Goal: Information Seeking & Learning: Learn about a topic

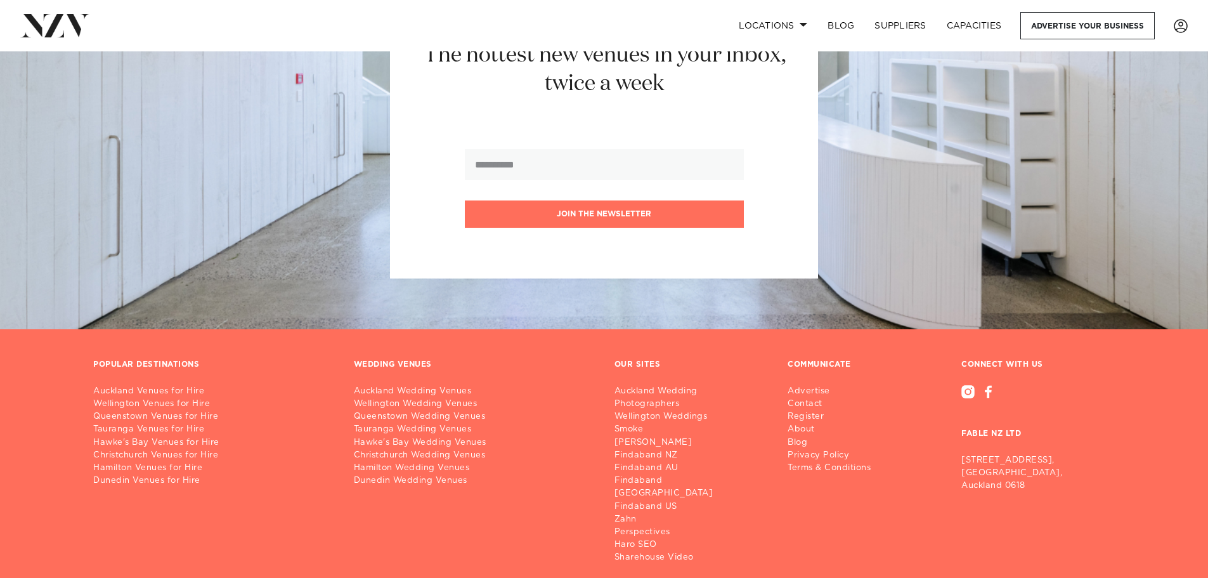
scroll to position [14899, 0]
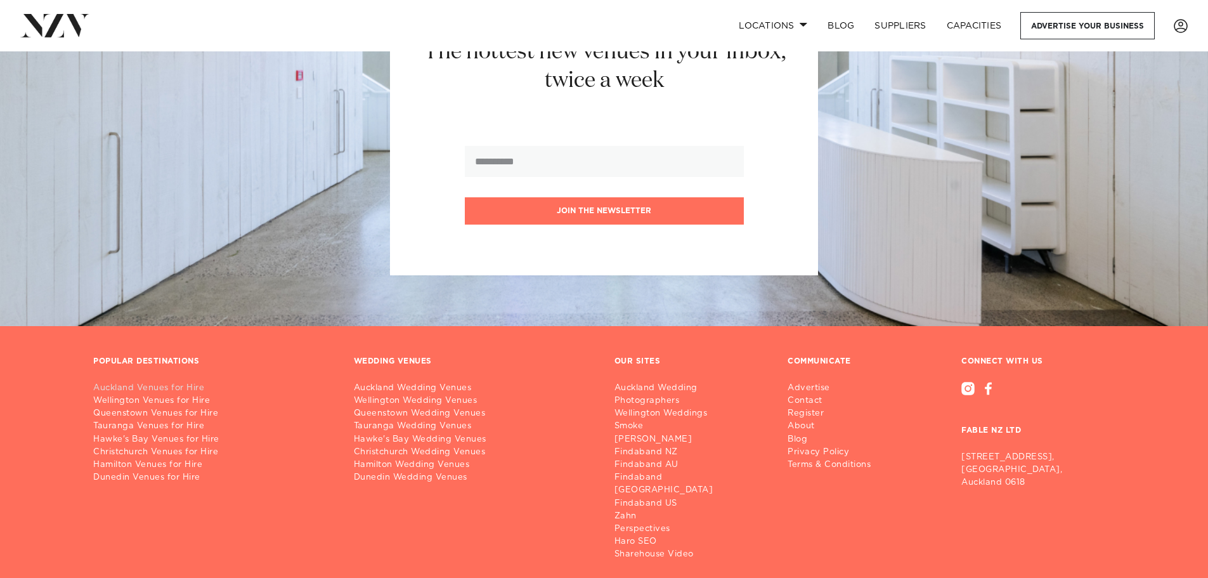
click at [149, 382] on link "Auckland Venues for Hire" at bounding box center [213, 388] width 240 height 13
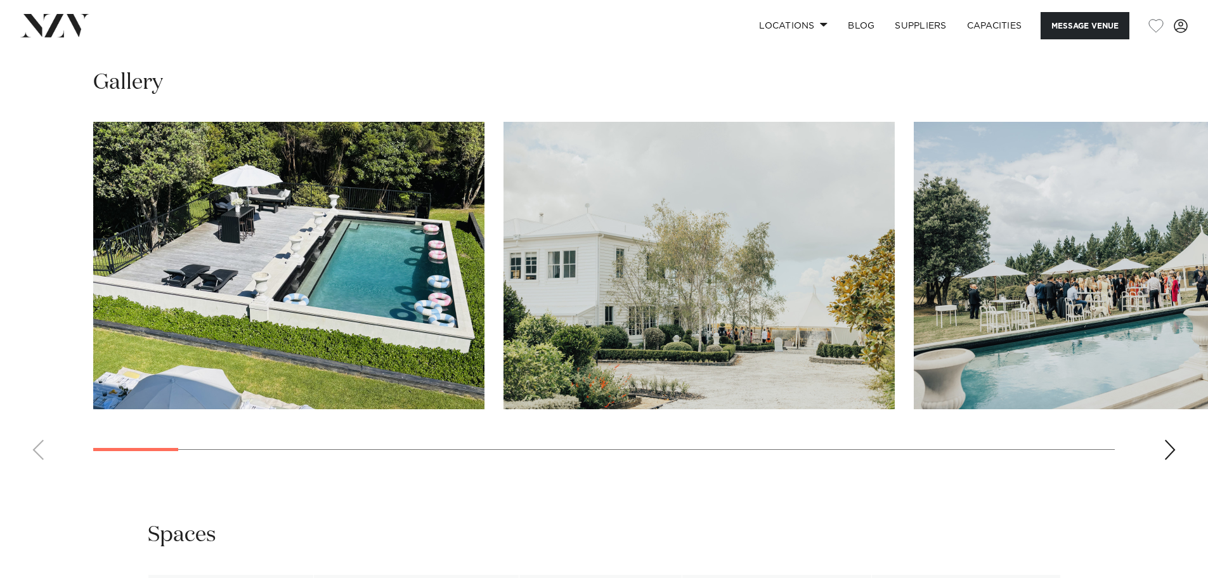
scroll to position [1205, 0]
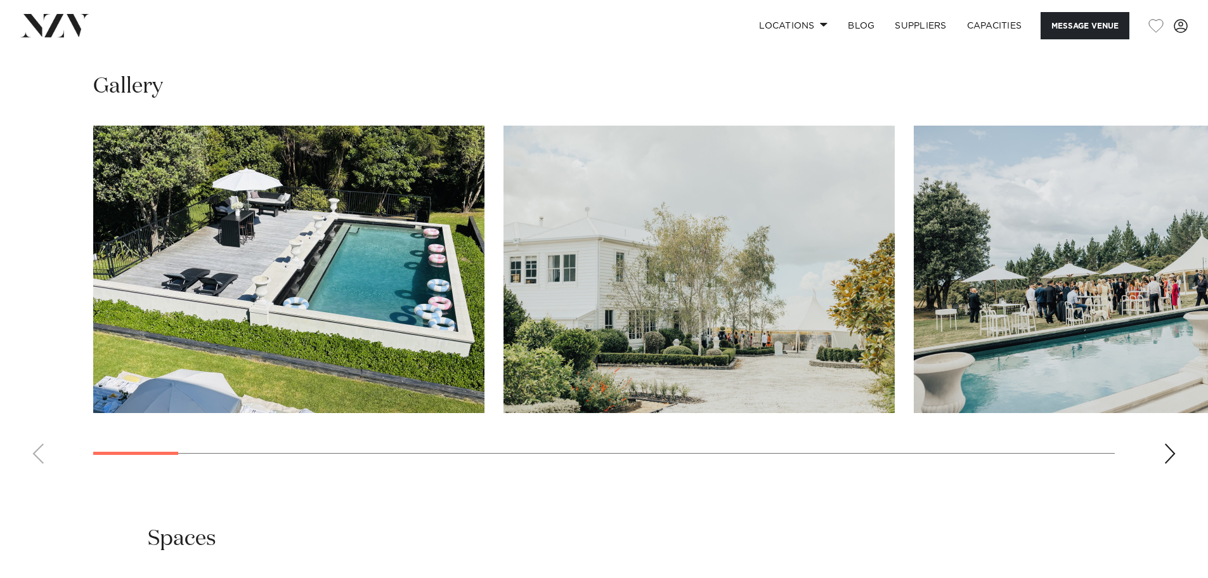
click at [1169, 455] on div "Next slide" at bounding box center [1169, 453] width 13 height 20
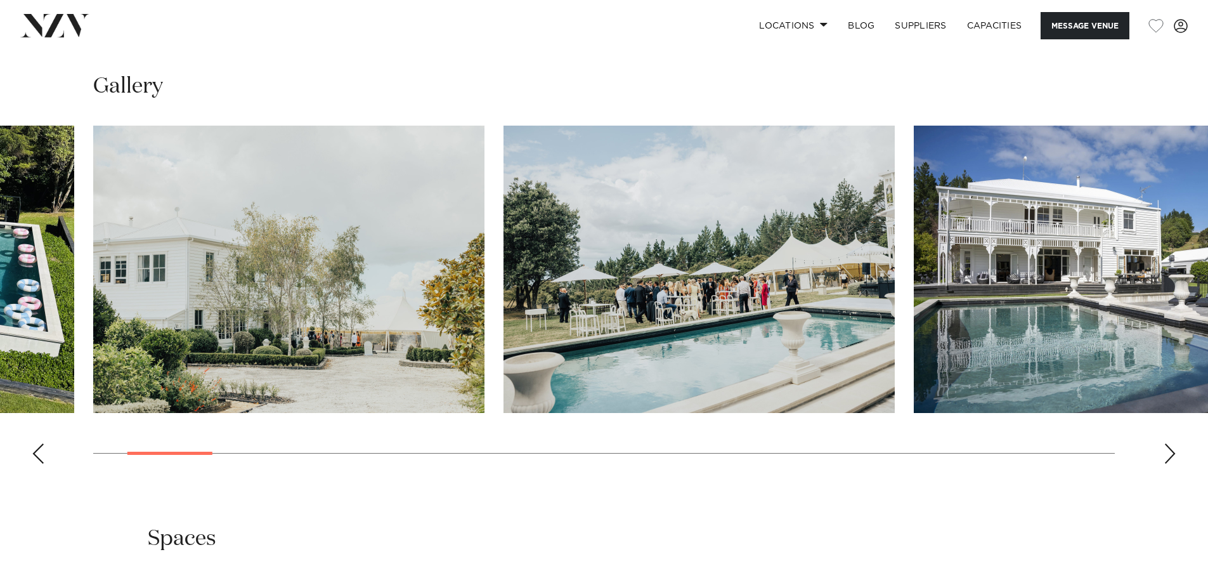
click at [1169, 455] on div "Next slide" at bounding box center [1169, 453] width 13 height 20
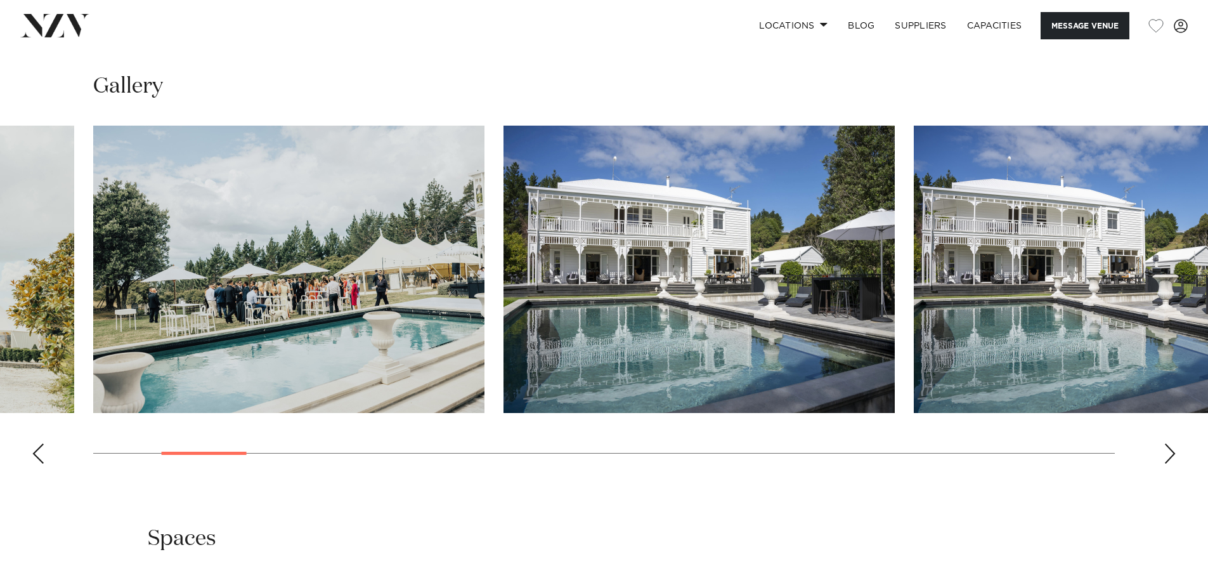
click at [1169, 455] on div "Next slide" at bounding box center [1169, 453] width 13 height 20
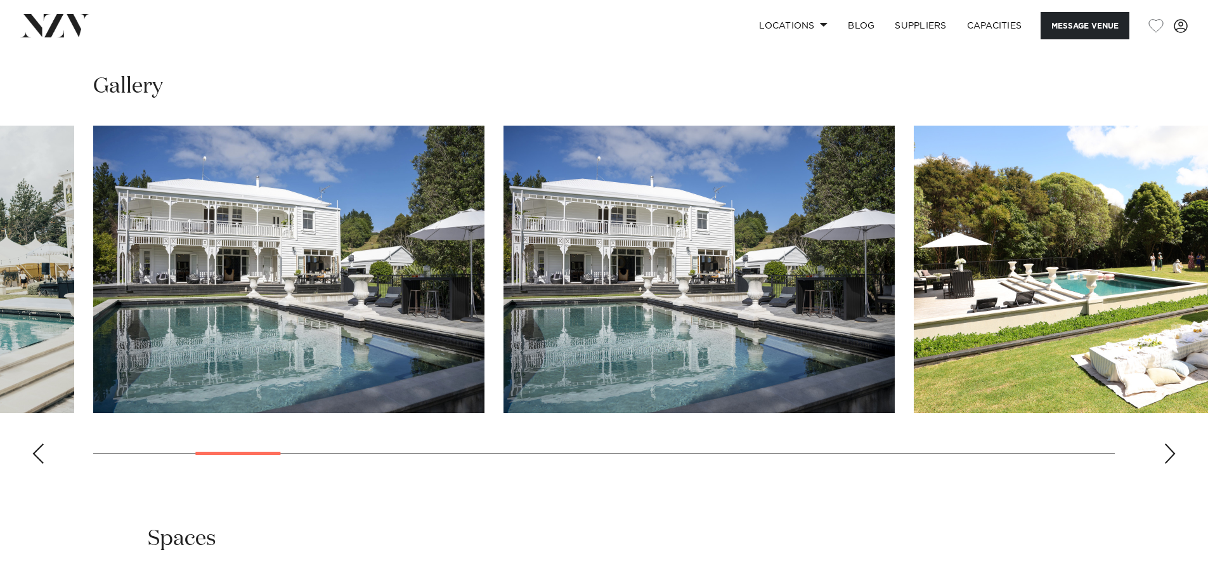
click at [1169, 455] on div "Next slide" at bounding box center [1169, 453] width 13 height 20
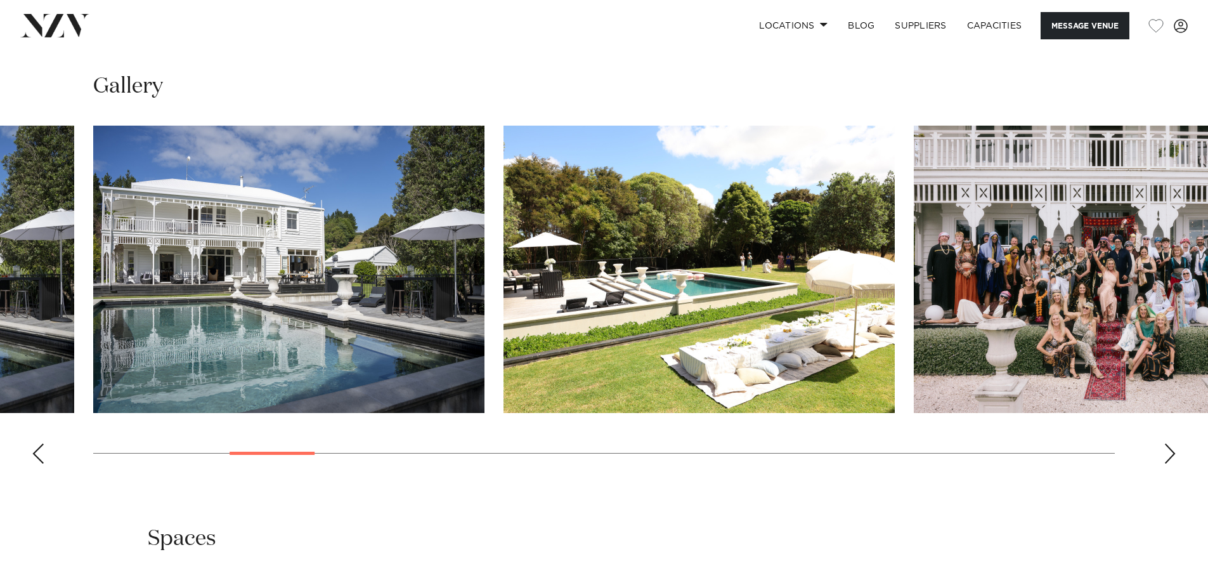
click at [1169, 455] on div "Next slide" at bounding box center [1169, 453] width 13 height 20
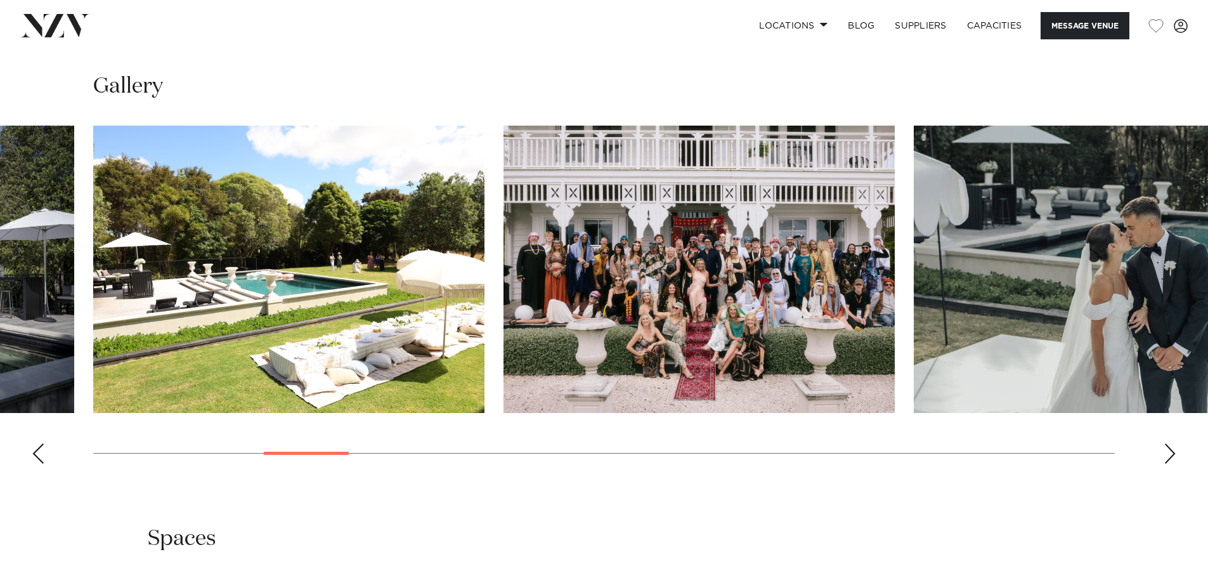
click at [1169, 455] on div "Next slide" at bounding box center [1169, 453] width 13 height 20
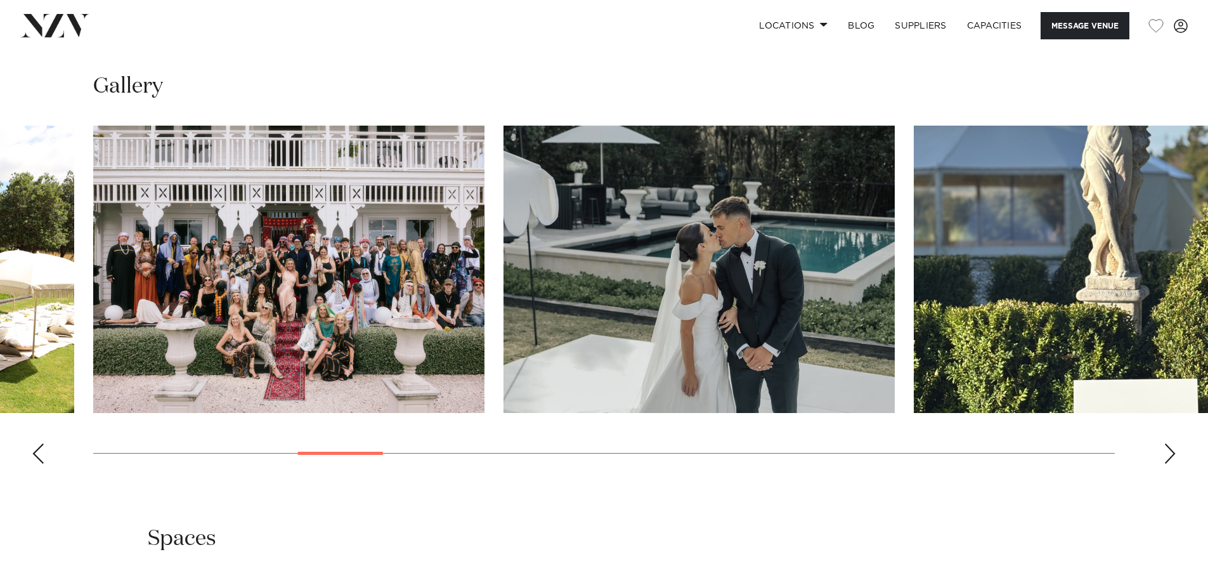
click at [1169, 455] on div "Next slide" at bounding box center [1169, 453] width 13 height 20
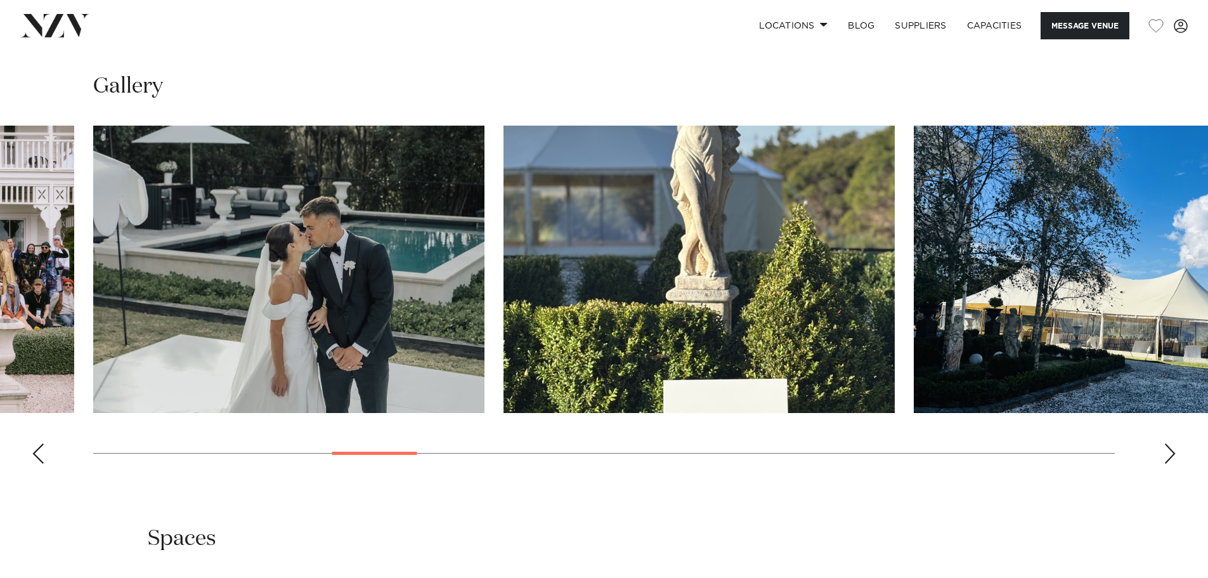
click at [1169, 455] on div "Next slide" at bounding box center [1169, 453] width 13 height 20
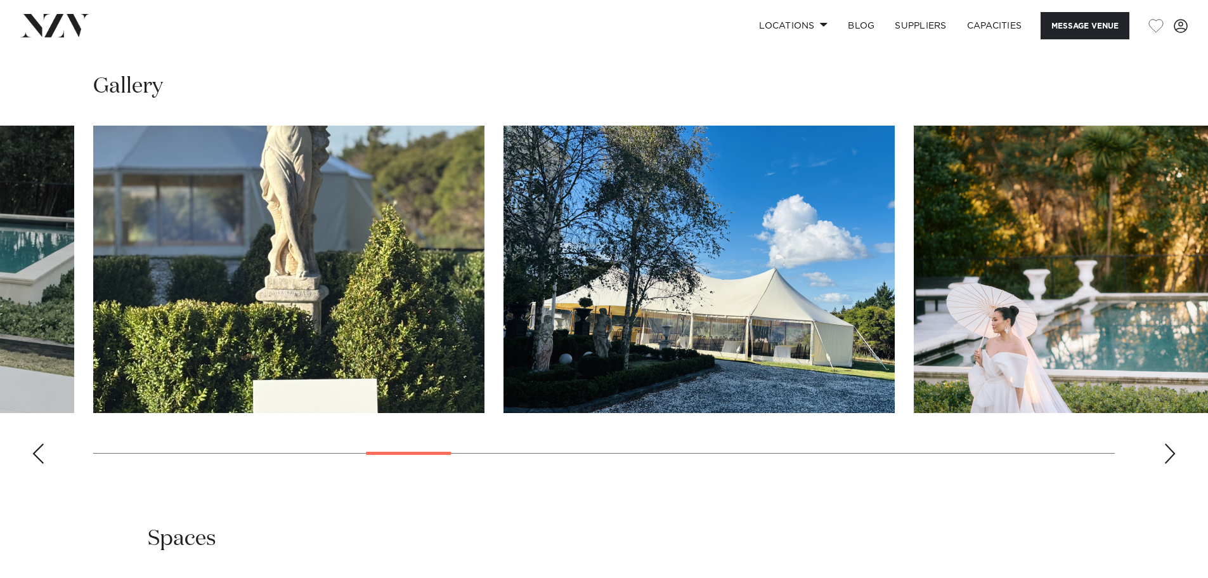
click at [1169, 455] on div "Next slide" at bounding box center [1169, 453] width 13 height 20
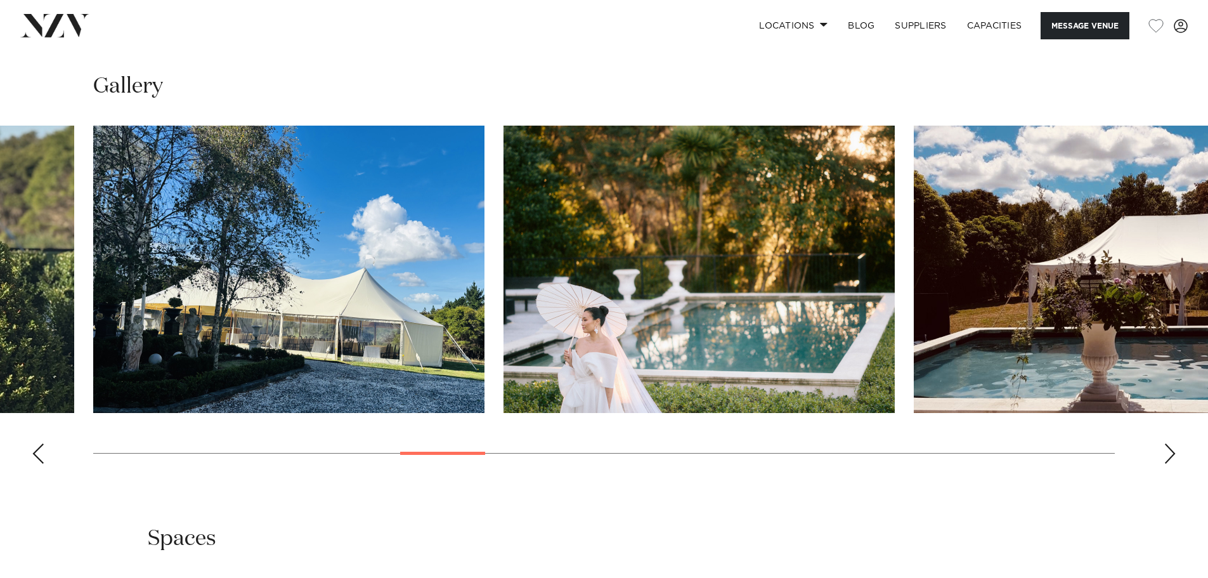
click at [1169, 455] on div "Next slide" at bounding box center [1169, 453] width 13 height 20
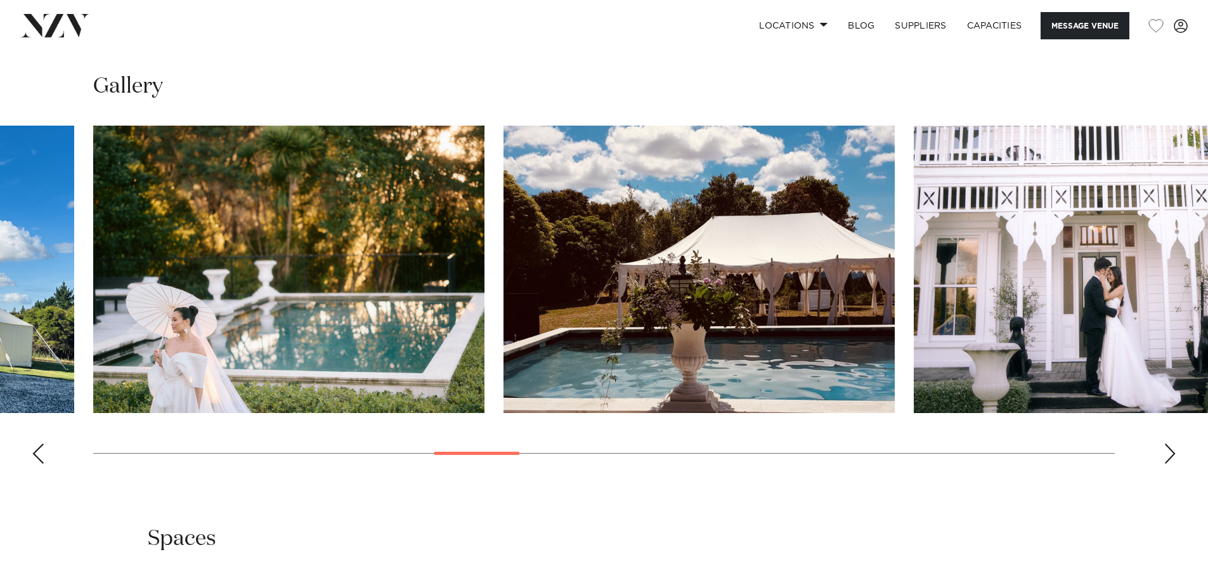
click at [1169, 455] on div "Next slide" at bounding box center [1169, 453] width 13 height 20
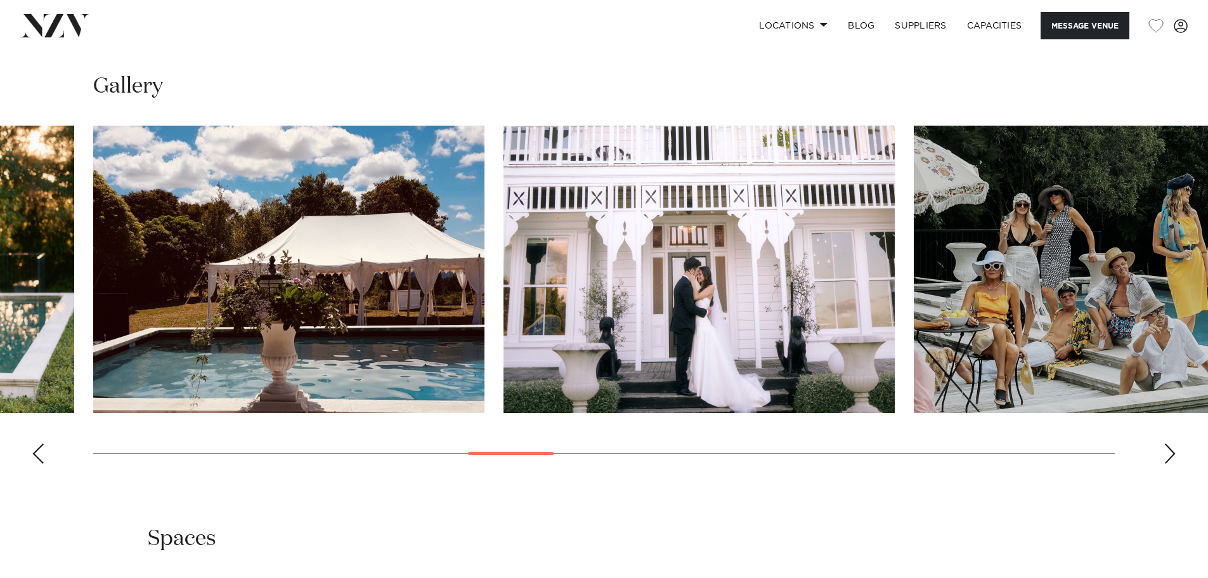
click at [1169, 455] on div "Next slide" at bounding box center [1169, 453] width 13 height 20
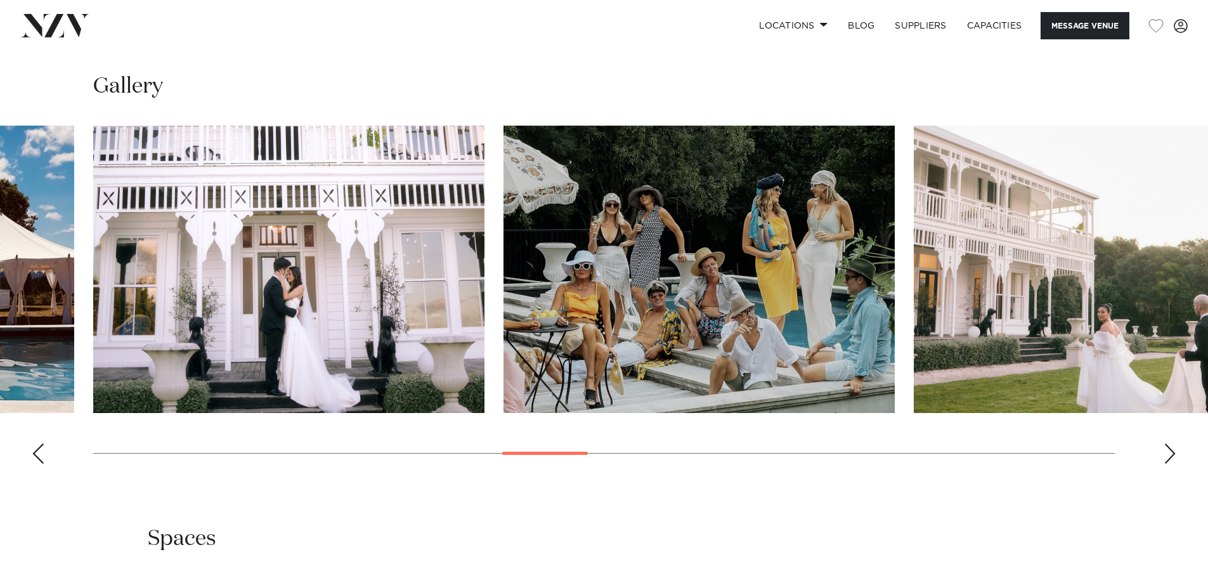
click at [1169, 455] on div "Next slide" at bounding box center [1169, 453] width 13 height 20
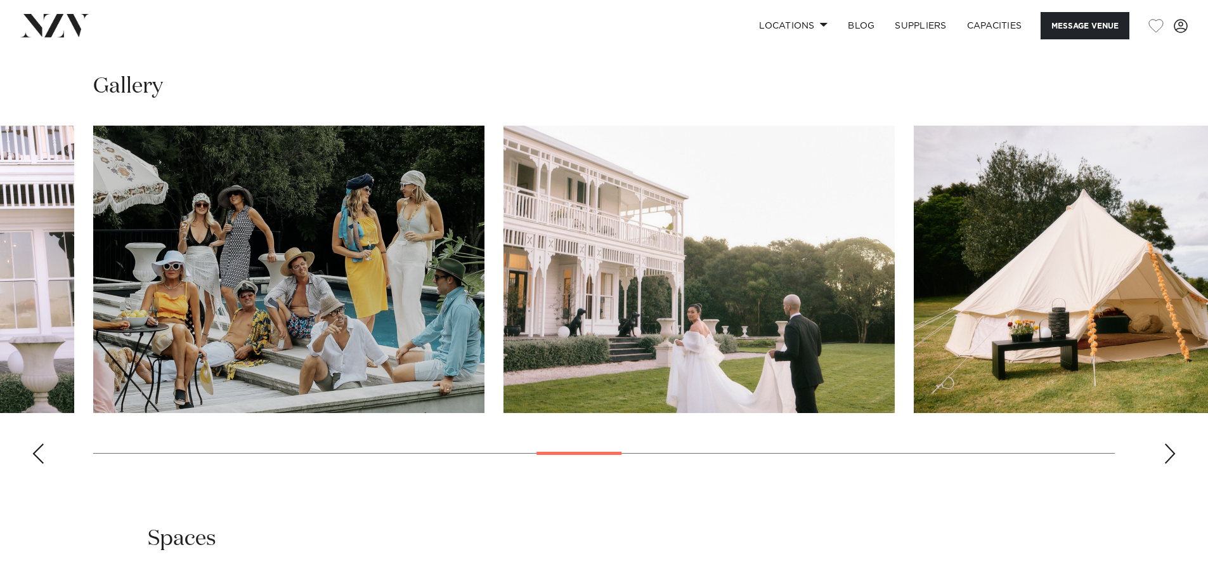
click at [1169, 456] on div "Next slide" at bounding box center [1169, 453] width 13 height 20
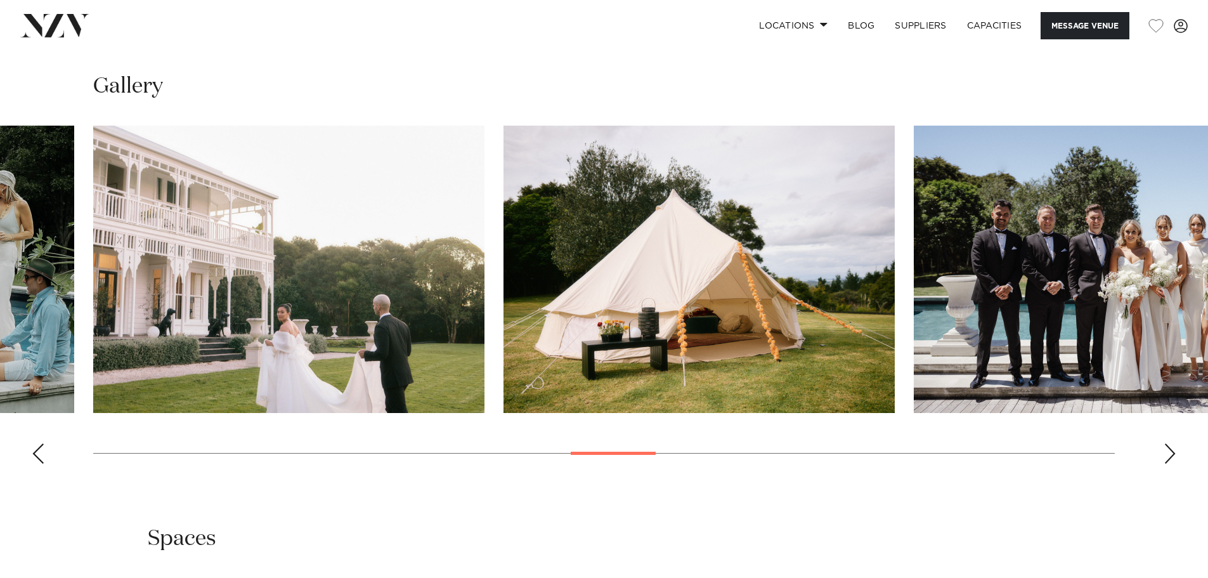
scroll to position [1189, 0]
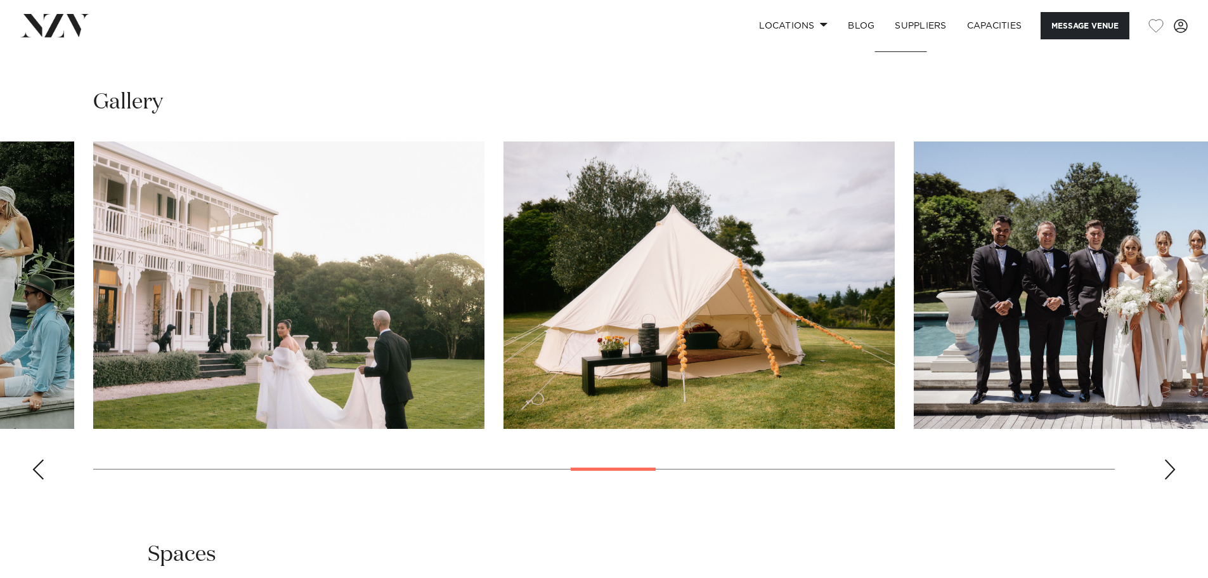
click at [1169, 456] on swiper-container at bounding box center [604, 315] width 1208 height 348
click at [1175, 466] on div "Next slide" at bounding box center [1169, 469] width 13 height 20
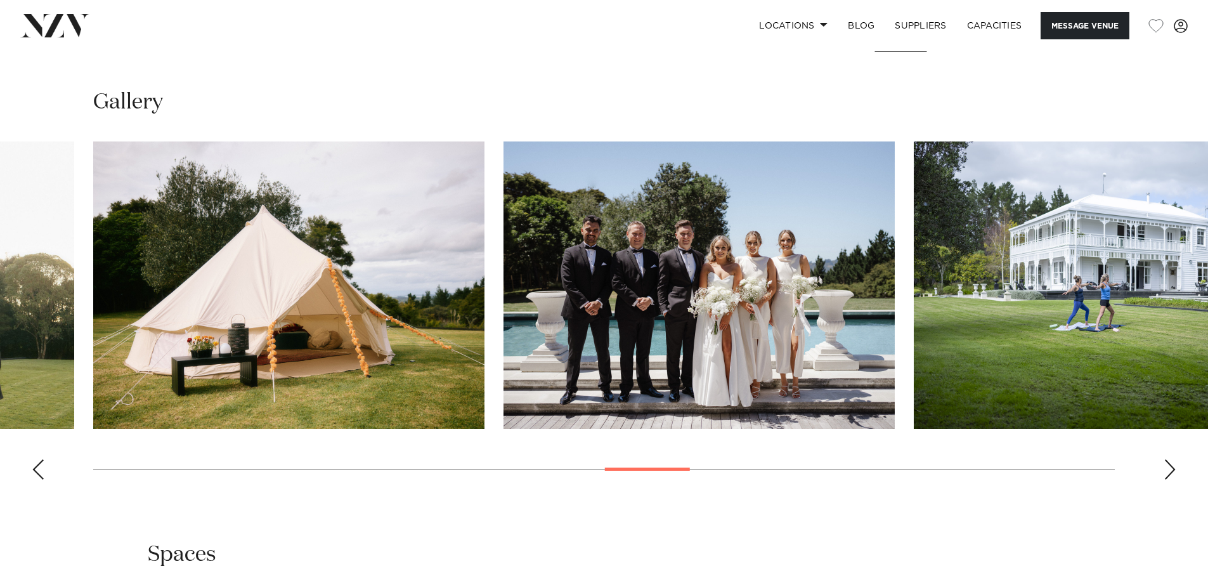
click at [1175, 466] on div "Next slide" at bounding box center [1169, 469] width 13 height 20
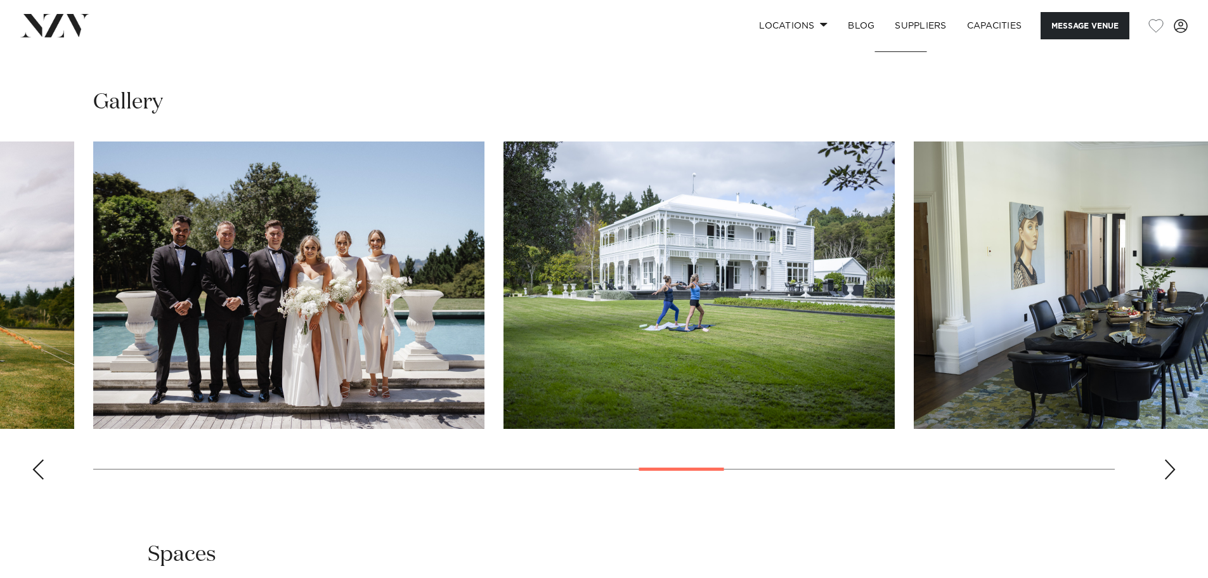
click at [1175, 466] on div "Next slide" at bounding box center [1169, 469] width 13 height 20
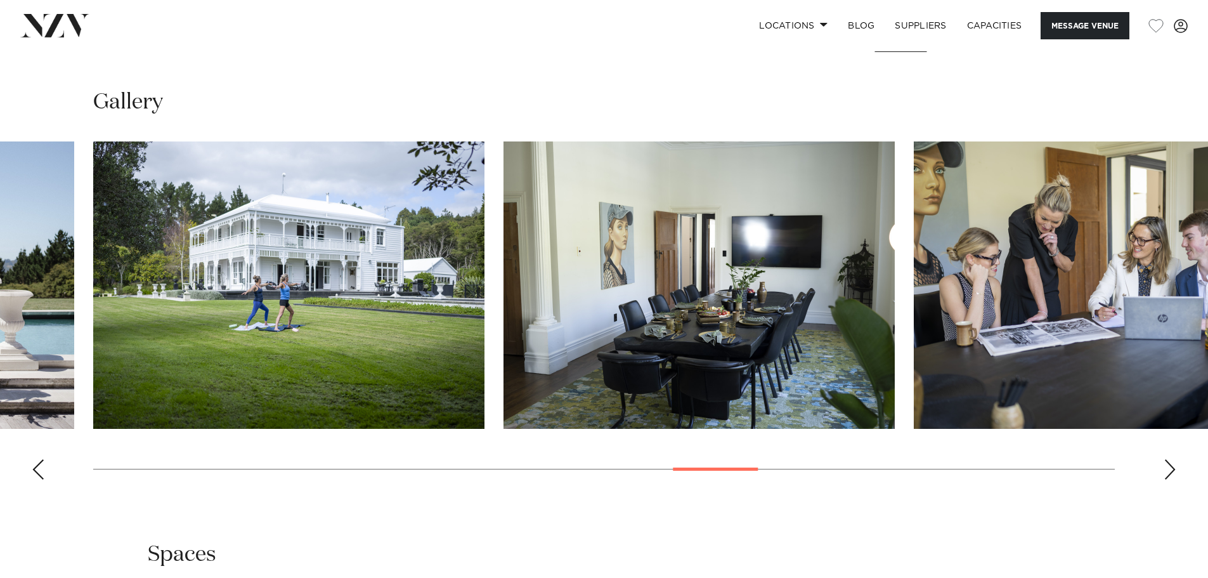
click at [1175, 466] on div "Next slide" at bounding box center [1169, 469] width 13 height 20
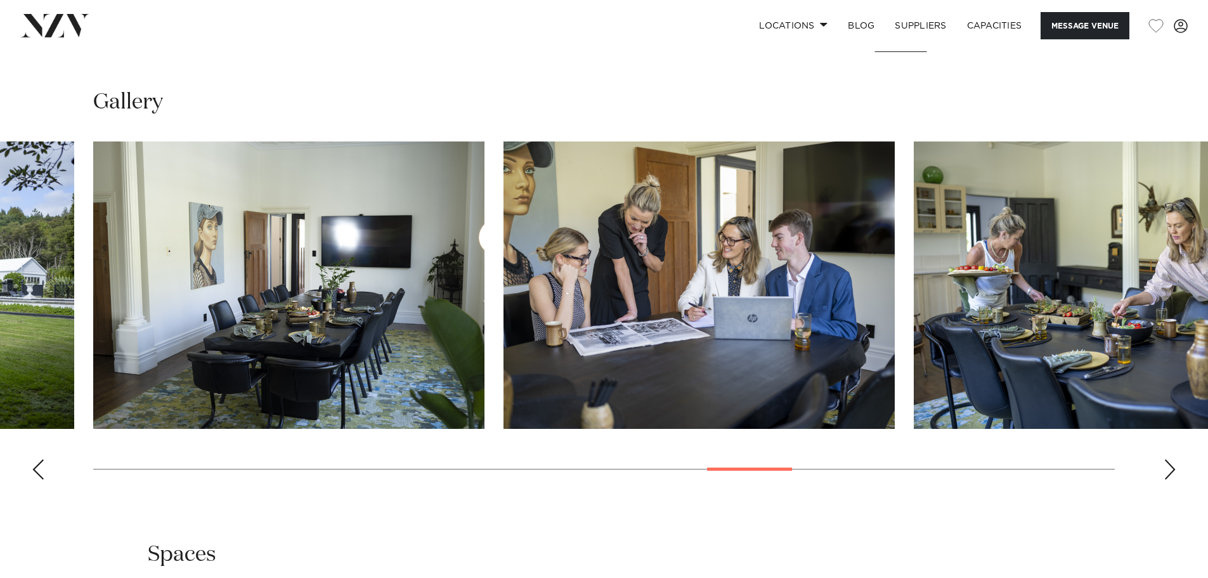
click at [1175, 466] on div "Next slide" at bounding box center [1169, 469] width 13 height 20
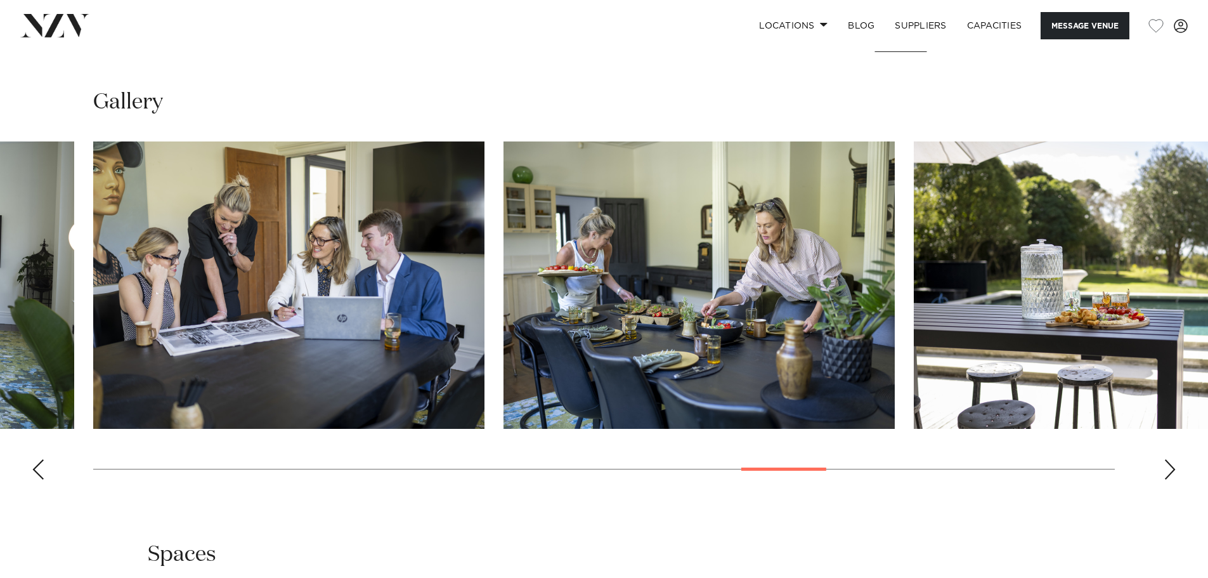
click at [1175, 466] on div "Next slide" at bounding box center [1169, 469] width 13 height 20
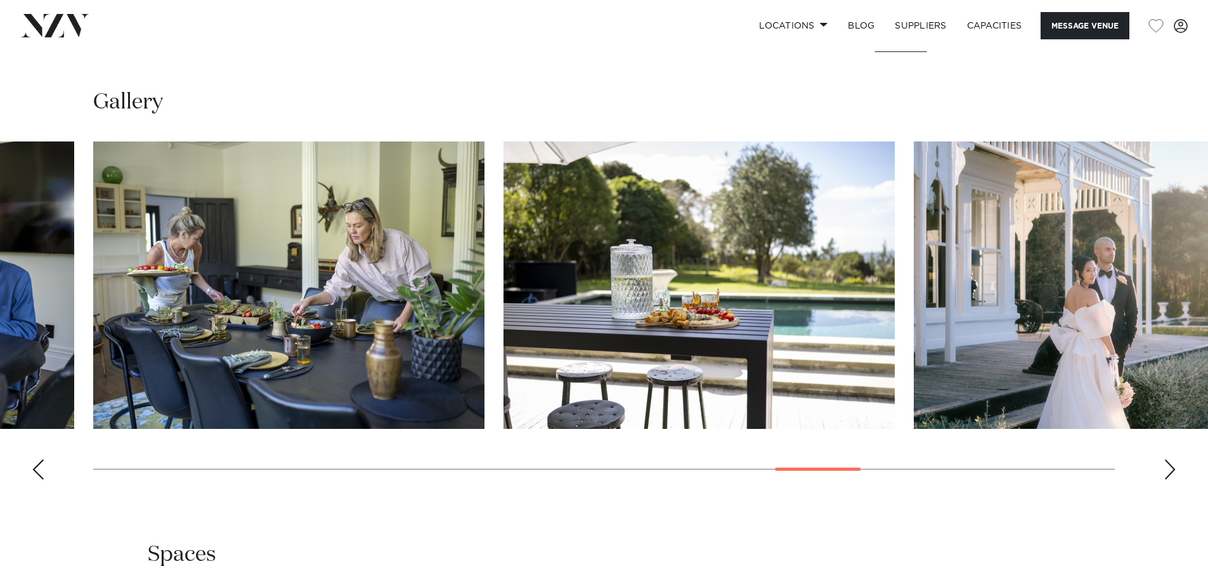
click at [1175, 466] on div "Next slide" at bounding box center [1169, 469] width 13 height 20
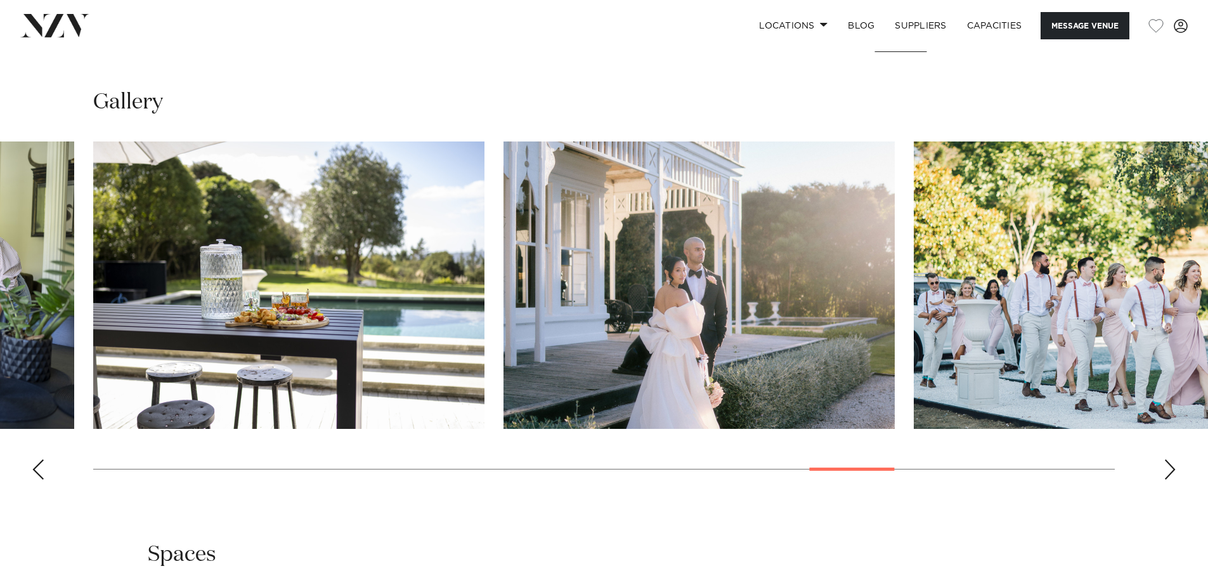
click at [1175, 466] on div "Next slide" at bounding box center [1169, 469] width 13 height 20
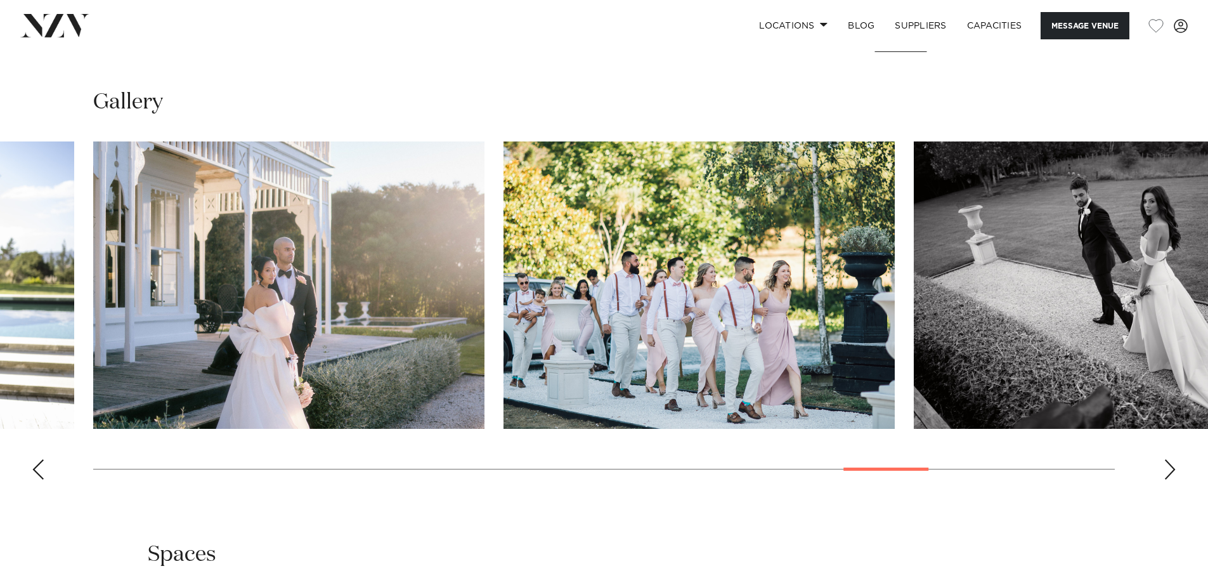
click at [1175, 466] on div "Next slide" at bounding box center [1169, 469] width 13 height 20
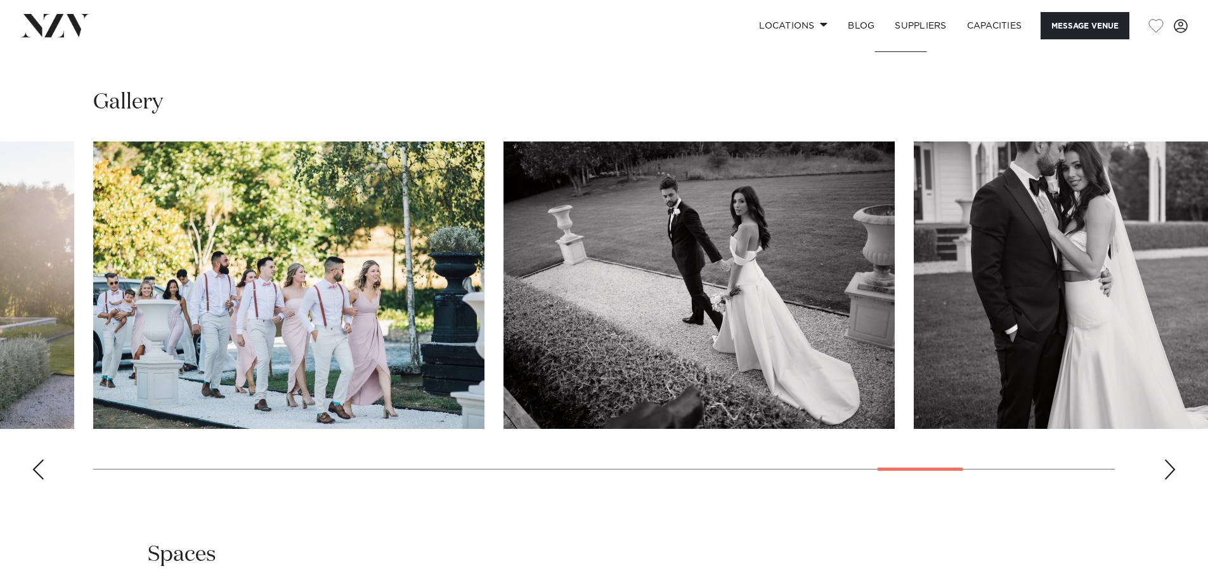
click at [1175, 466] on div "Next slide" at bounding box center [1169, 469] width 13 height 20
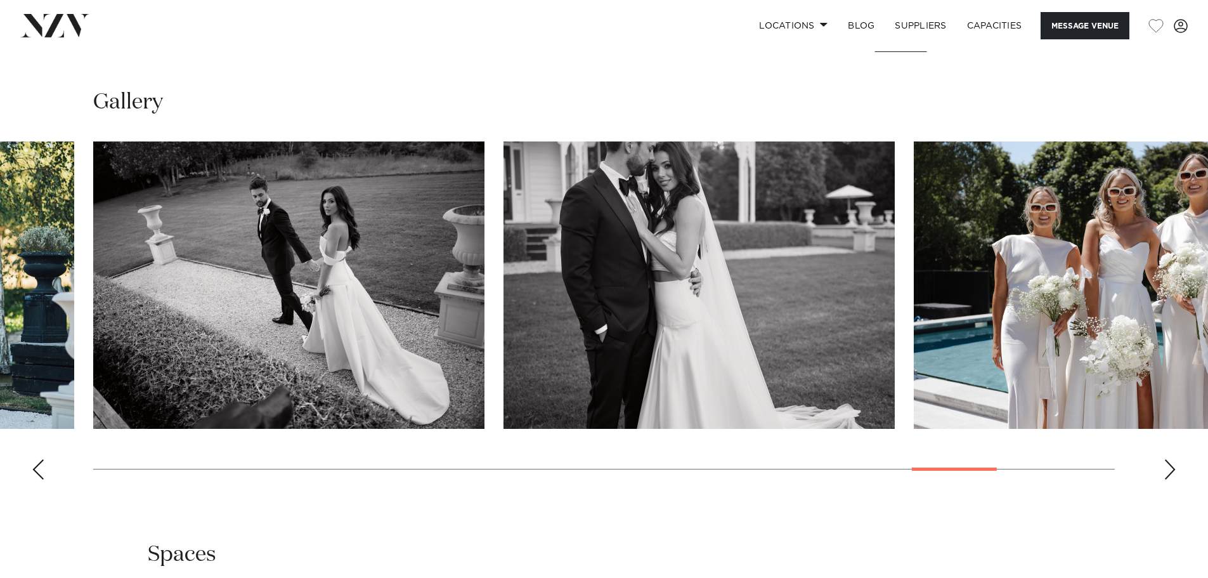
click at [1175, 466] on div "Next slide" at bounding box center [1169, 469] width 13 height 20
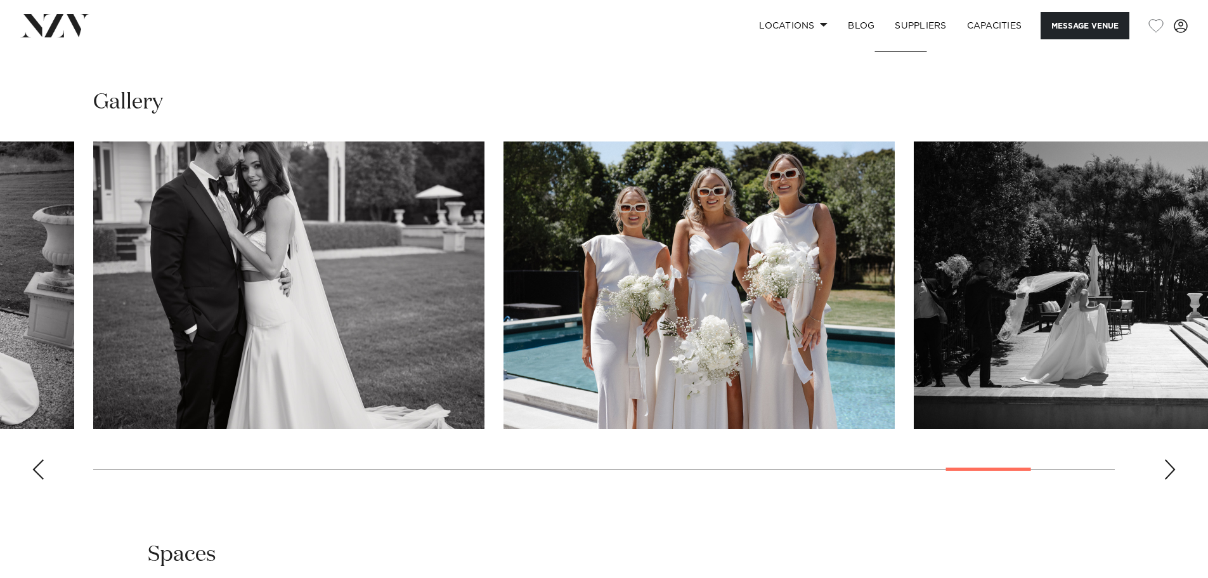
click at [1175, 466] on div "Next slide" at bounding box center [1169, 469] width 13 height 20
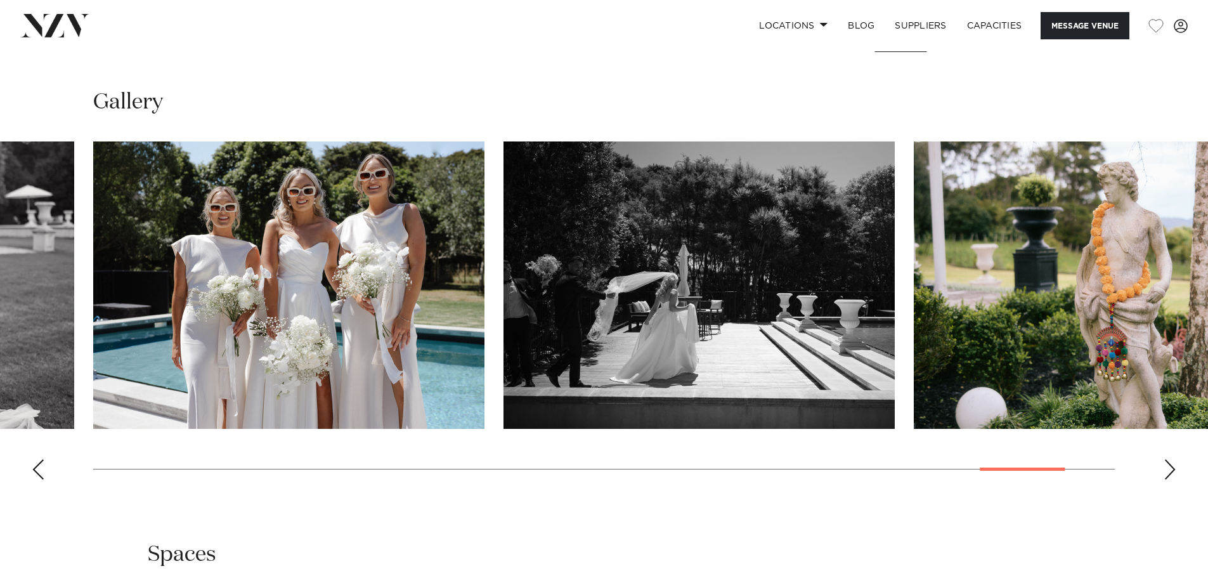
click at [1175, 466] on div "Next slide" at bounding box center [1169, 469] width 13 height 20
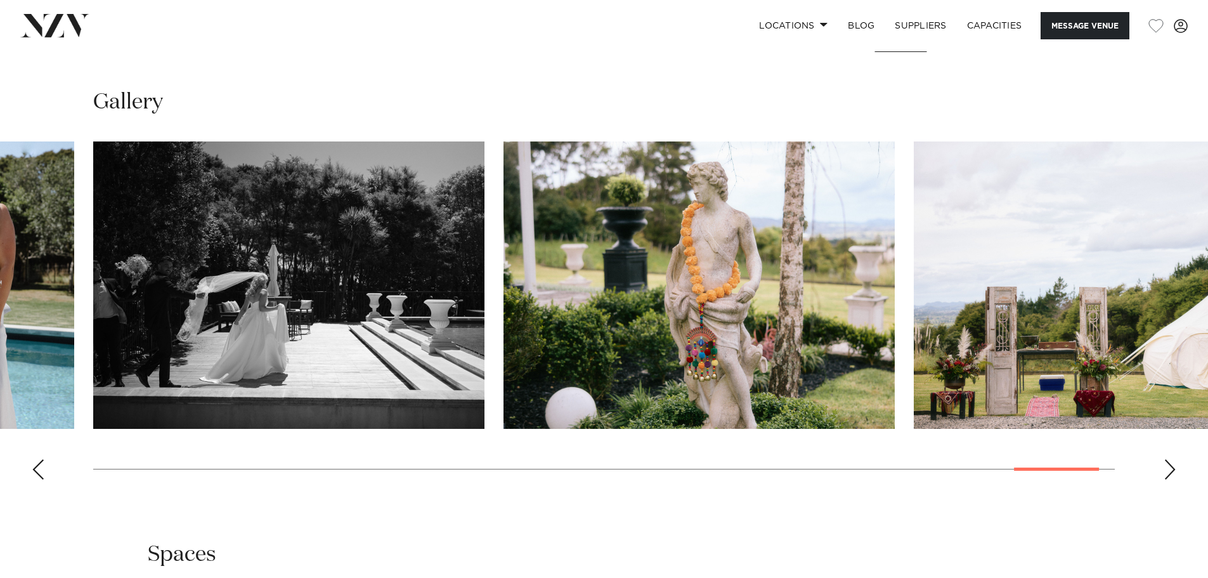
click at [1175, 466] on div "Next slide" at bounding box center [1169, 469] width 13 height 20
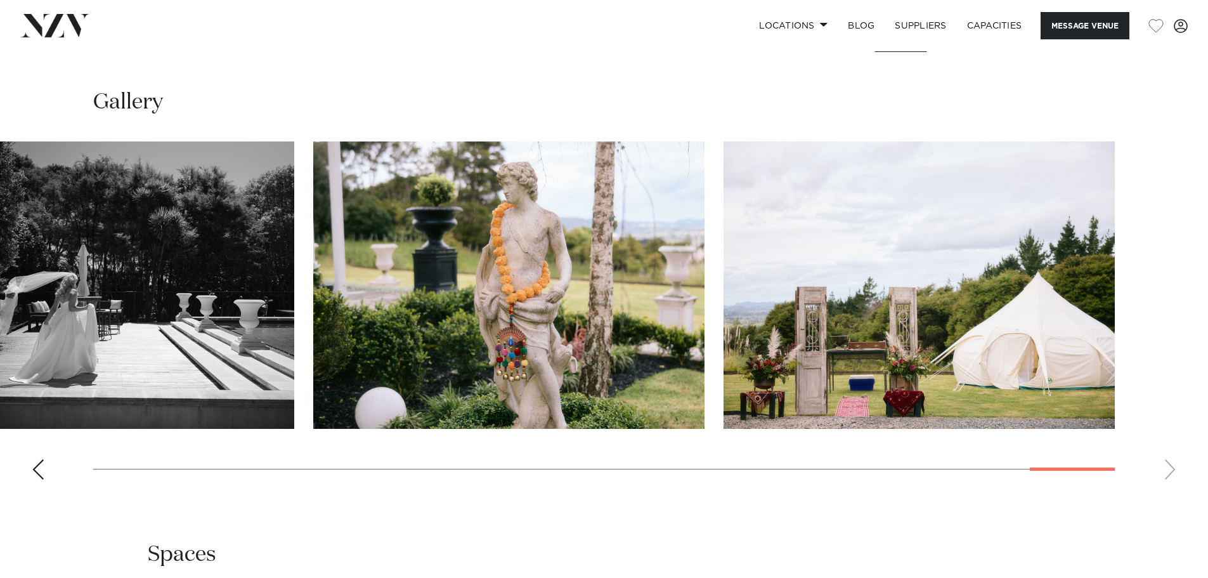
click at [1175, 466] on swiper-container at bounding box center [604, 315] width 1208 height 348
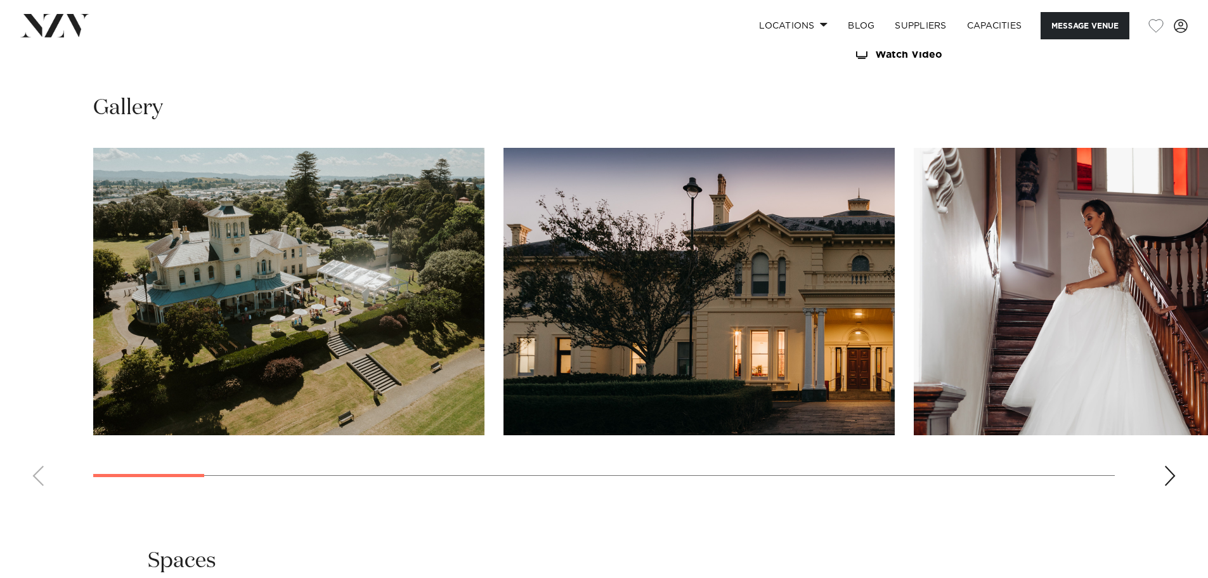
scroll to position [1252, 0]
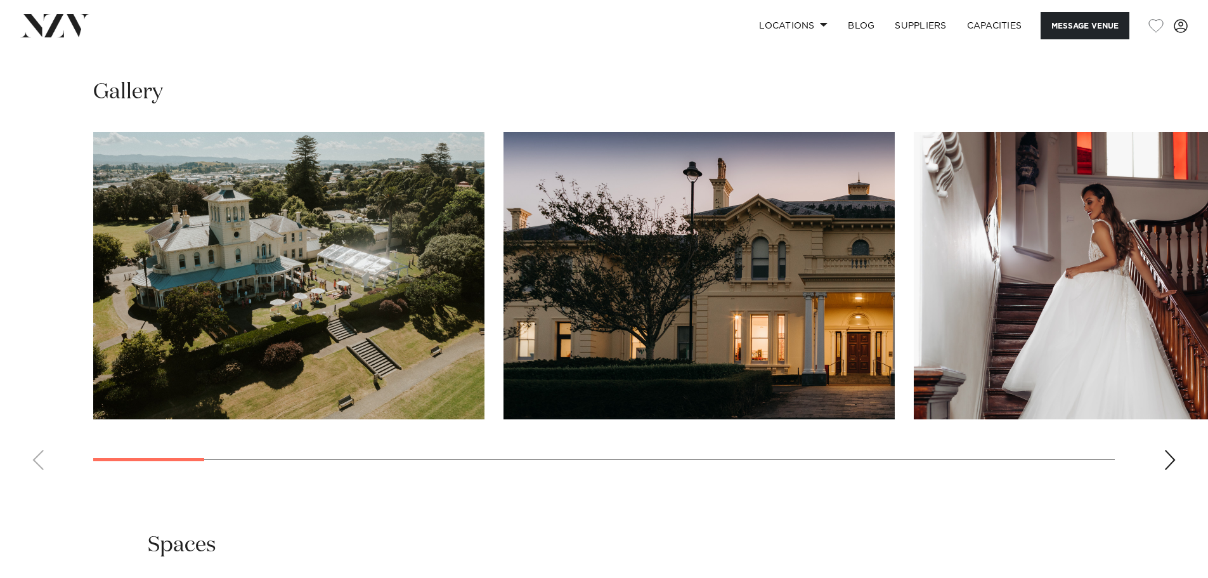
click at [1172, 461] on div "Next slide" at bounding box center [1169, 460] width 13 height 20
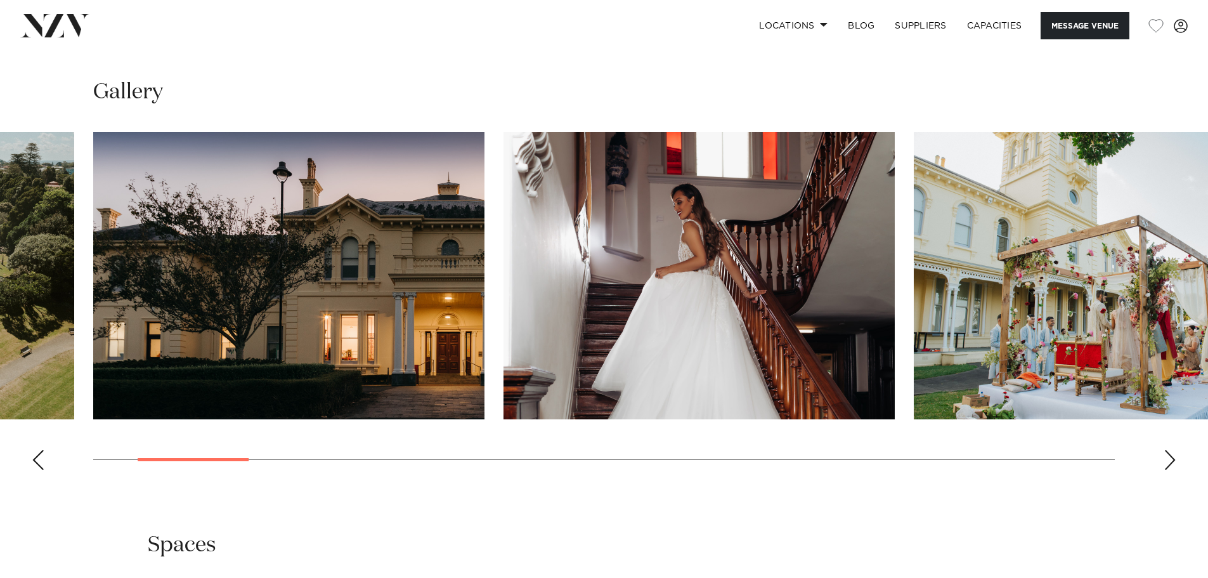
click at [1172, 461] on div "Next slide" at bounding box center [1169, 460] width 13 height 20
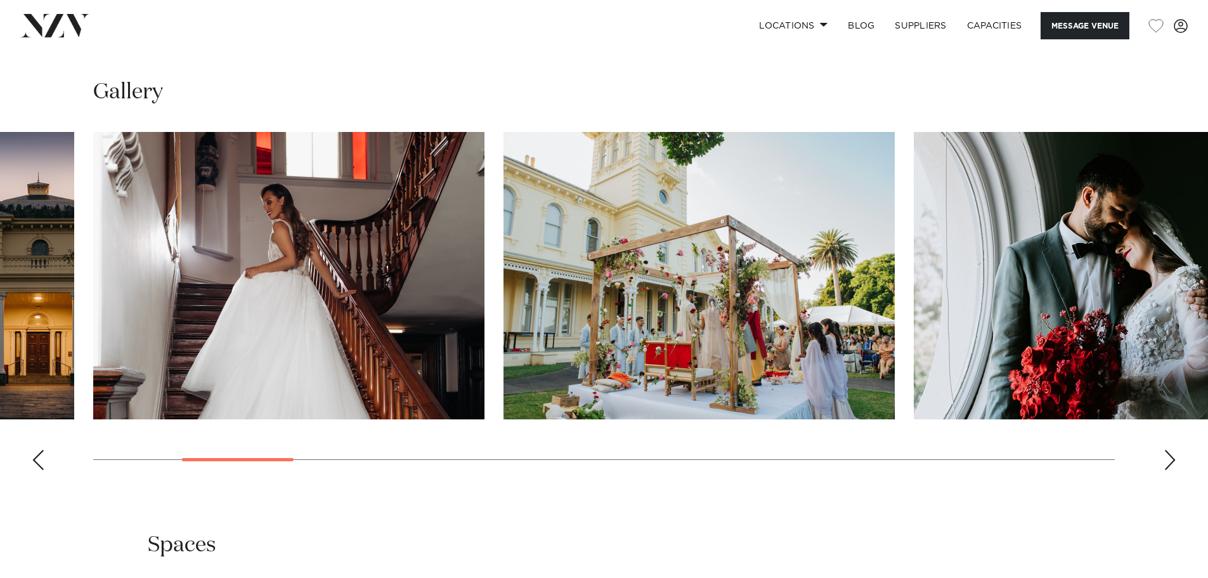
click at [1172, 461] on div "Next slide" at bounding box center [1169, 460] width 13 height 20
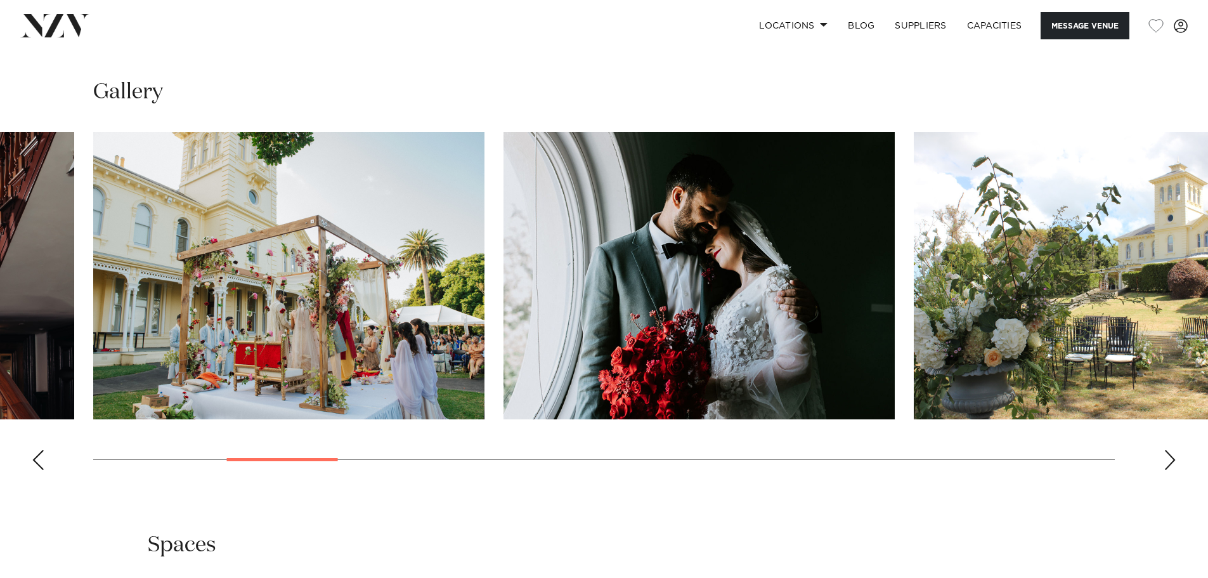
click at [1172, 461] on div "Next slide" at bounding box center [1169, 460] width 13 height 20
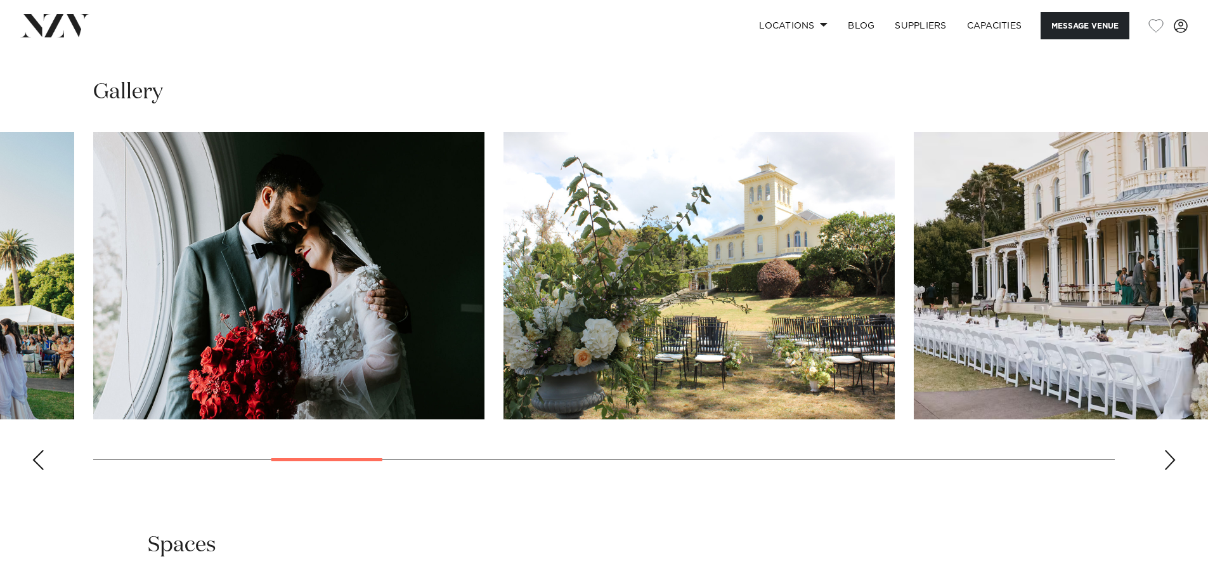
click at [1172, 461] on div "Next slide" at bounding box center [1169, 460] width 13 height 20
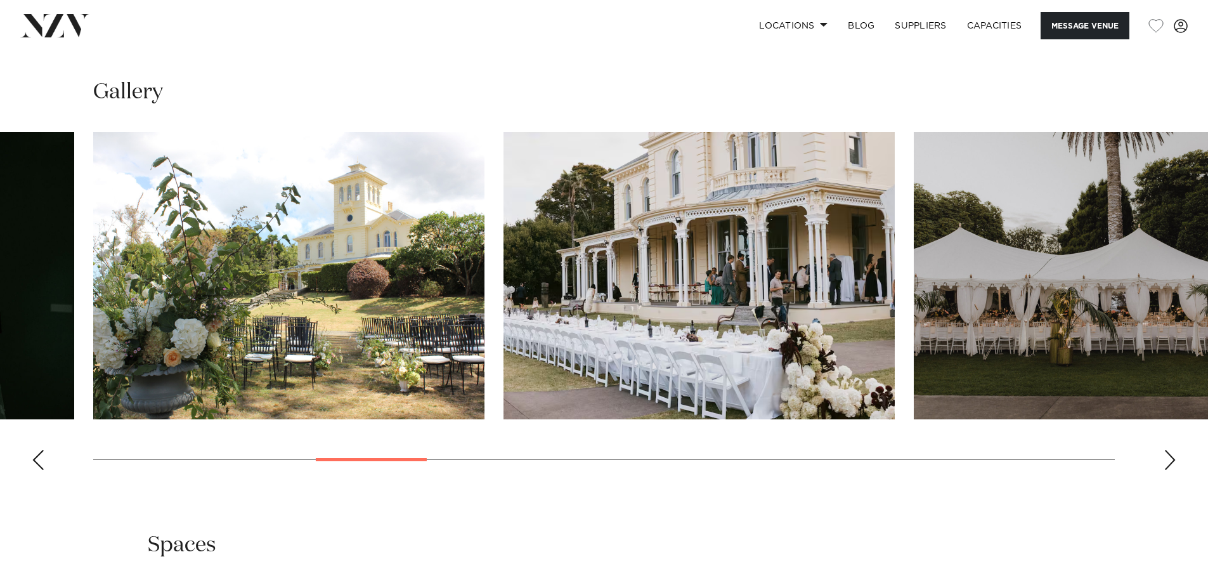
click at [1172, 461] on div "Next slide" at bounding box center [1169, 460] width 13 height 20
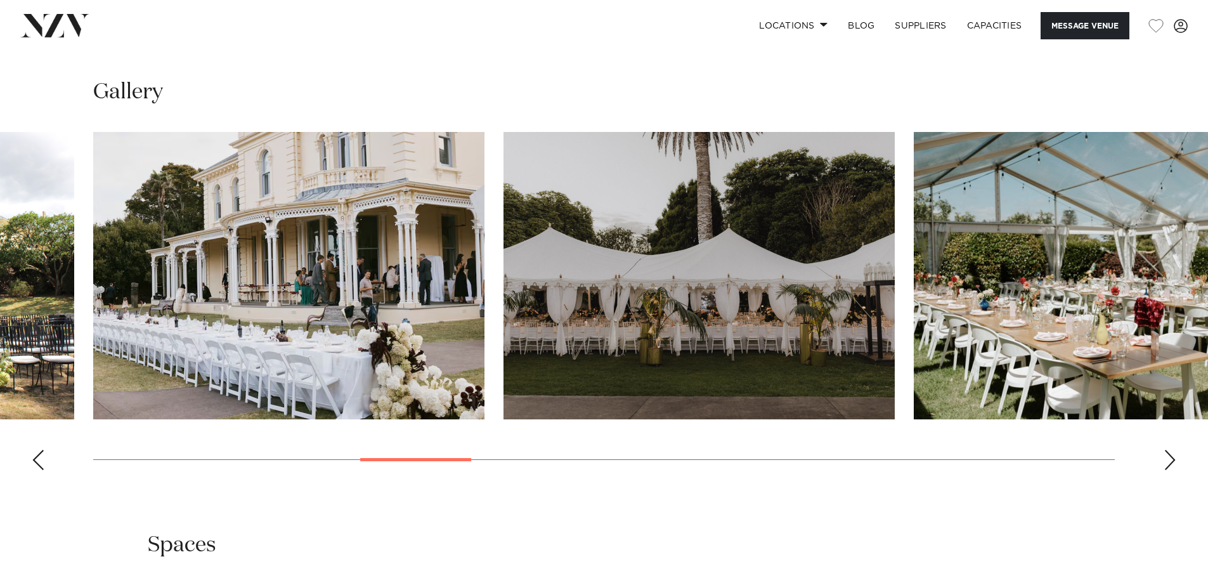
click at [1172, 461] on div "Next slide" at bounding box center [1169, 460] width 13 height 20
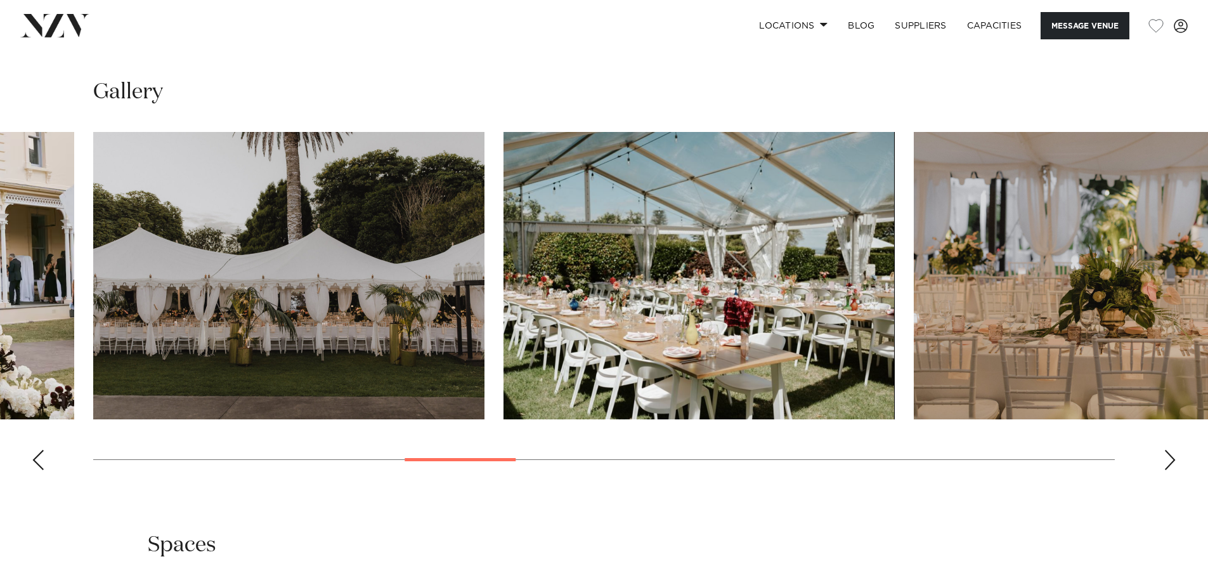
click at [1172, 461] on div "Next slide" at bounding box center [1169, 460] width 13 height 20
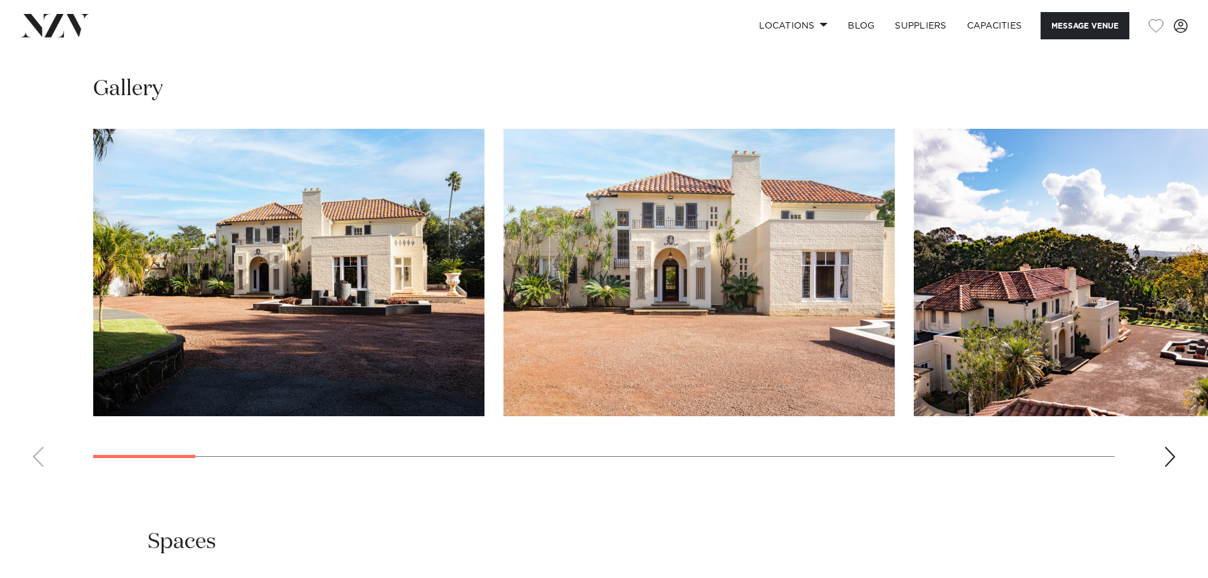
scroll to position [1205, 0]
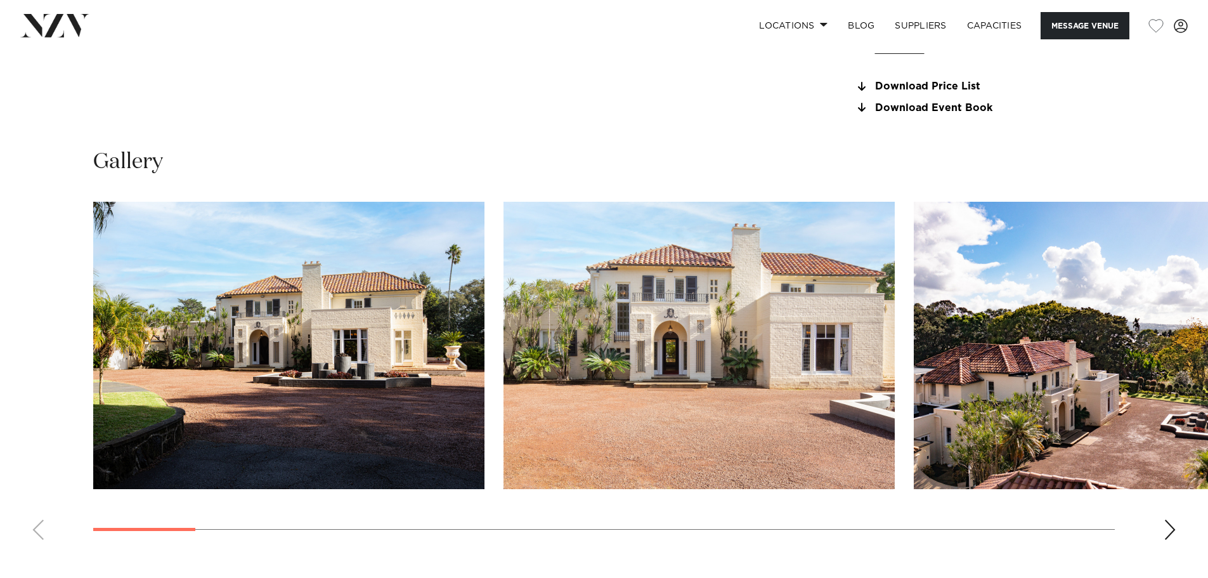
click at [1167, 531] on div "Next slide" at bounding box center [1169, 529] width 13 height 20
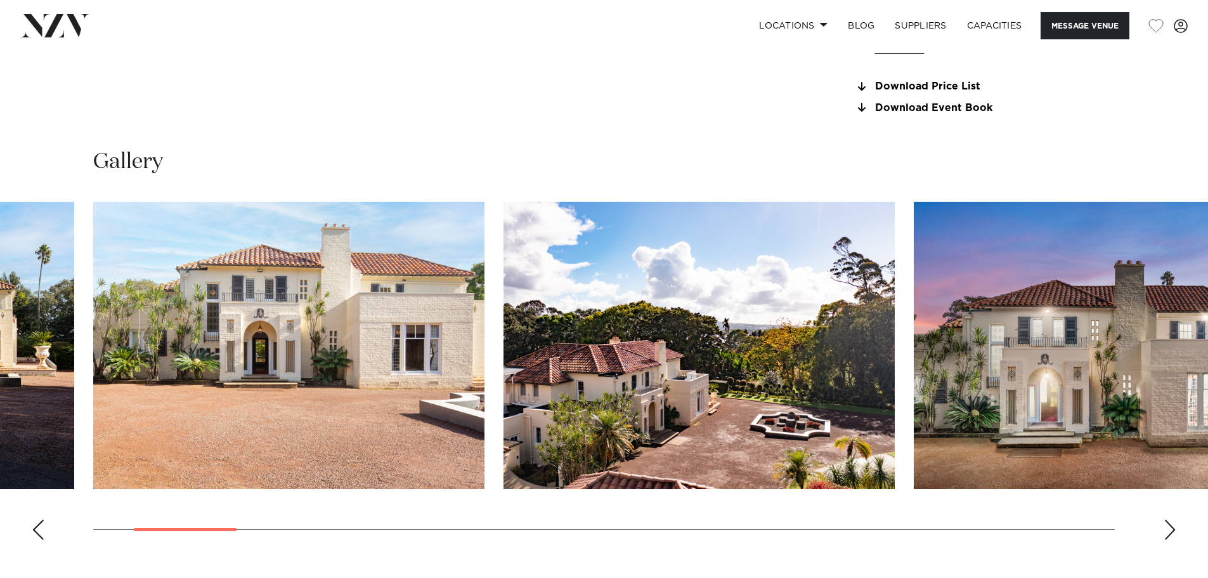
click at [1167, 531] on div "Next slide" at bounding box center [1169, 529] width 13 height 20
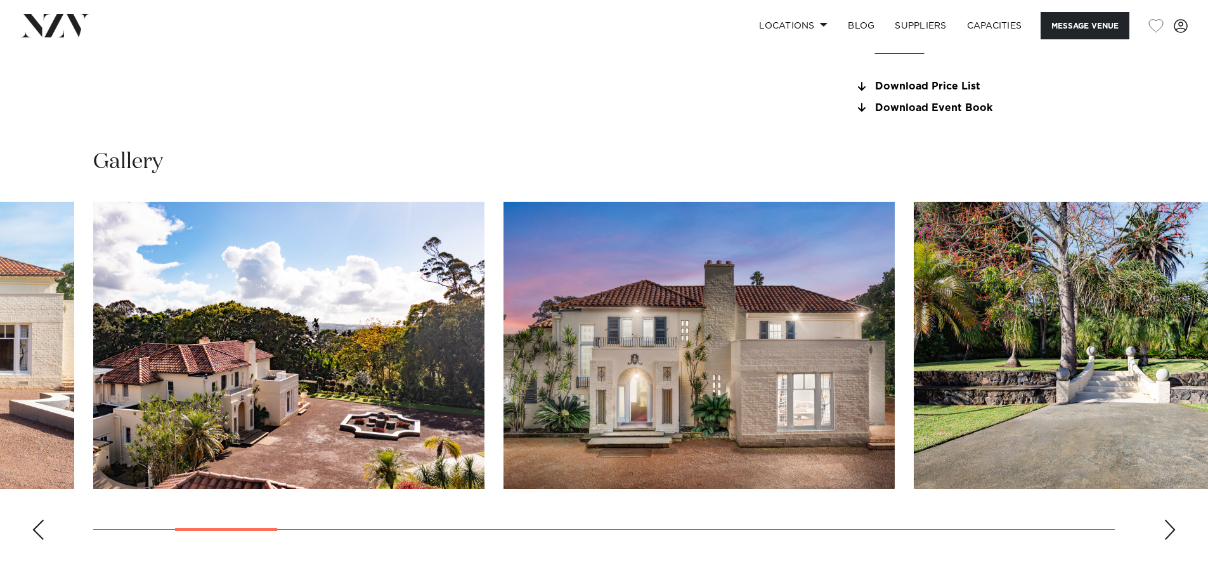
click at [1167, 531] on div "Next slide" at bounding box center [1169, 529] width 13 height 20
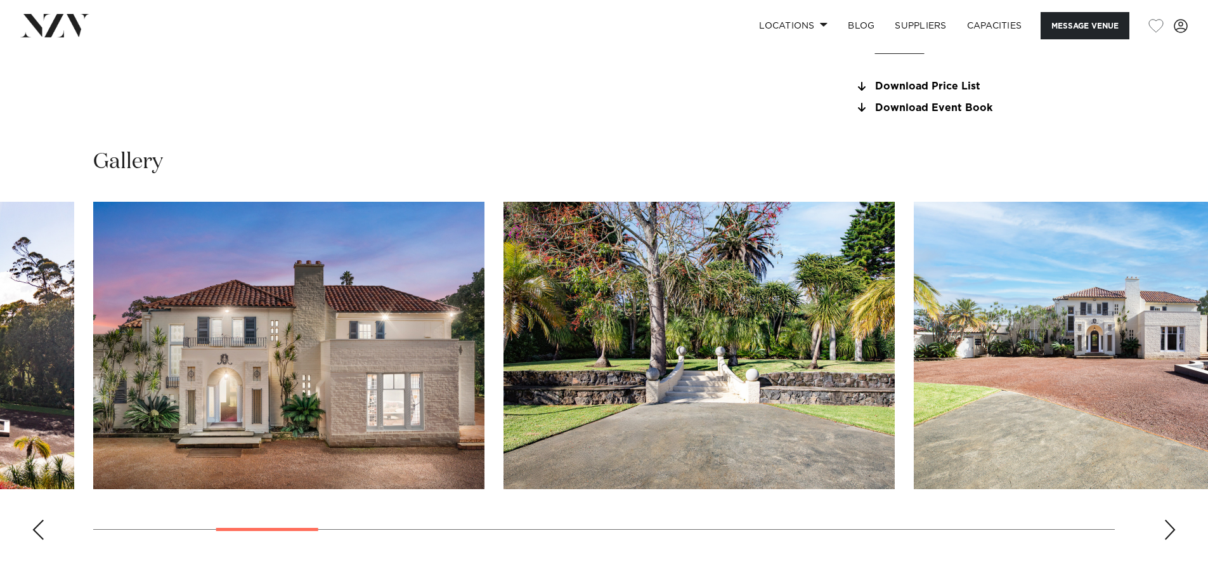
click at [1167, 531] on div "Next slide" at bounding box center [1169, 529] width 13 height 20
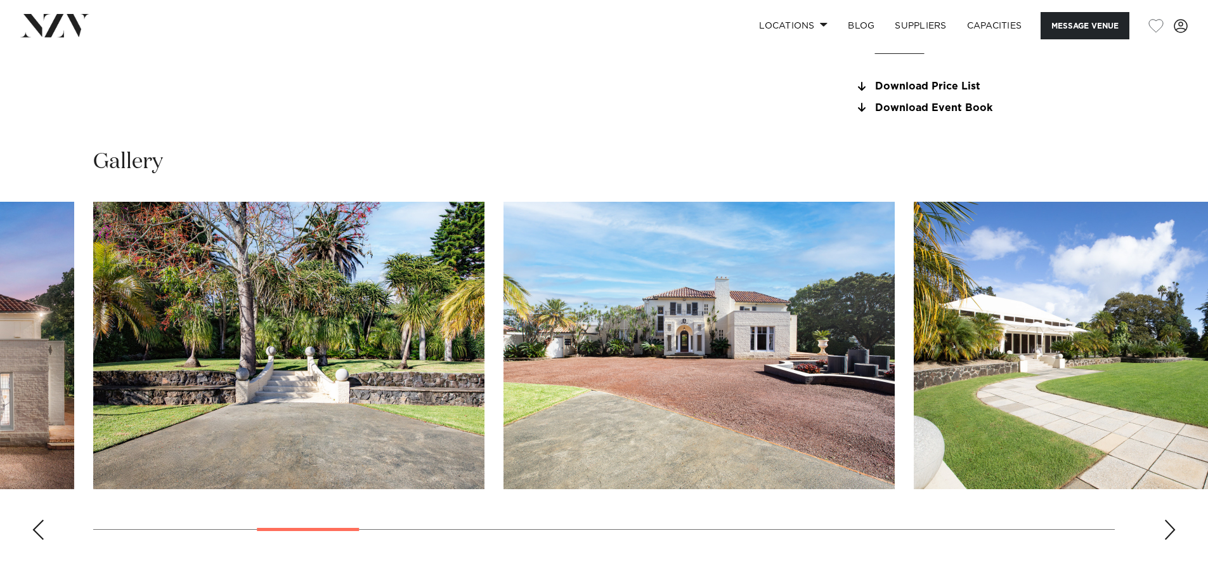
click at [1167, 531] on div "Next slide" at bounding box center [1169, 529] width 13 height 20
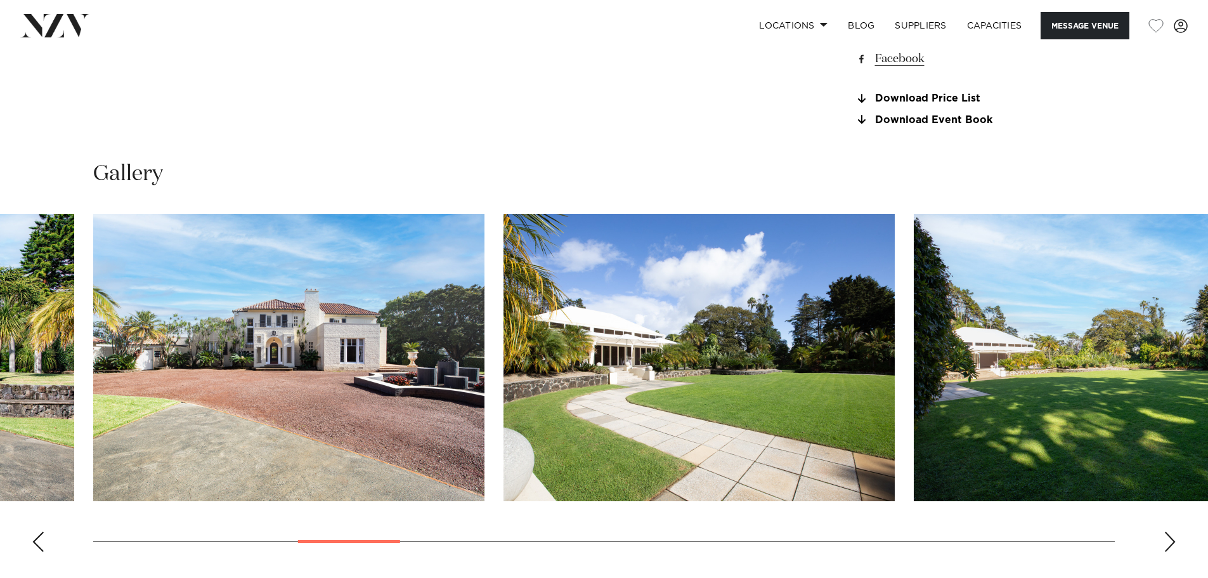
scroll to position [1189, 0]
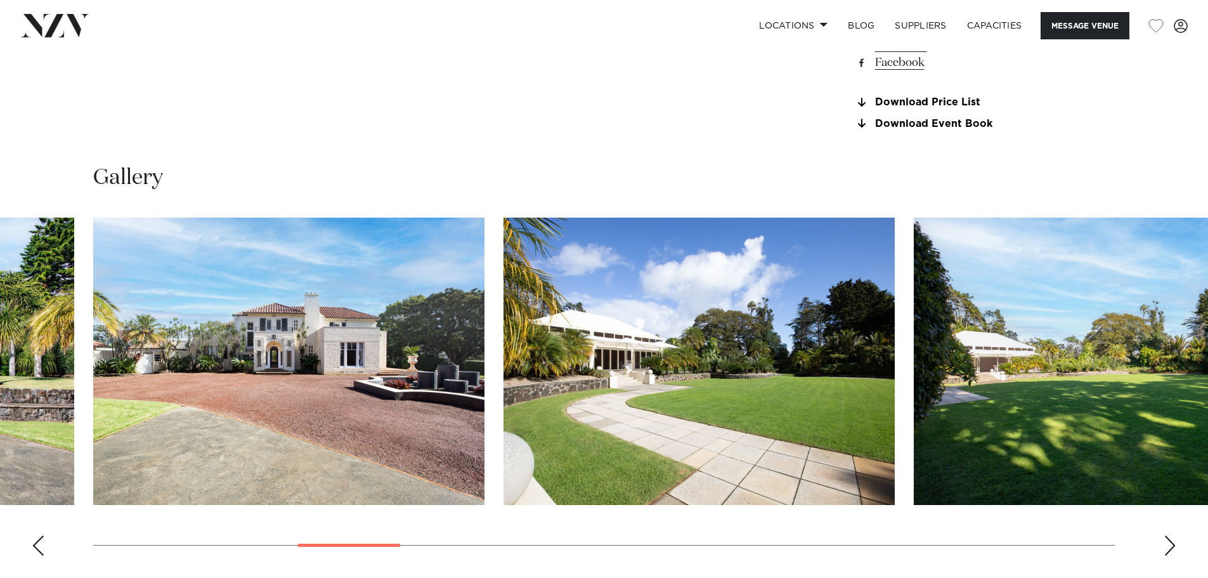
click at [1169, 546] on div "Next slide" at bounding box center [1169, 545] width 13 height 20
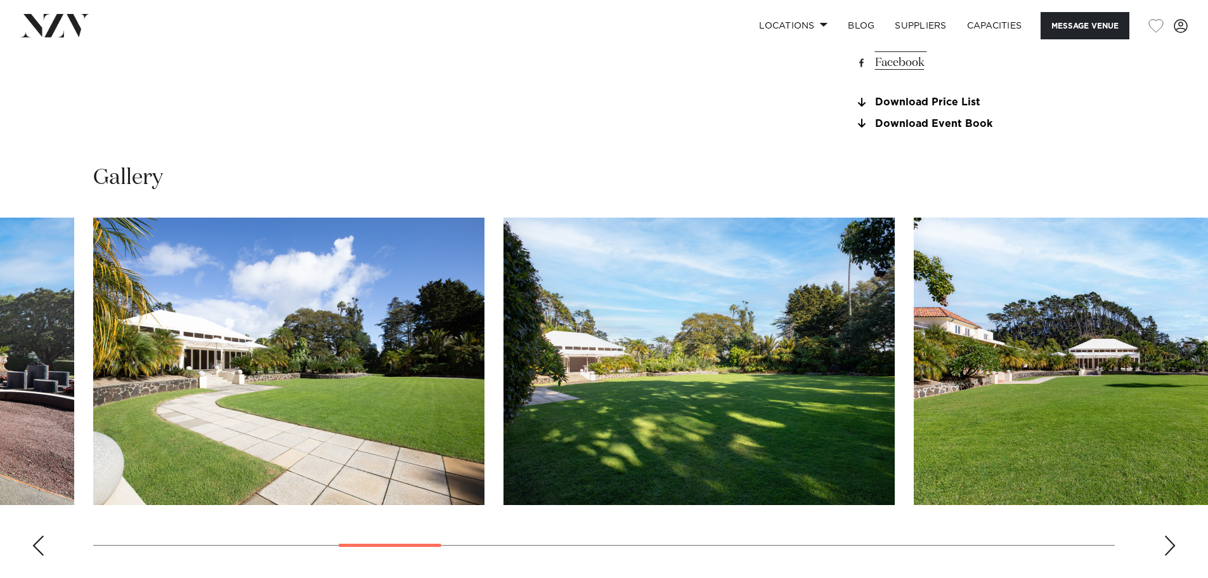
click at [1169, 546] on div "Next slide" at bounding box center [1169, 545] width 13 height 20
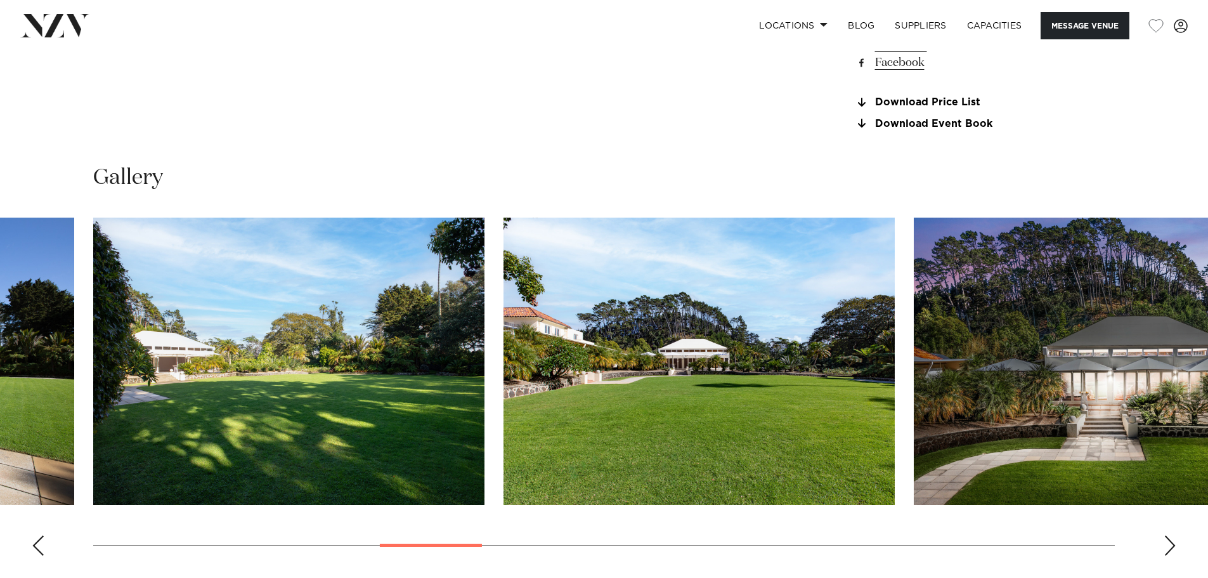
click at [1169, 546] on div "Next slide" at bounding box center [1169, 545] width 13 height 20
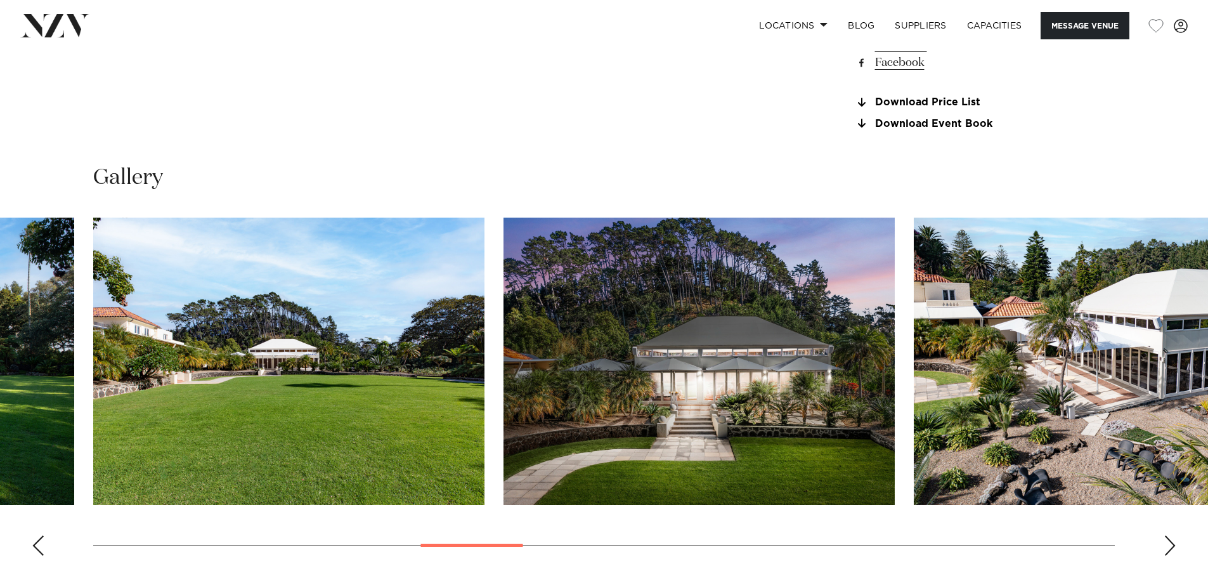
click at [1169, 546] on div "Next slide" at bounding box center [1169, 545] width 13 height 20
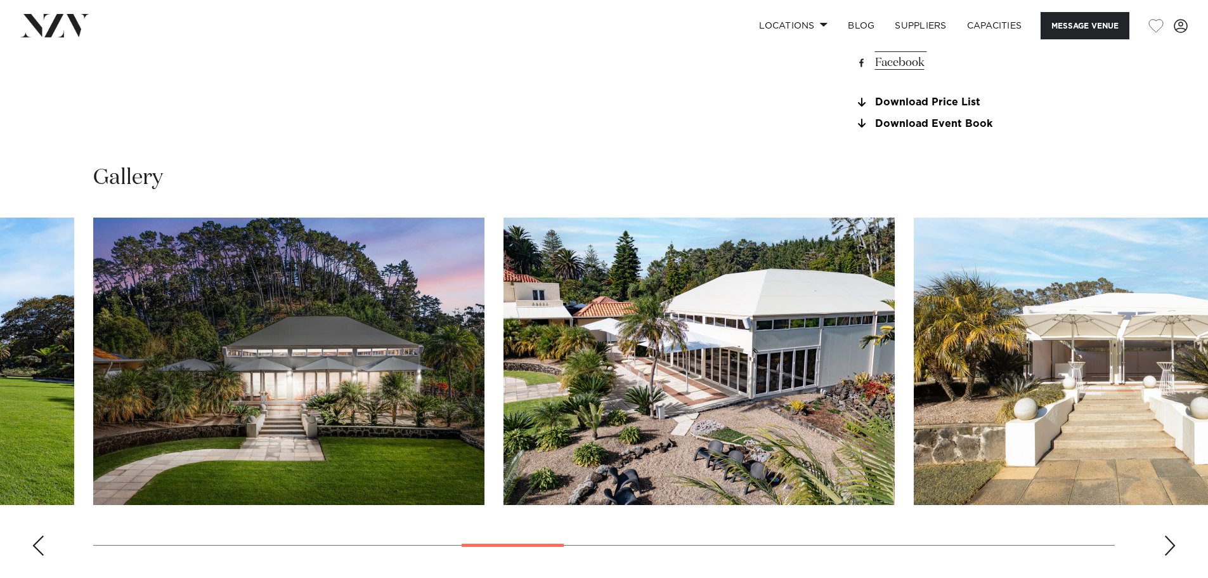
click at [1170, 545] on div "Next slide" at bounding box center [1169, 545] width 13 height 20
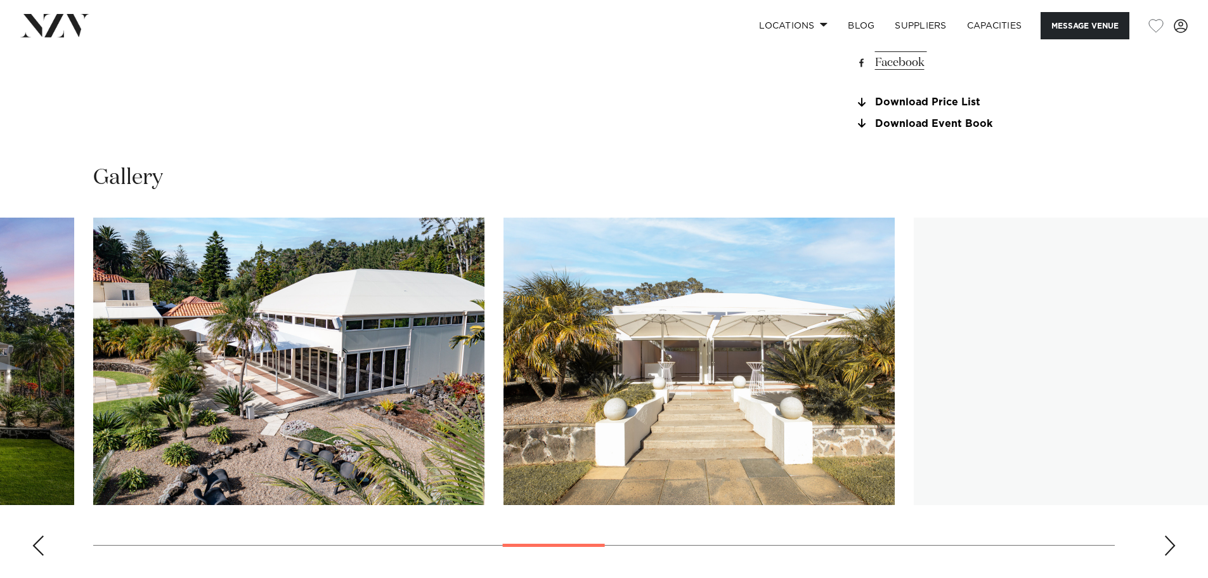
click at [1170, 545] on div "Next slide" at bounding box center [1169, 545] width 13 height 20
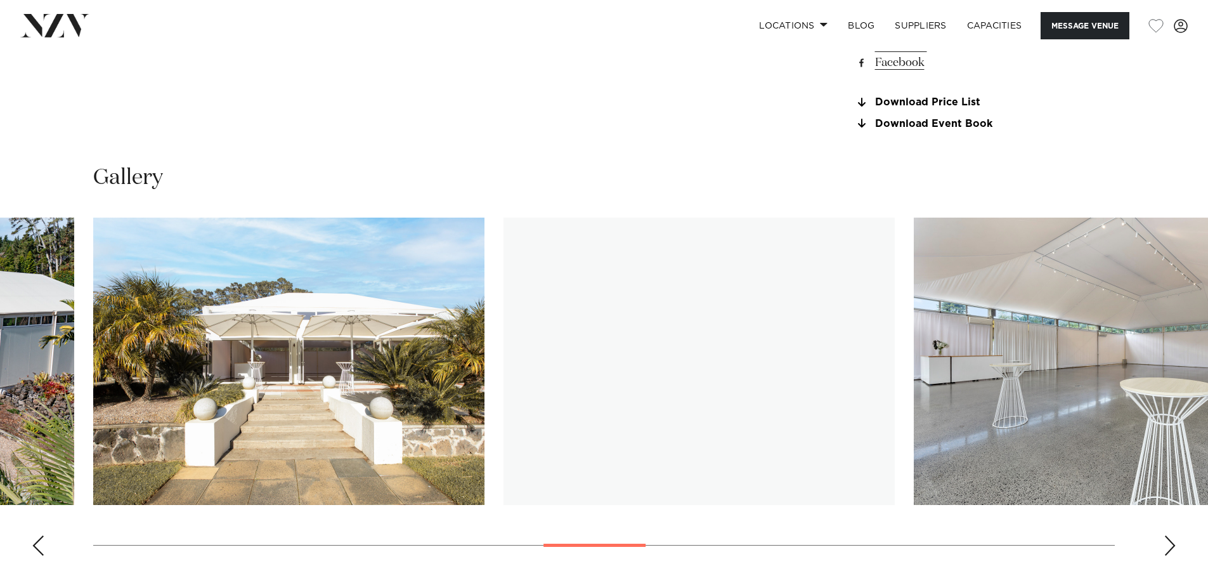
click at [1170, 545] on div "Next slide" at bounding box center [1169, 545] width 13 height 20
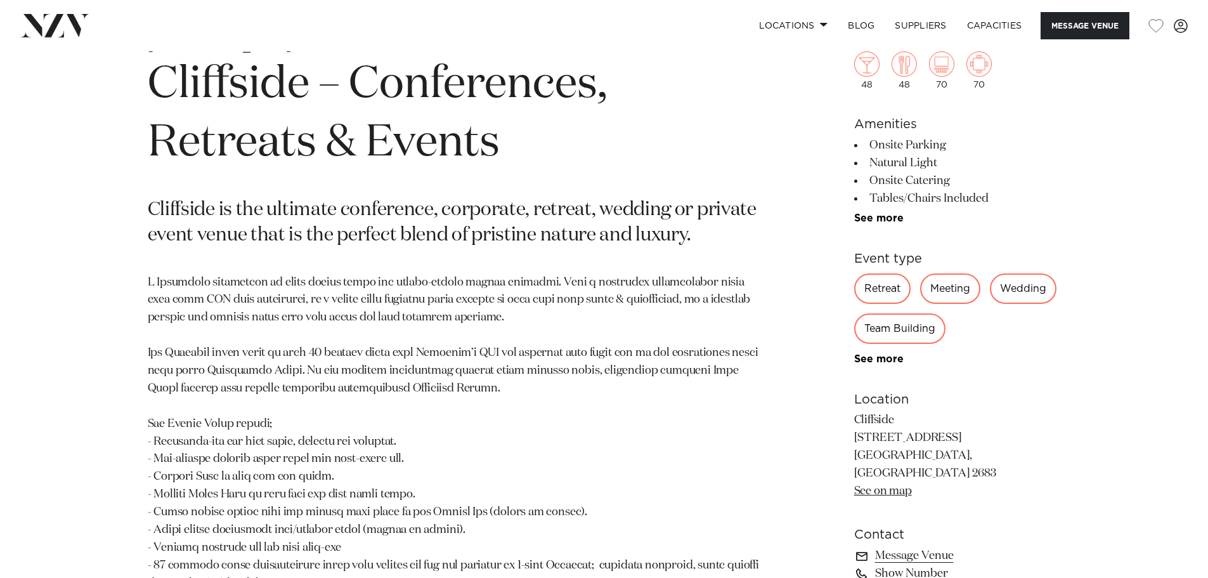
scroll to position [634, 0]
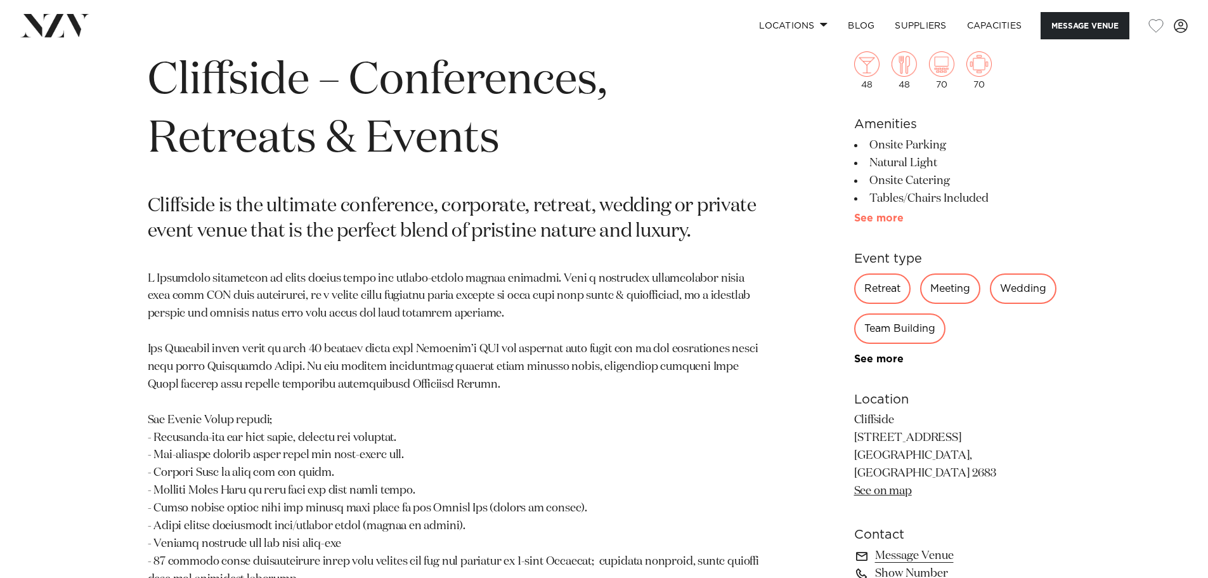
click at [875, 219] on link "See more" at bounding box center [903, 218] width 99 height 10
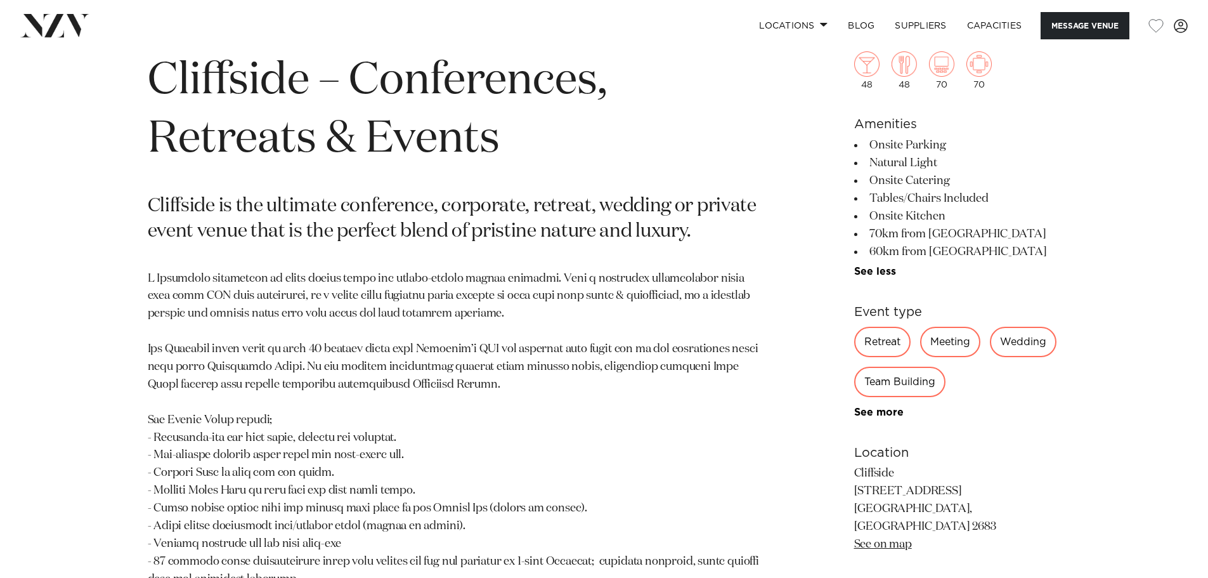
click at [703, 348] on p at bounding box center [456, 473] width 616 height 406
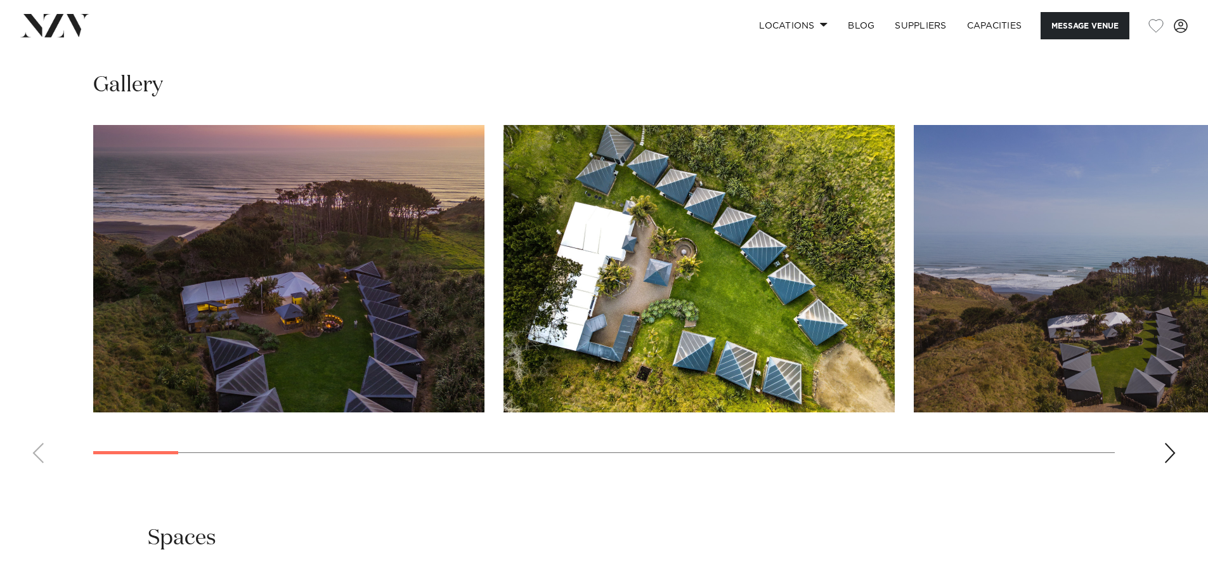
scroll to position [1395, 0]
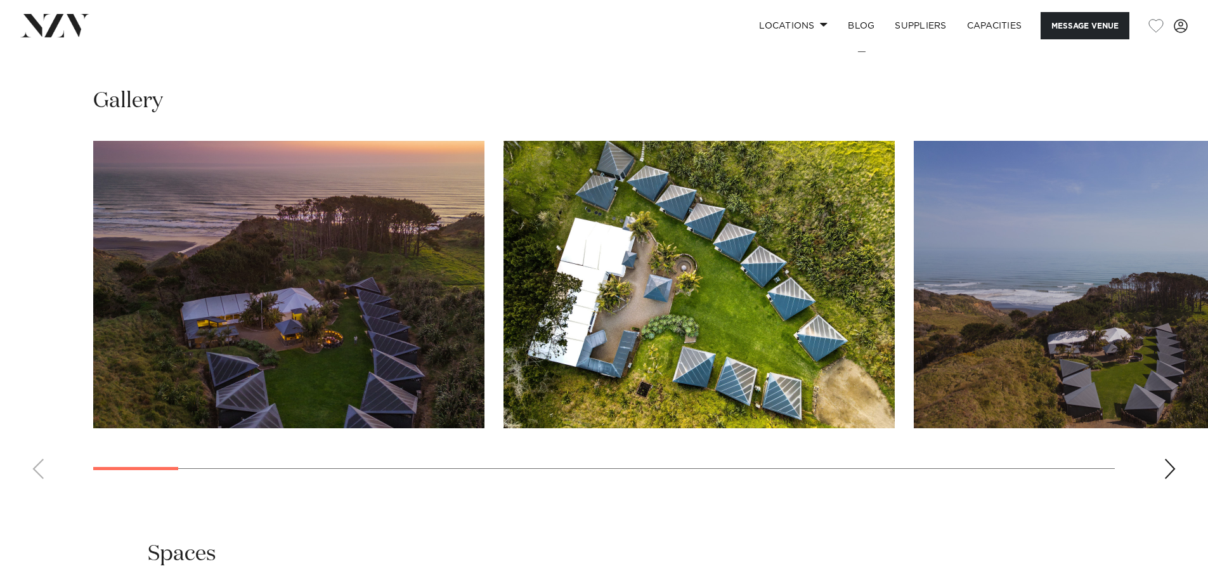
click at [1172, 458] on div "Next slide" at bounding box center [1169, 468] width 13 height 20
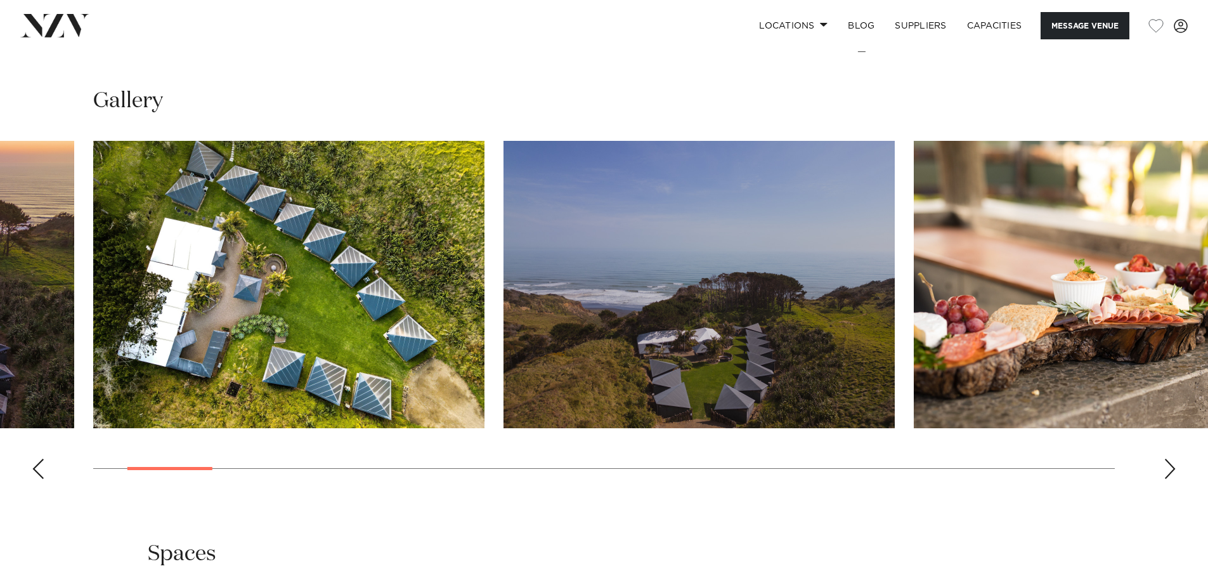
click at [1172, 458] on div "Next slide" at bounding box center [1169, 468] width 13 height 20
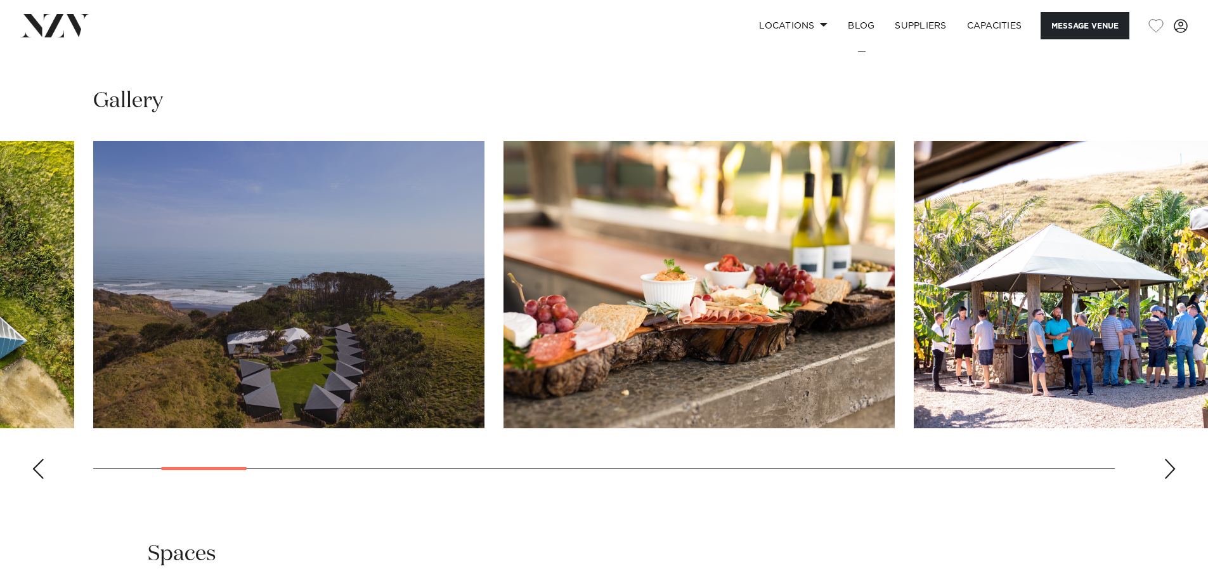
click at [1172, 458] on div "Next slide" at bounding box center [1169, 468] width 13 height 20
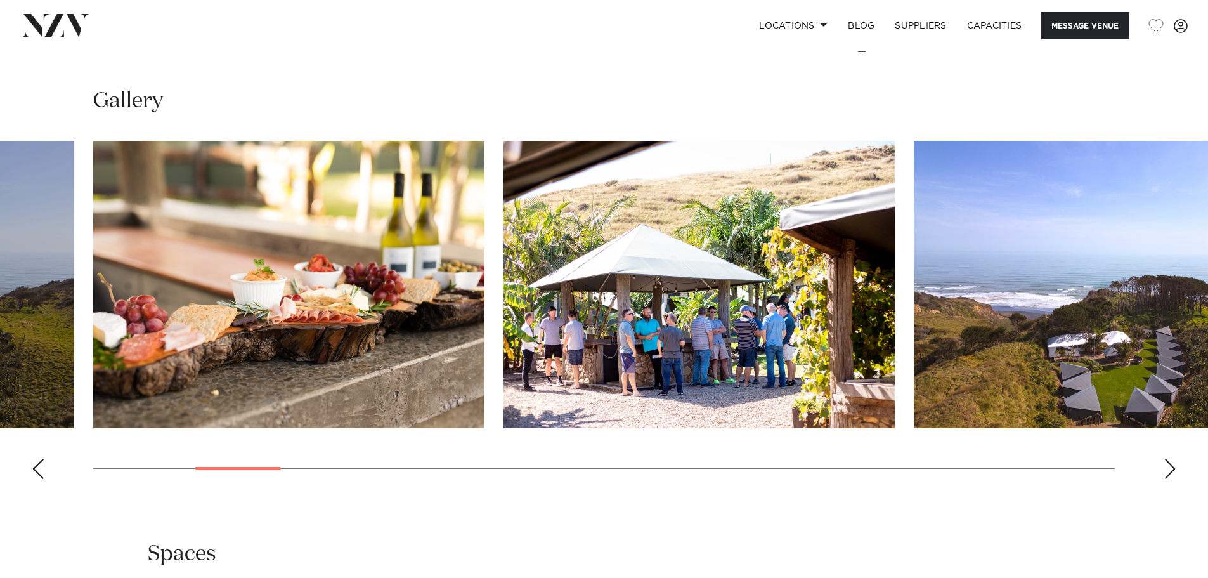
click at [1172, 458] on div "Next slide" at bounding box center [1169, 468] width 13 height 20
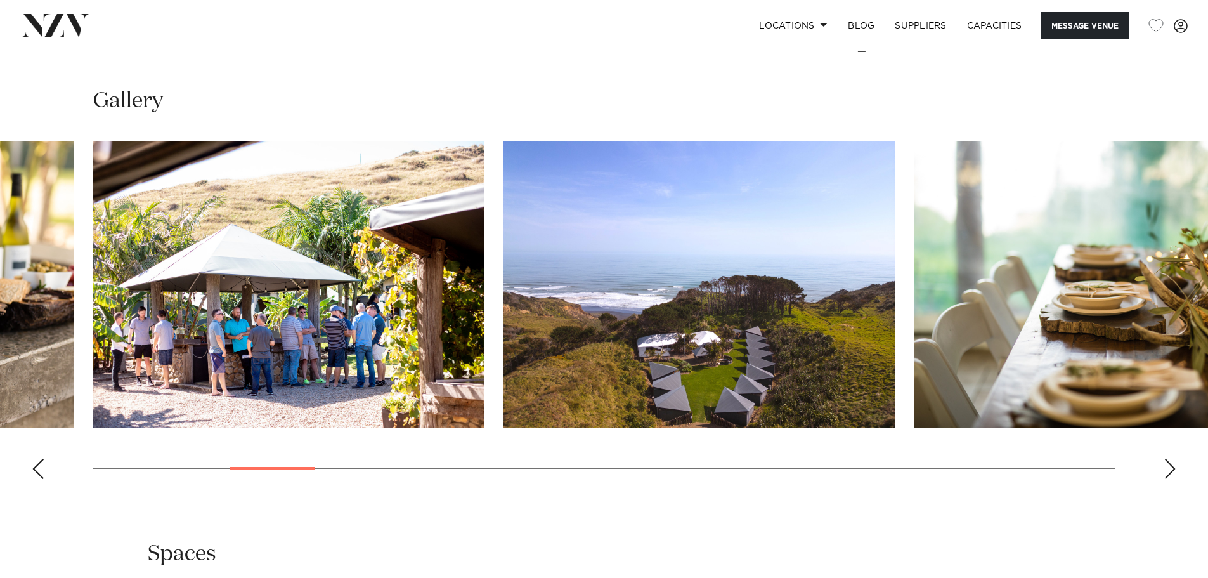
click at [1172, 458] on div "Next slide" at bounding box center [1169, 468] width 13 height 20
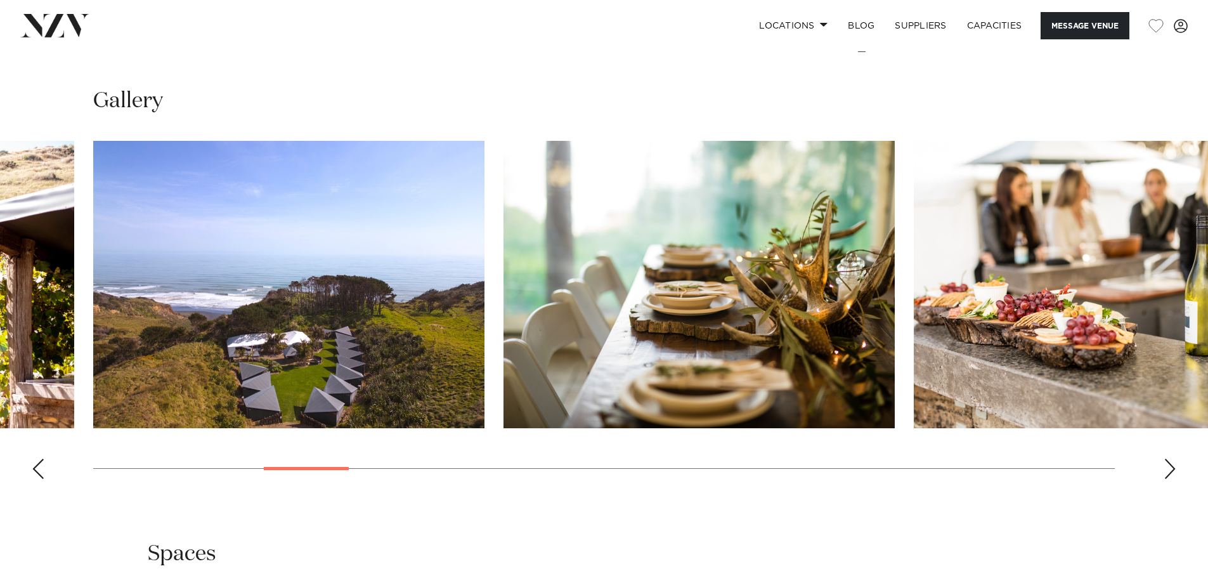
click at [1172, 458] on div "Next slide" at bounding box center [1169, 468] width 13 height 20
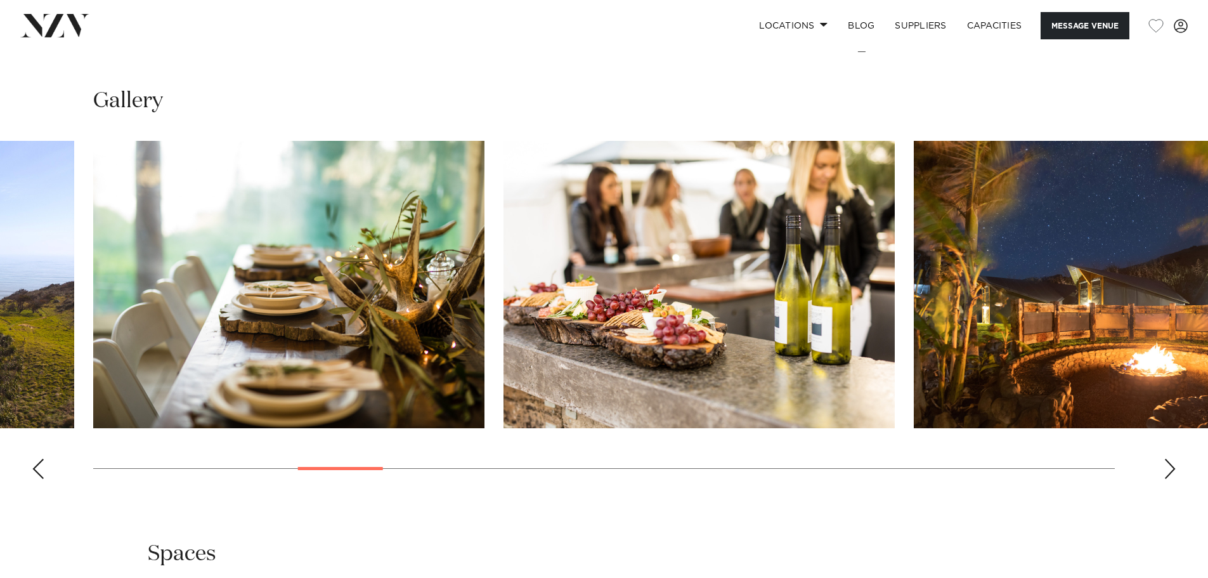
click at [1172, 458] on div "Next slide" at bounding box center [1169, 468] width 13 height 20
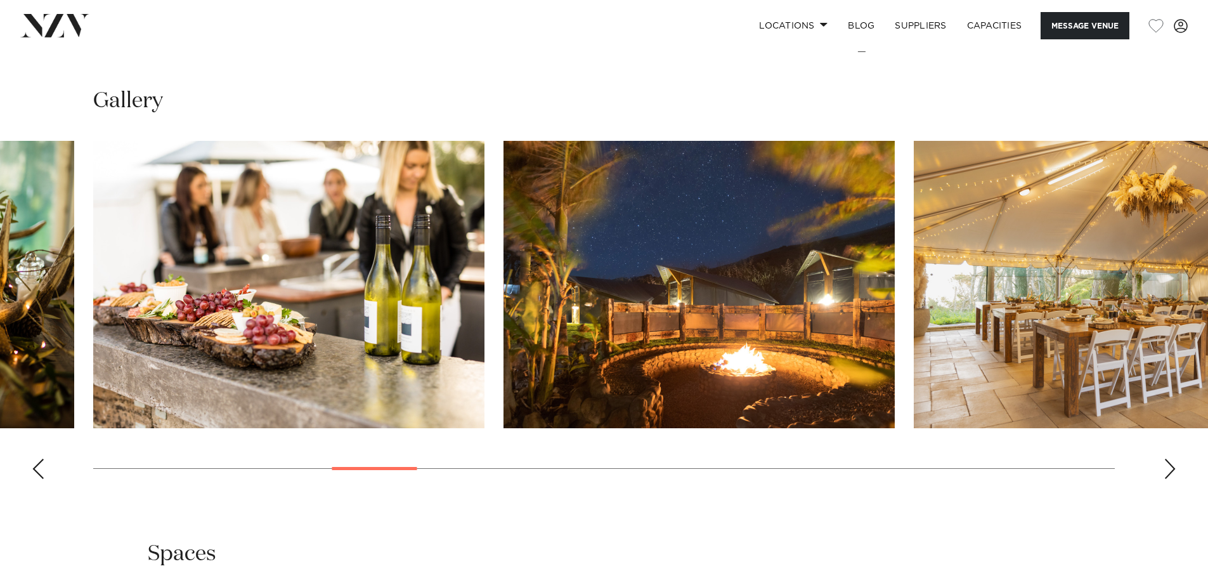
click at [1172, 458] on div "Next slide" at bounding box center [1169, 468] width 13 height 20
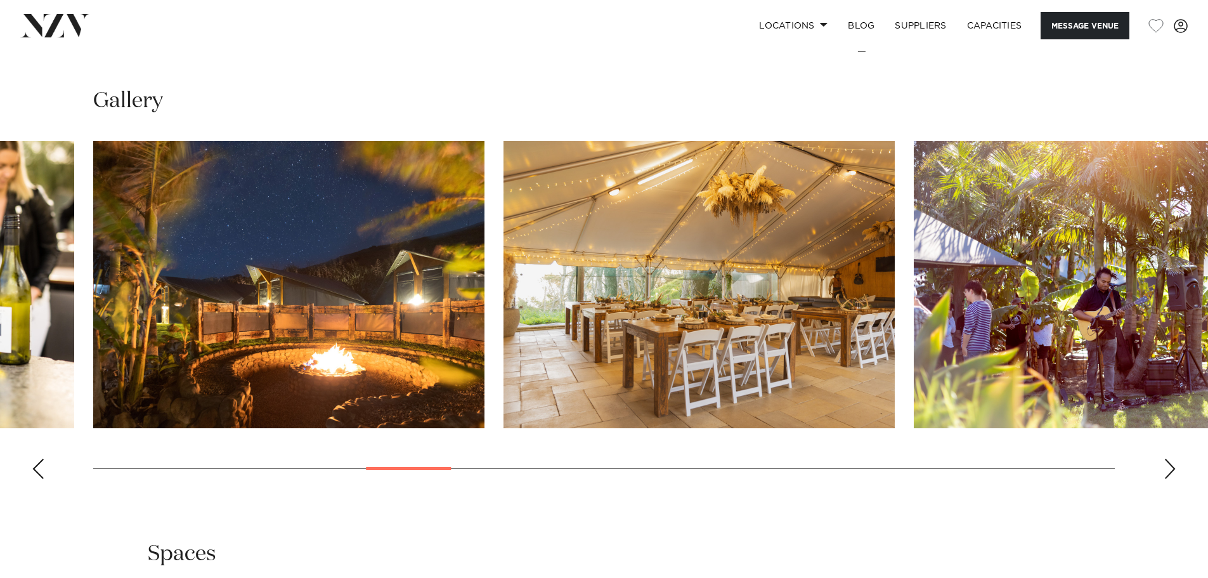
click at [1172, 458] on div "Next slide" at bounding box center [1169, 468] width 13 height 20
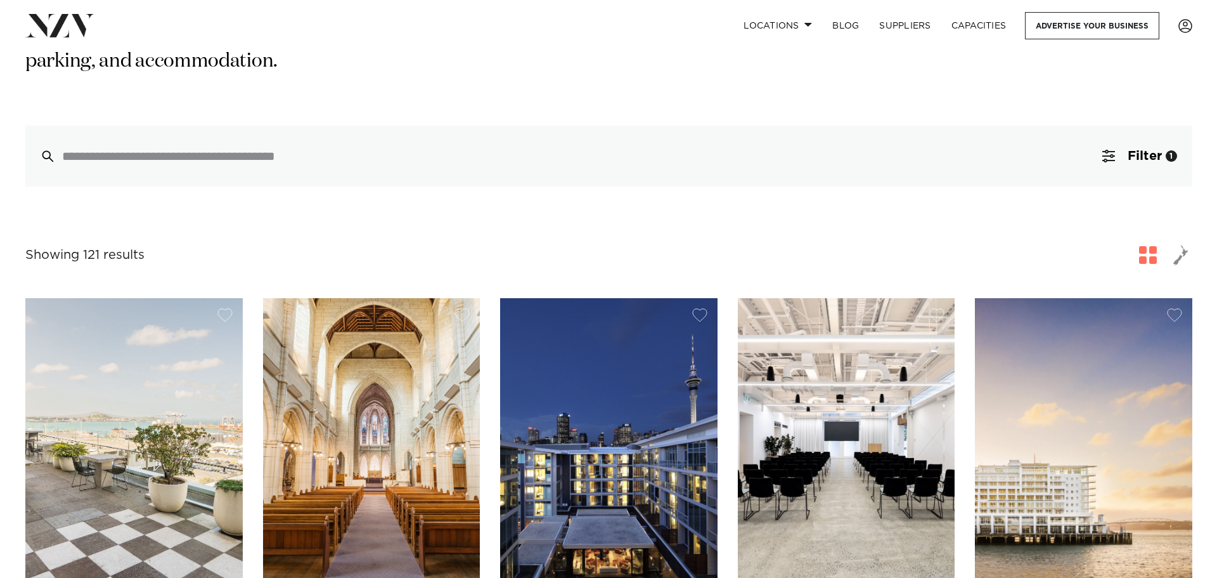
scroll to position [95, 0]
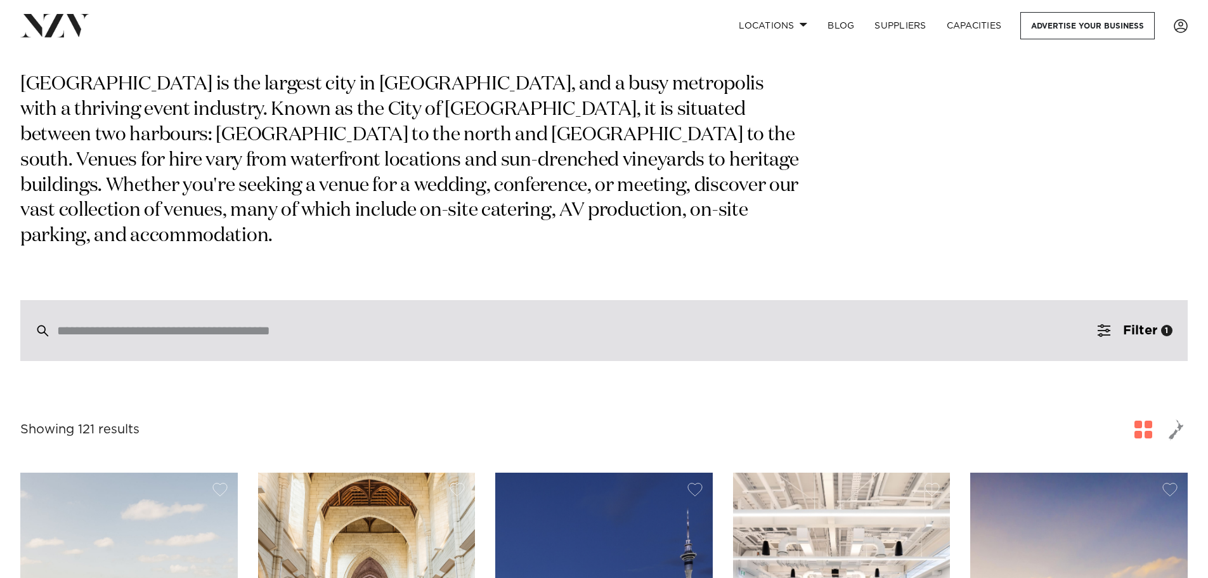
click at [857, 300] on div at bounding box center [603, 330] width 1167 height 61
click at [341, 330] on div at bounding box center [603, 330] width 1167 height 61
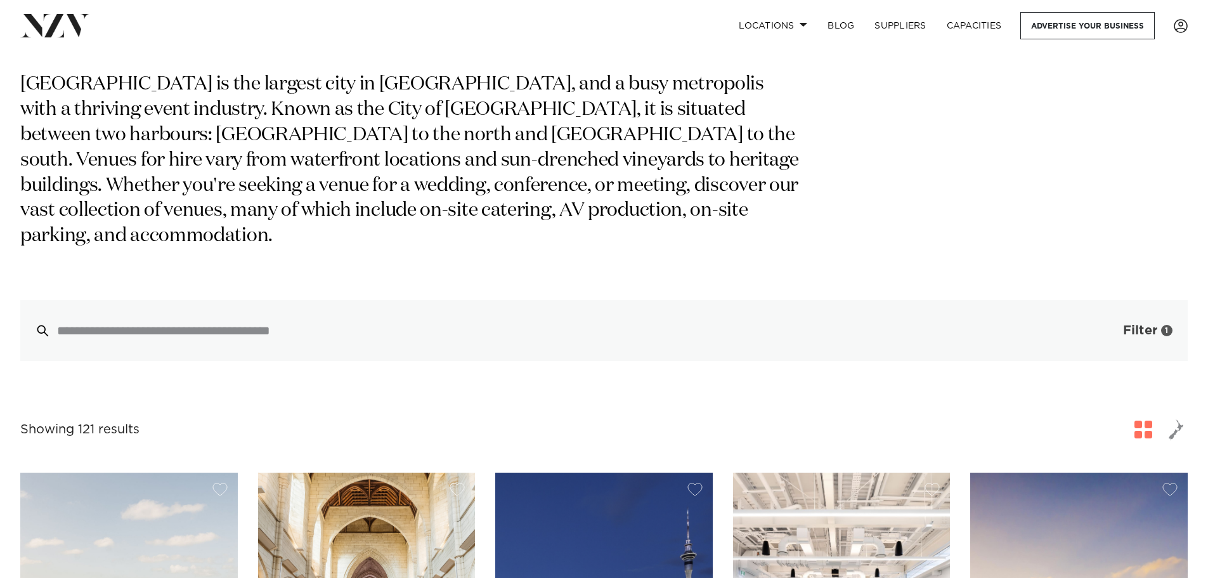
click at [1118, 304] on button "Filter 1" at bounding box center [1134, 330] width 105 height 61
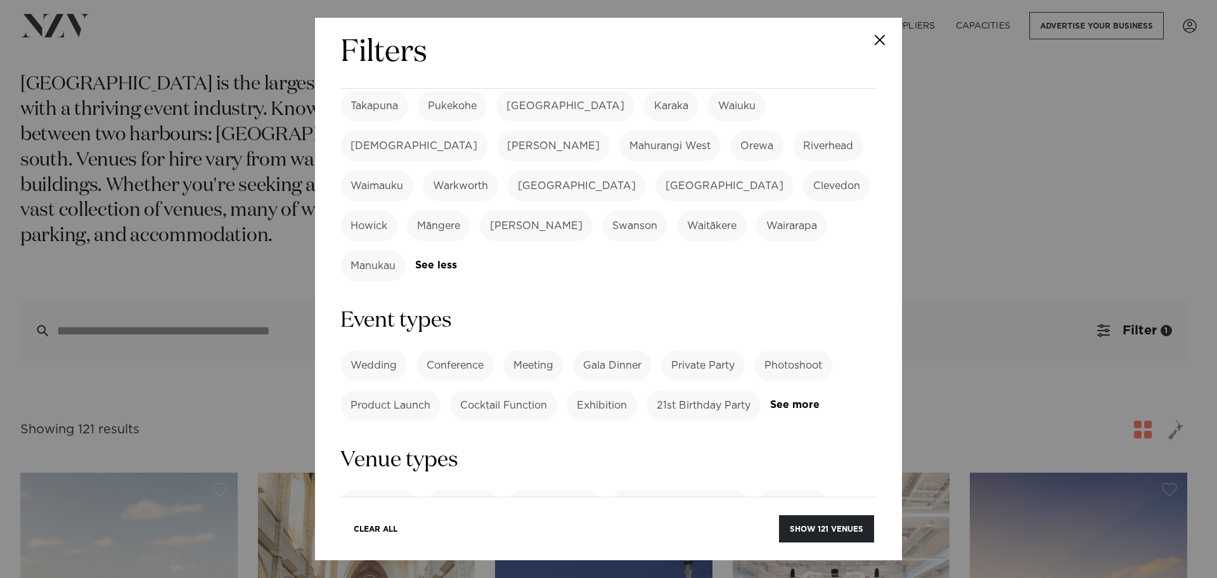
scroll to position [539, 0]
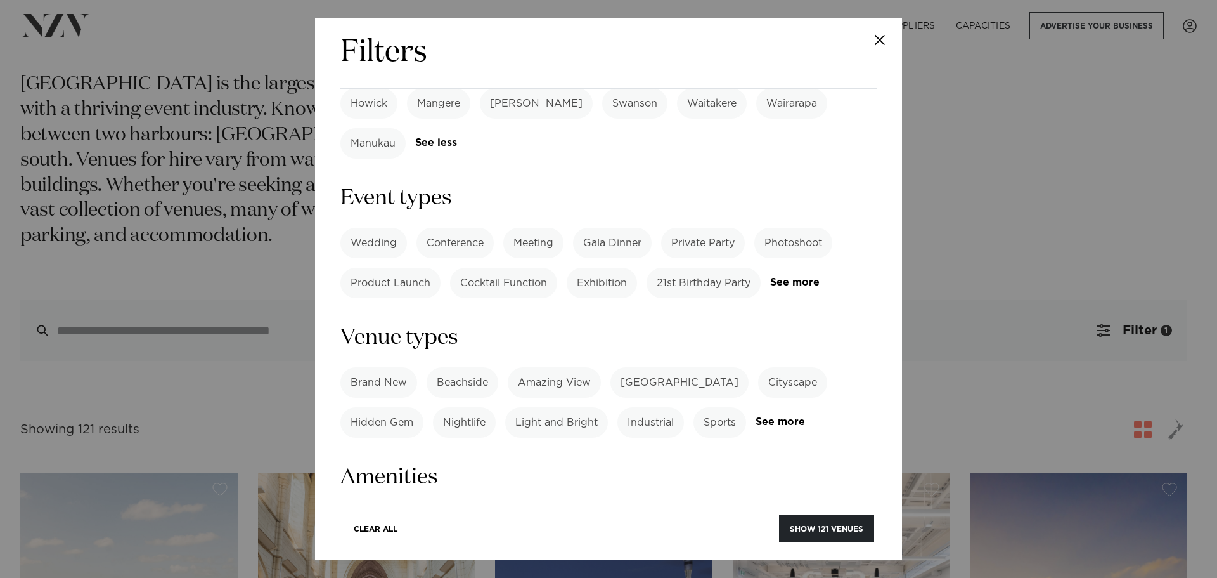
click at [422, 268] on label "Product Launch" at bounding box center [390, 283] width 100 height 30
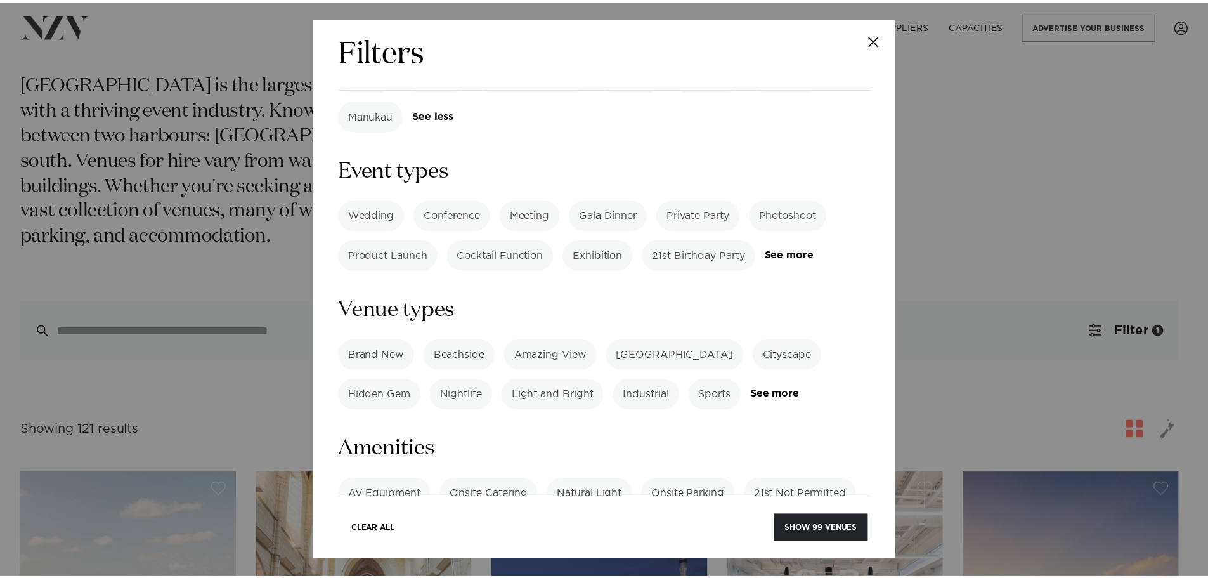
scroll to position [618, 0]
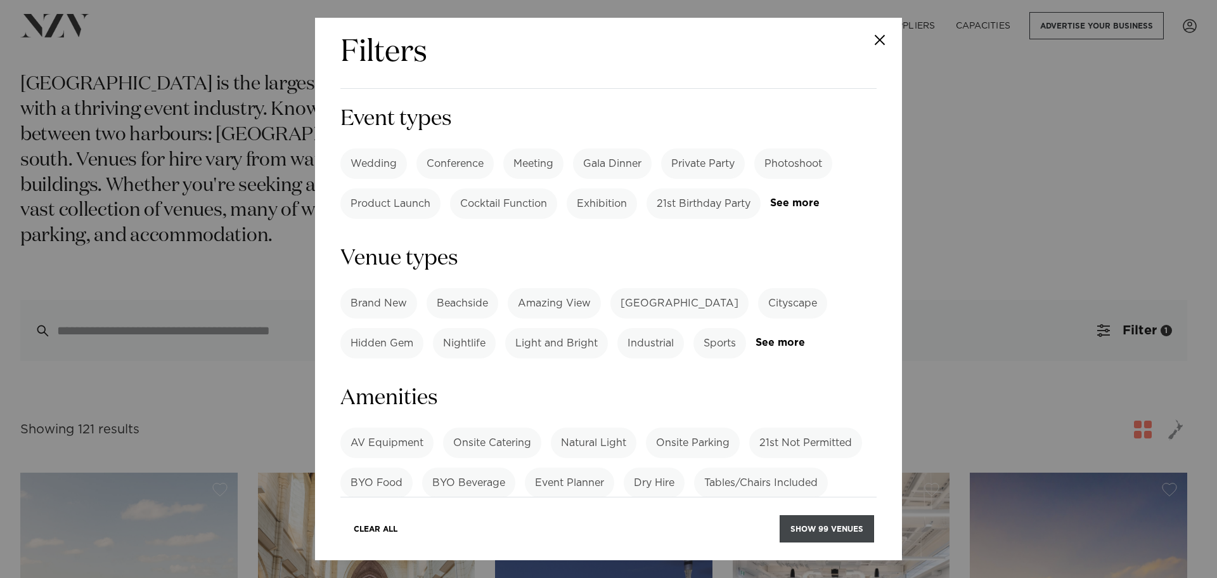
click at [829, 529] on button "Show 99 venues" at bounding box center [827, 528] width 94 height 27
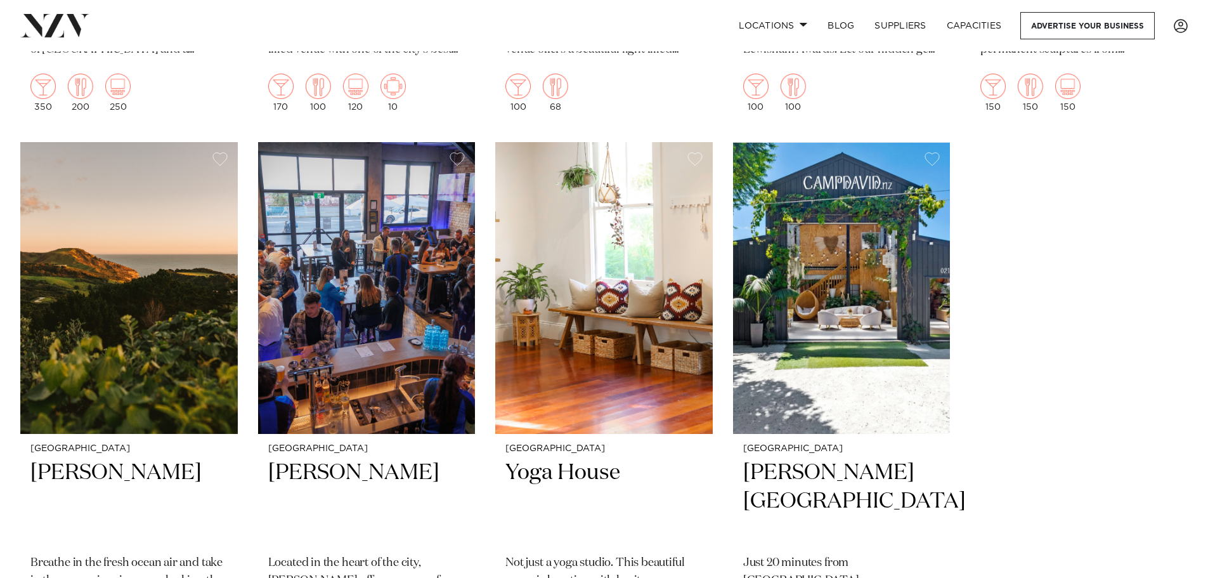
scroll to position [11000, 0]
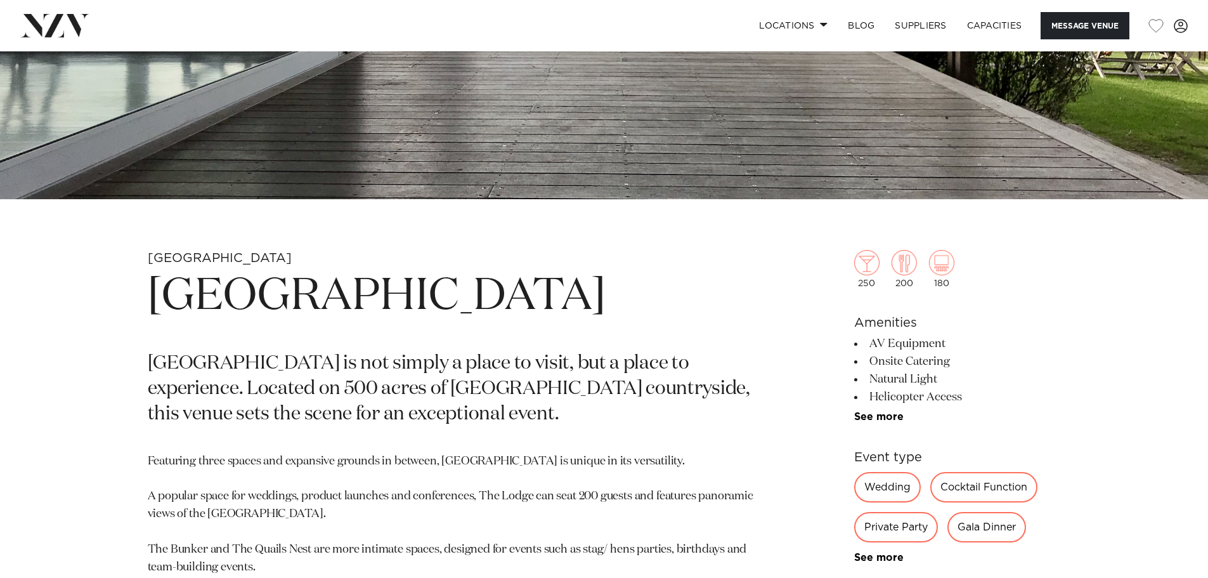
scroll to position [428, 0]
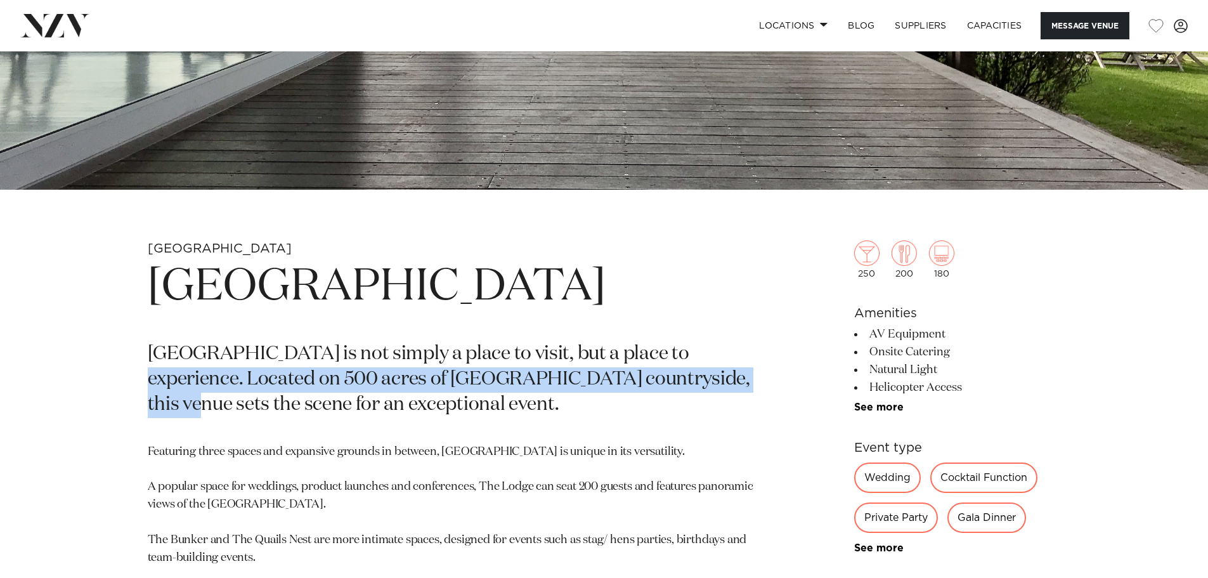
drag, startPoint x: 649, startPoint y: 346, endPoint x: 665, endPoint y: 389, distance: 46.5
click at [664, 388] on p "Kauri Bay is not simply a place to visit, but a place to experience. Located on…" at bounding box center [456, 380] width 616 height 76
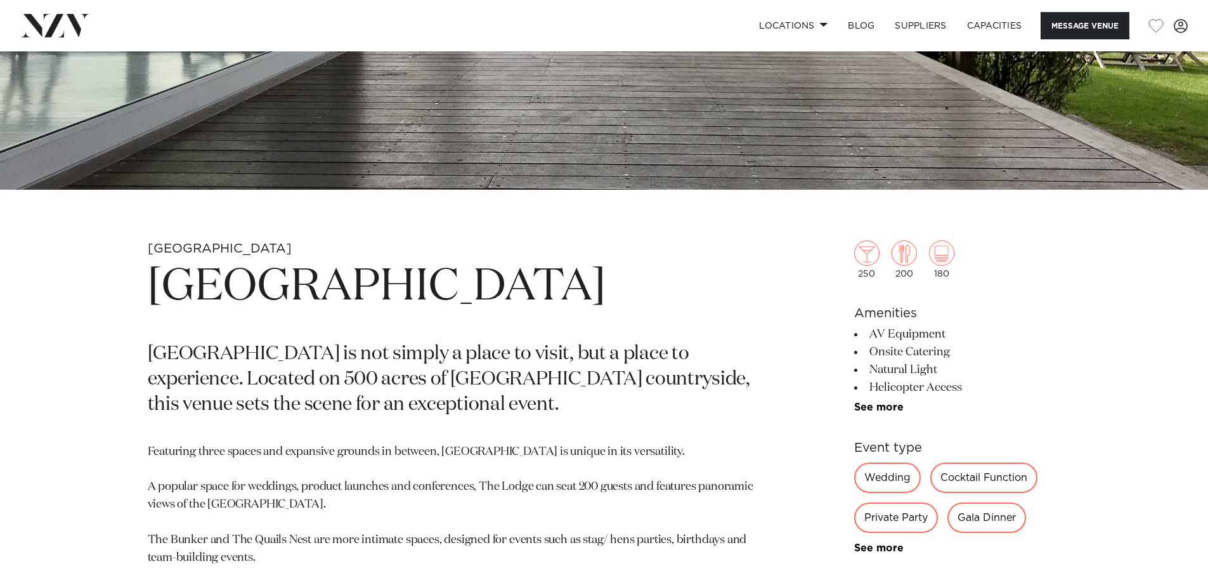
click at [666, 391] on p "Kauri Bay is not simply a place to visit, but a place to experience. Located on…" at bounding box center [456, 380] width 616 height 76
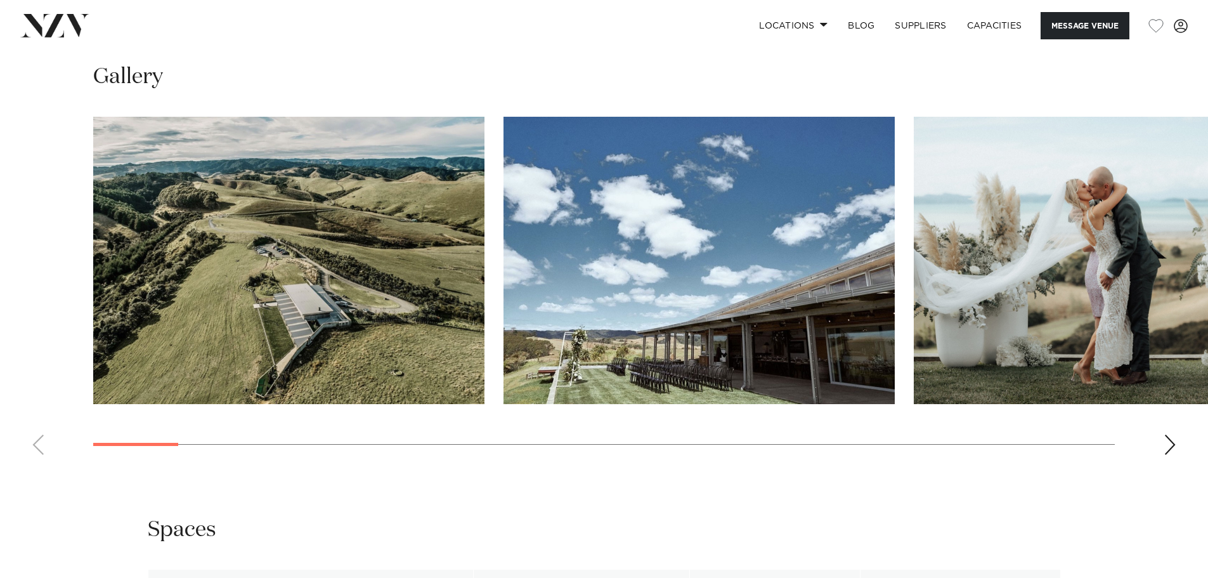
scroll to position [1300, 0]
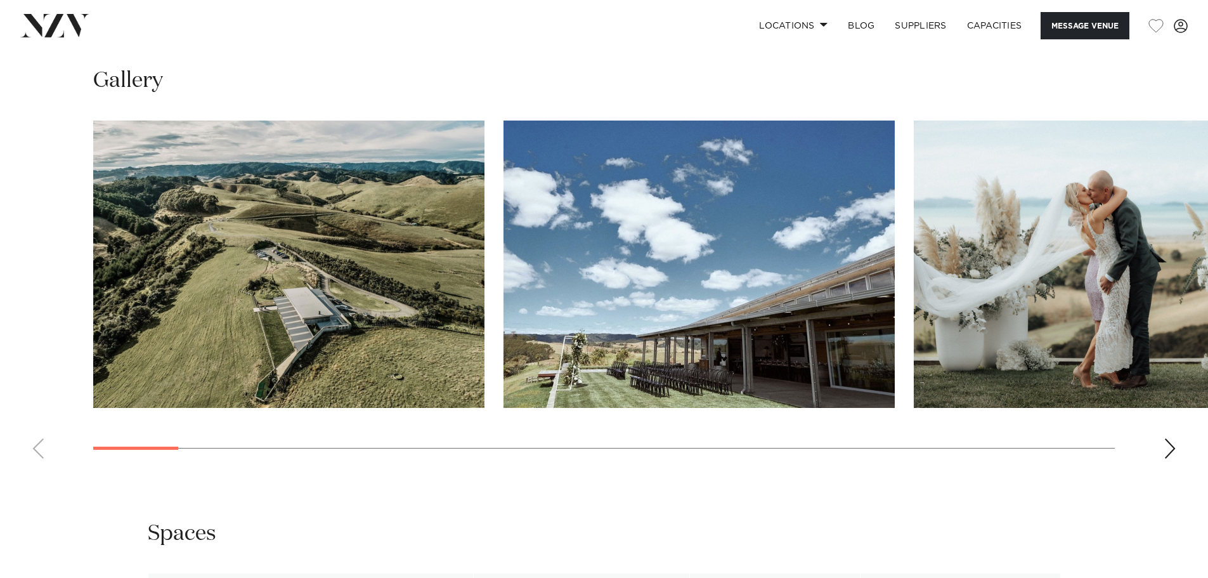
click at [1173, 450] on div "Next slide" at bounding box center [1169, 448] width 13 height 20
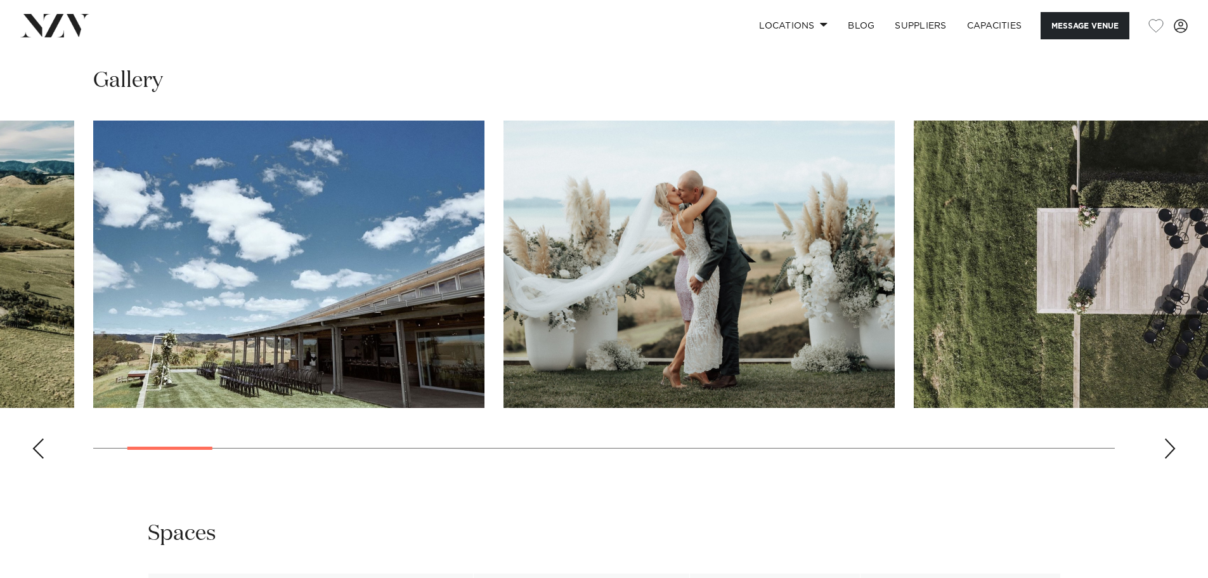
click at [1173, 450] on div "Next slide" at bounding box center [1169, 448] width 13 height 20
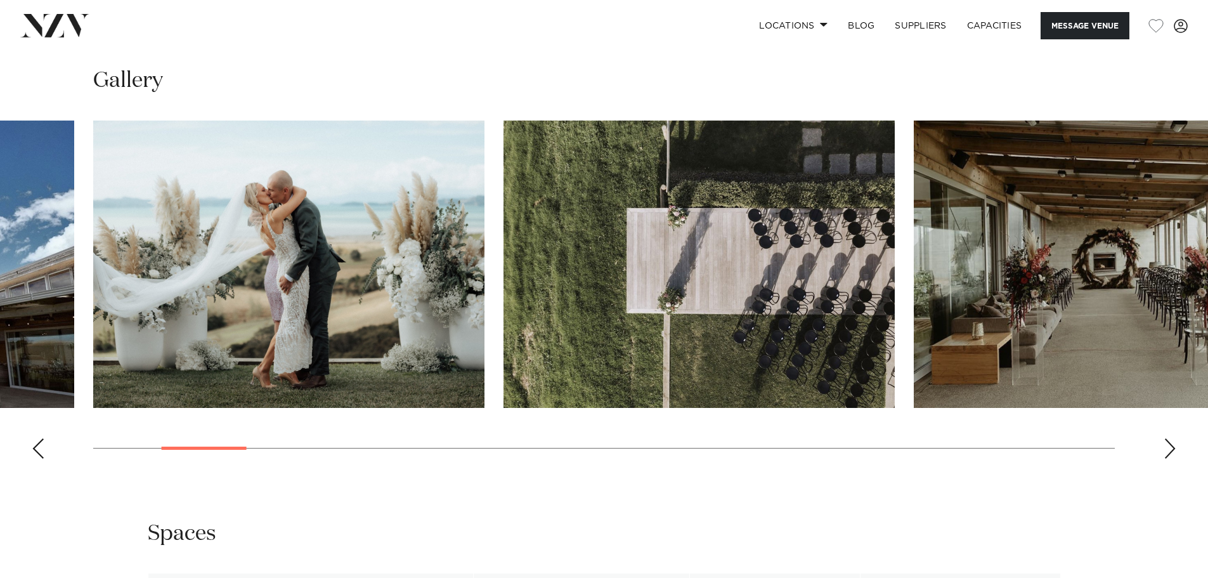
click at [1173, 450] on div "Next slide" at bounding box center [1169, 448] width 13 height 20
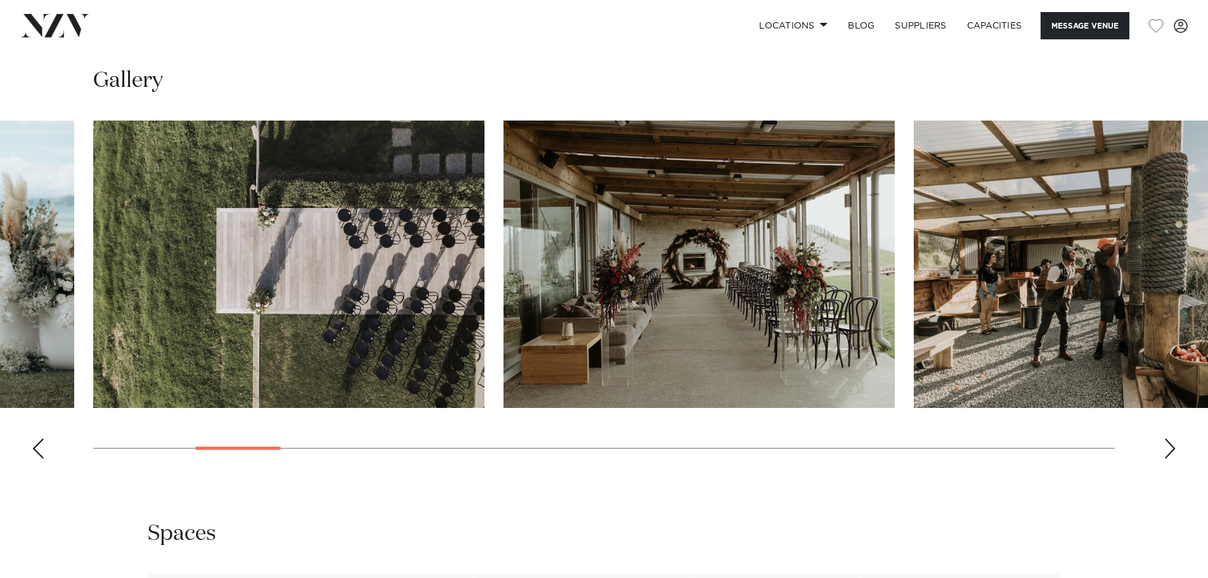
click at [1173, 450] on div "Next slide" at bounding box center [1169, 448] width 13 height 20
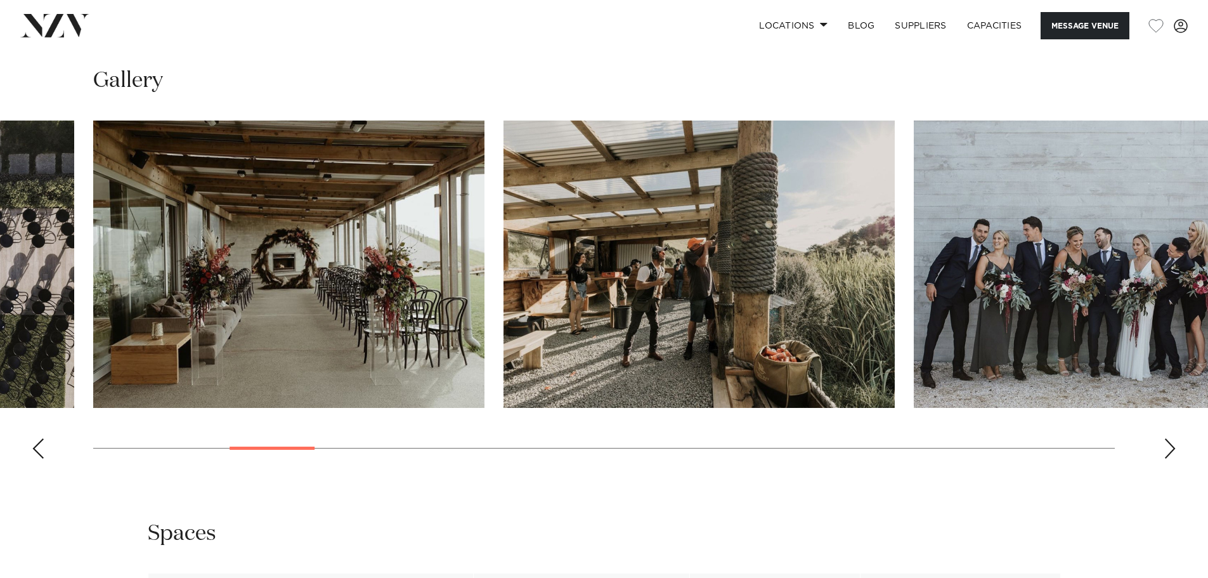
click at [1173, 450] on div "Next slide" at bounding box center [1169, 448] width 13 height 20
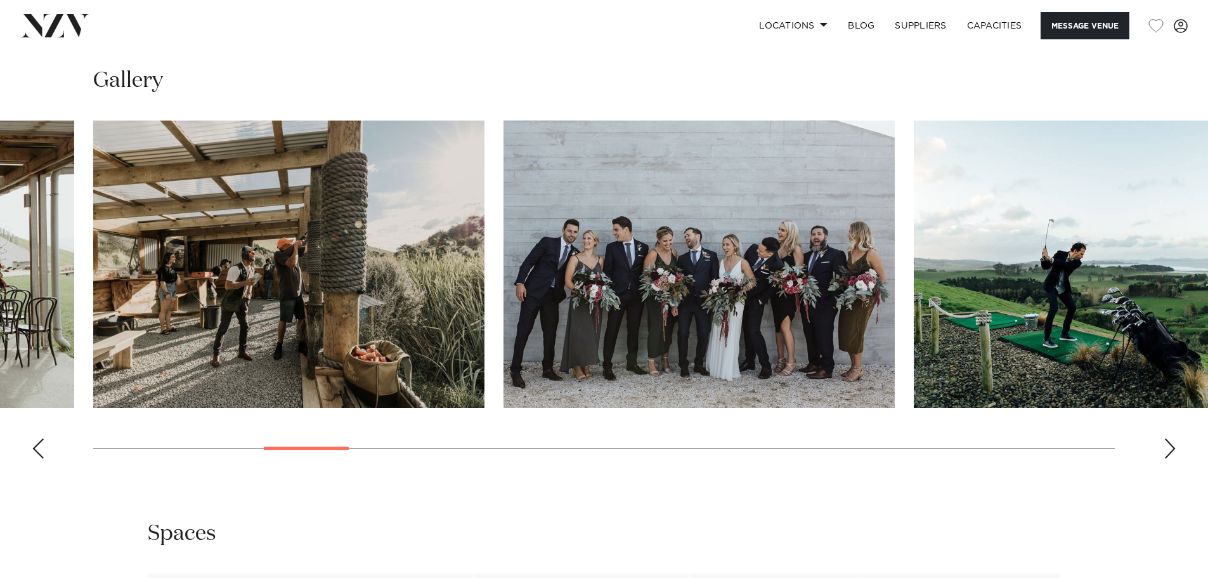
click at [1173, 450] on div "Next slide" at bounding box center [1169, 448] width 13 height 20
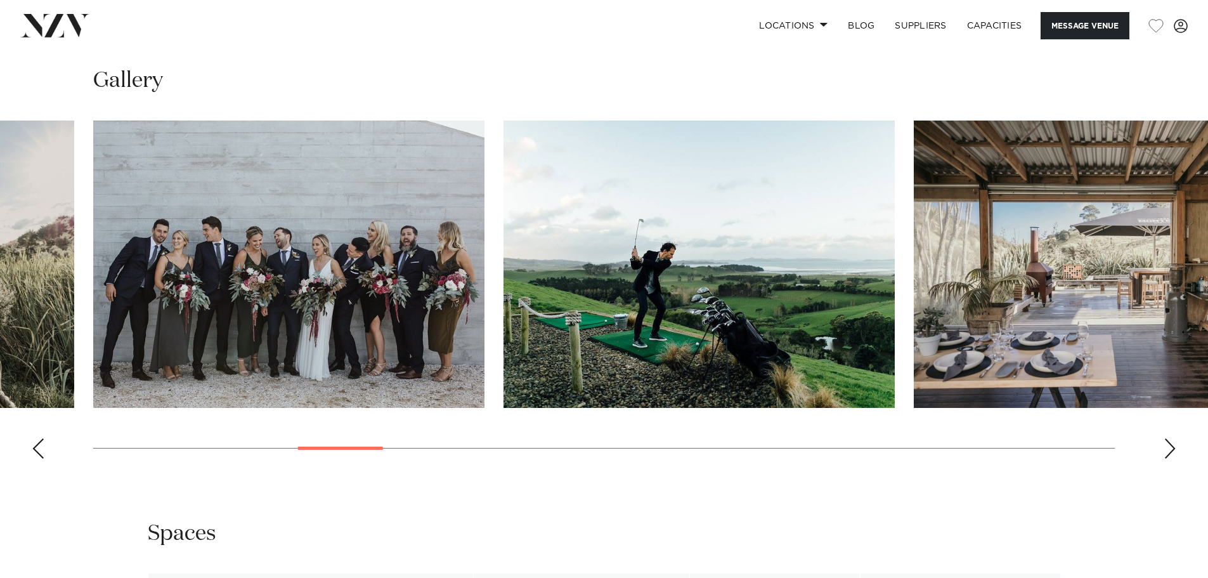
click at [1173, 450] on div "Next slide" at bounding box center [1169, 448] width 13 height 20
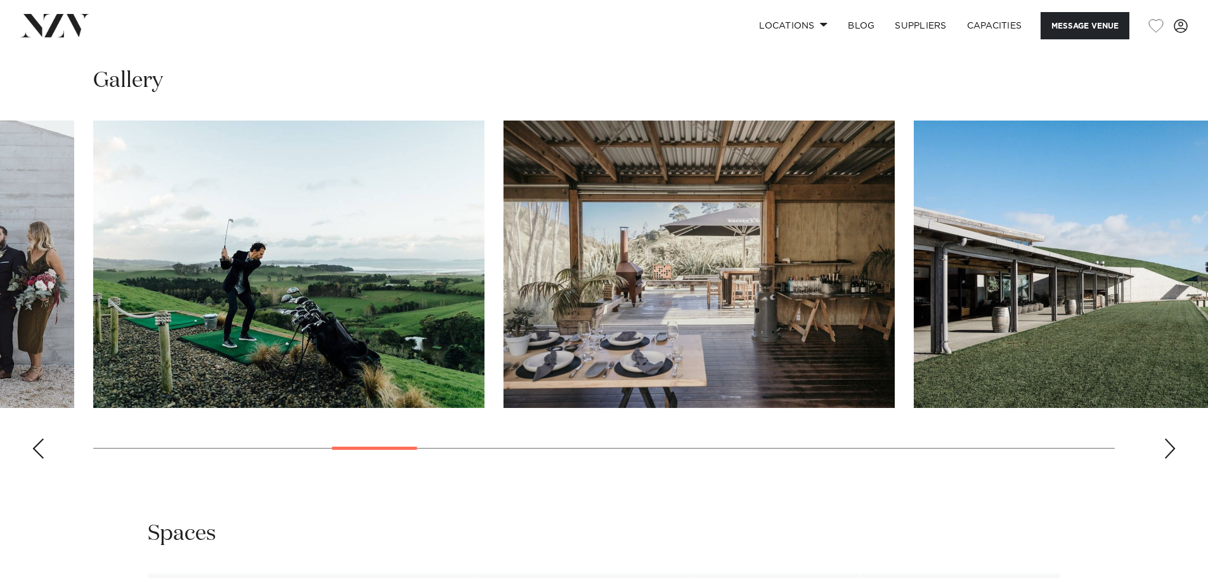
click at [1173, 450] on div "Next slide" at bounding box center [1169, 448] width 13 height 20
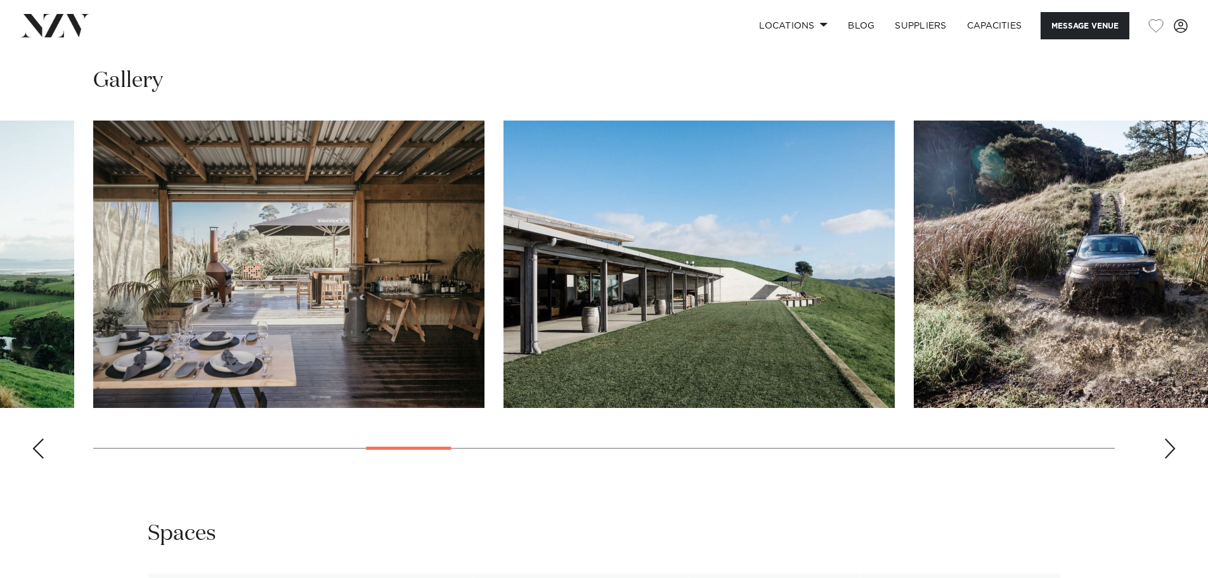
click at [1173, 450] on div "Next slide" at bounding box center [1169, 448] width 13 height 20
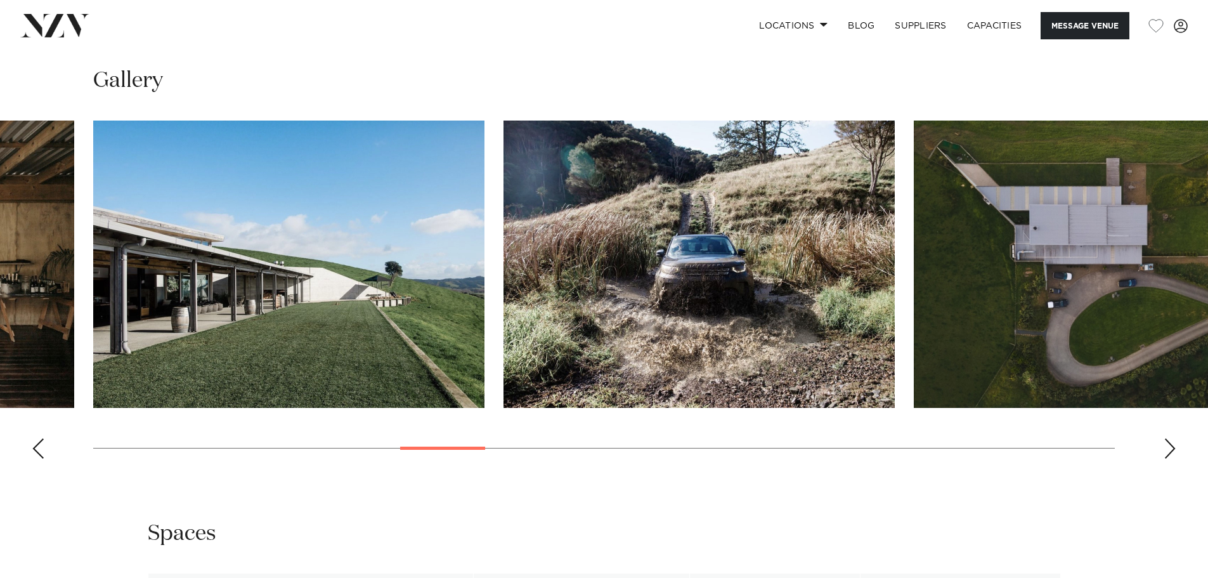
click at [1173, 450] on div "Next slide" at bounding box center [1169, 448] width 13 height 20
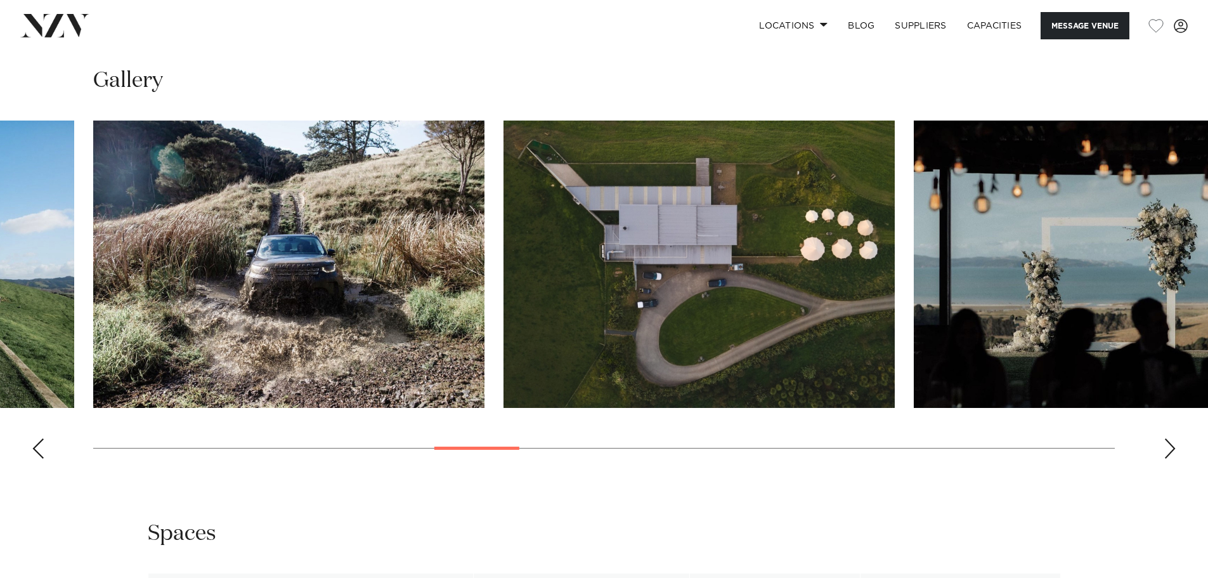
click at [1173, 450] on div "Next slide" at bounding box center [1169, 448] width 13 height 20
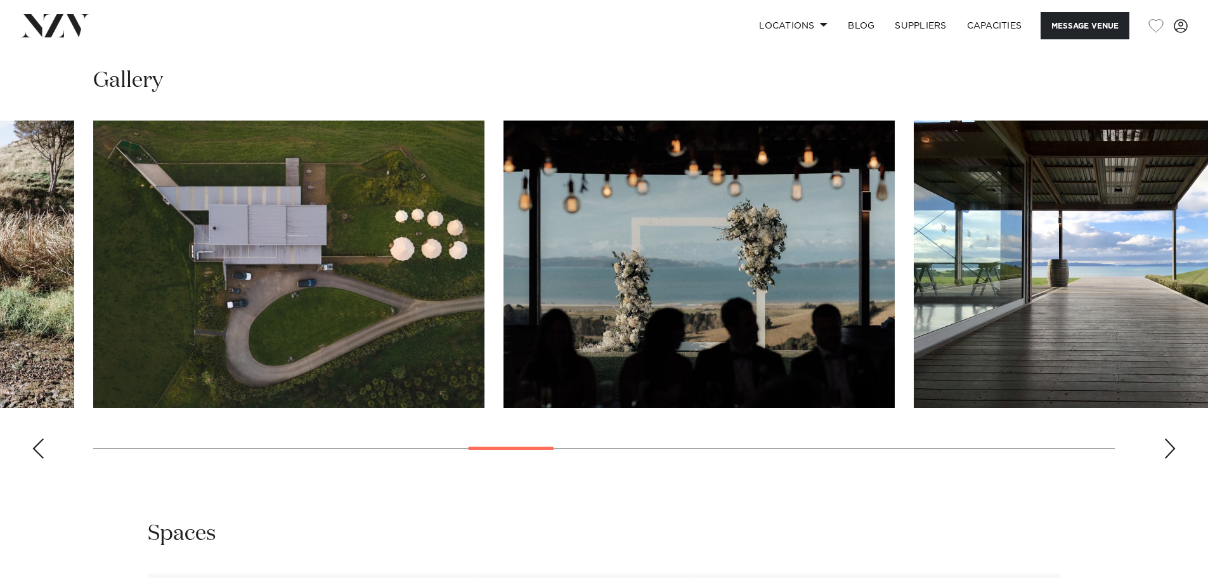
click at [1173, 450] on div "Next slide" at bounding box center [1169, 448] width 13 height 20
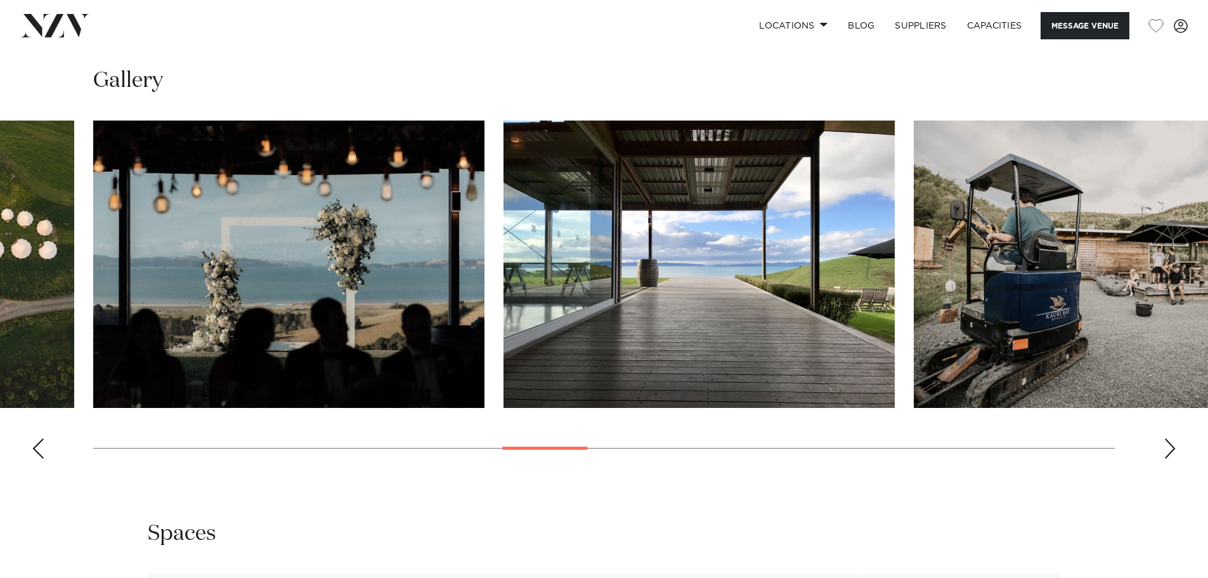
click at [1173, 450] on div "Next slide" at bounding box center [1169, 448] width 13 height 20
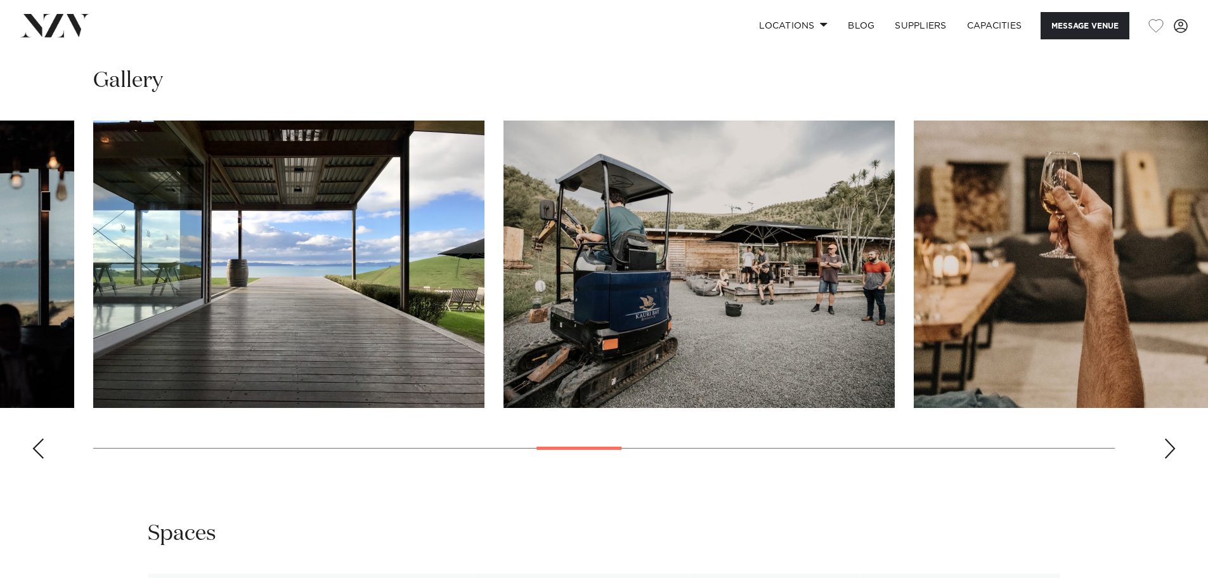
click at [1173, 450] on div "Next slide" at bounding box center [1169, 448] width 13 height 20
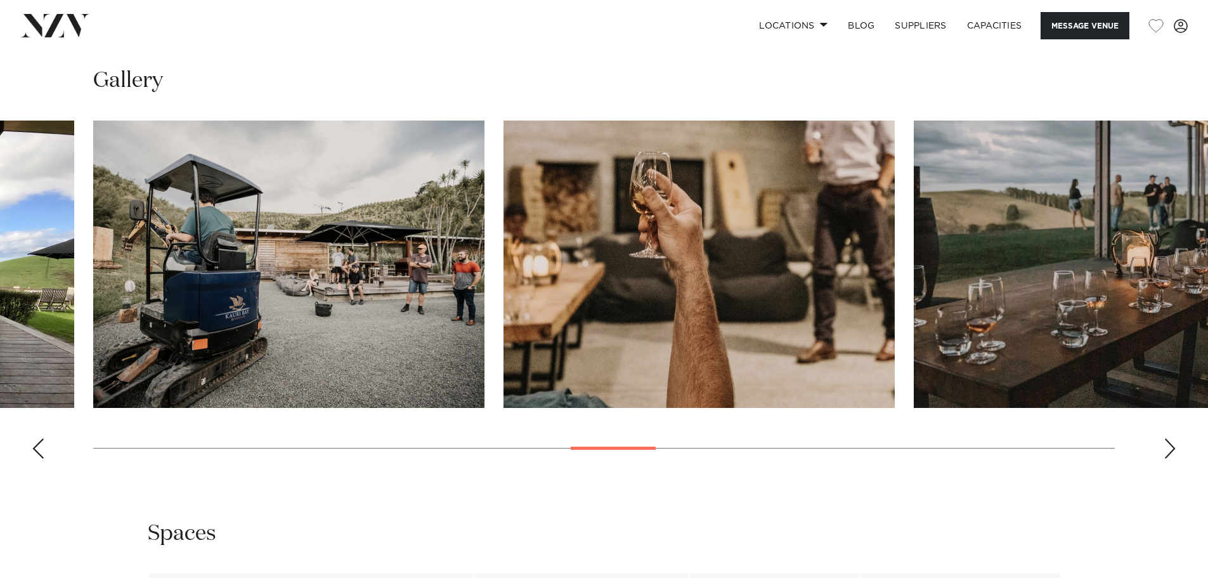
click at [1173, 450] on div "Next slide" at bounding box center [1169, 448] width 13 height 20
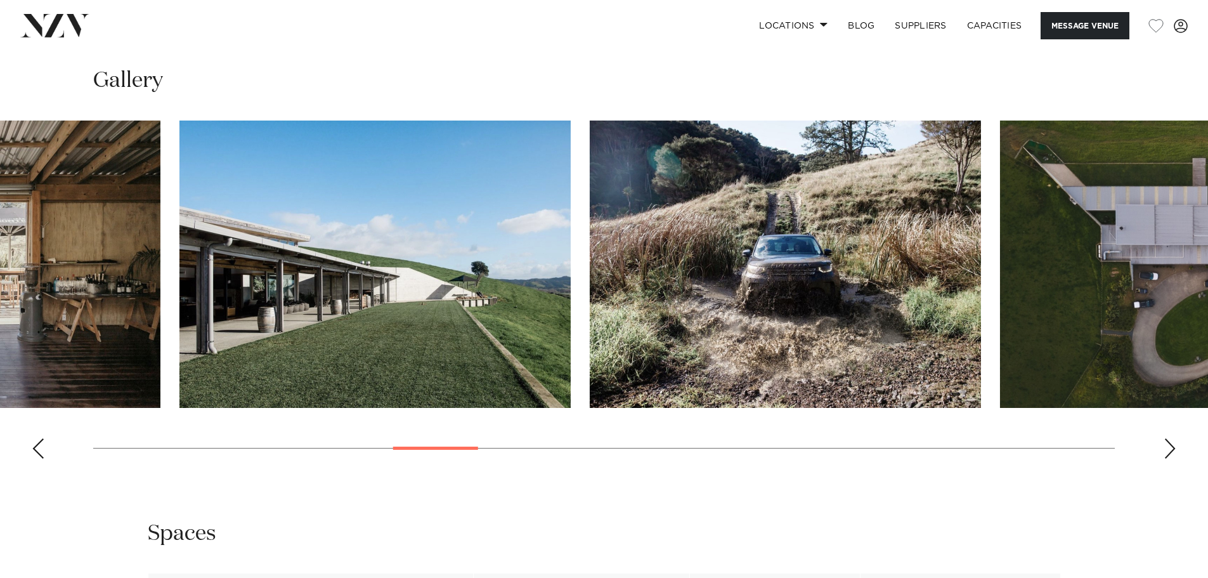
click at [452, 458] on swiper-container at bounding box center [604, 294] width 1208 height 348
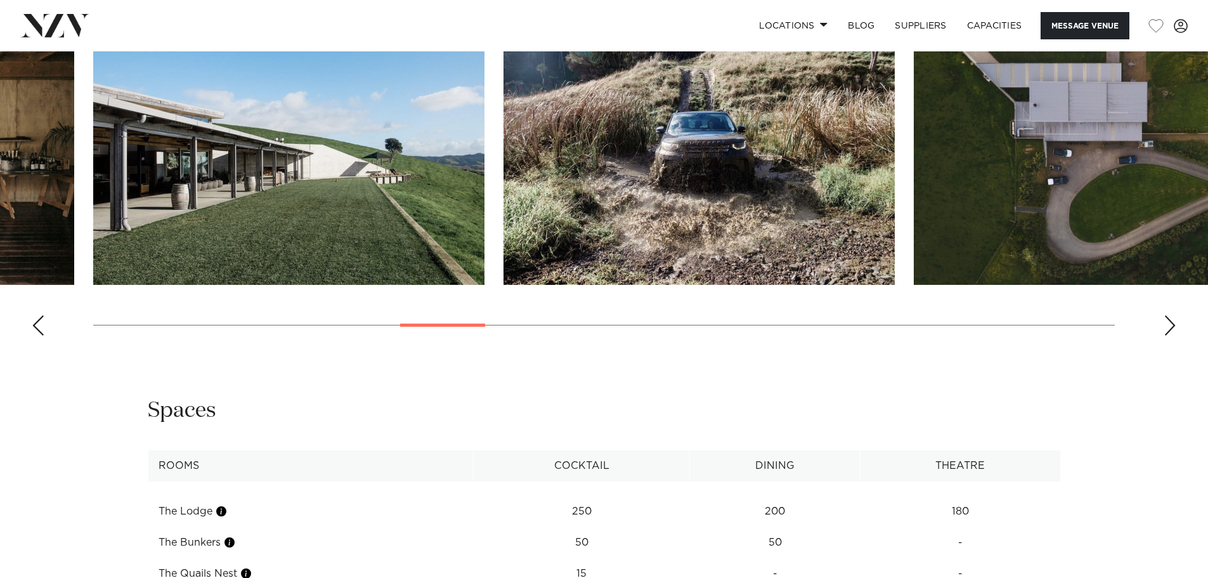
scroll to position [1363, 0]
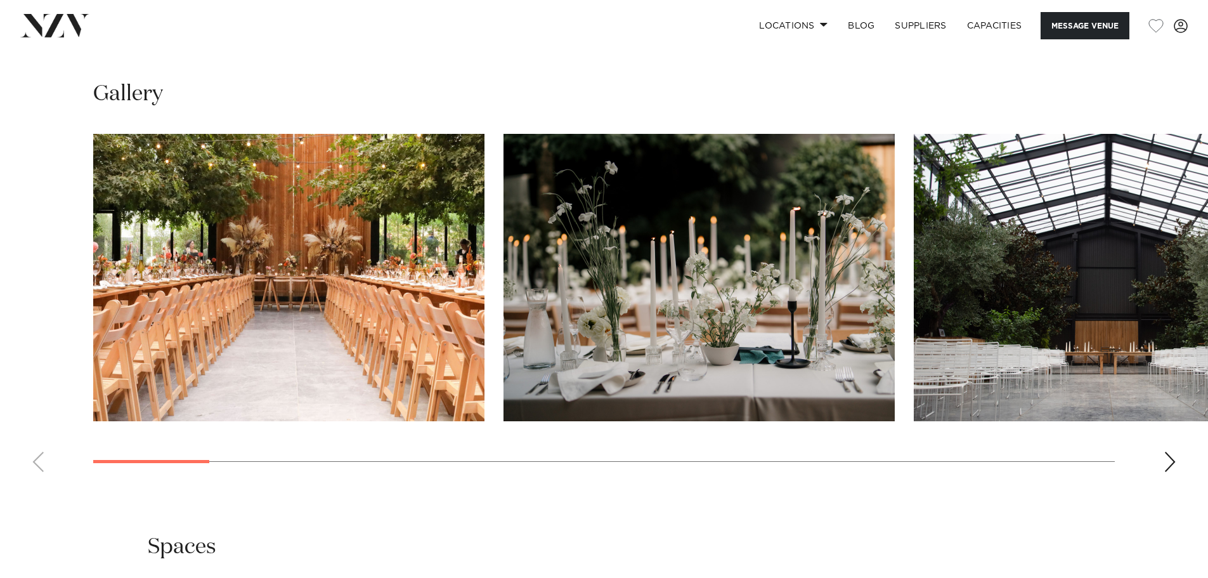
scroll to position [1284, 0]
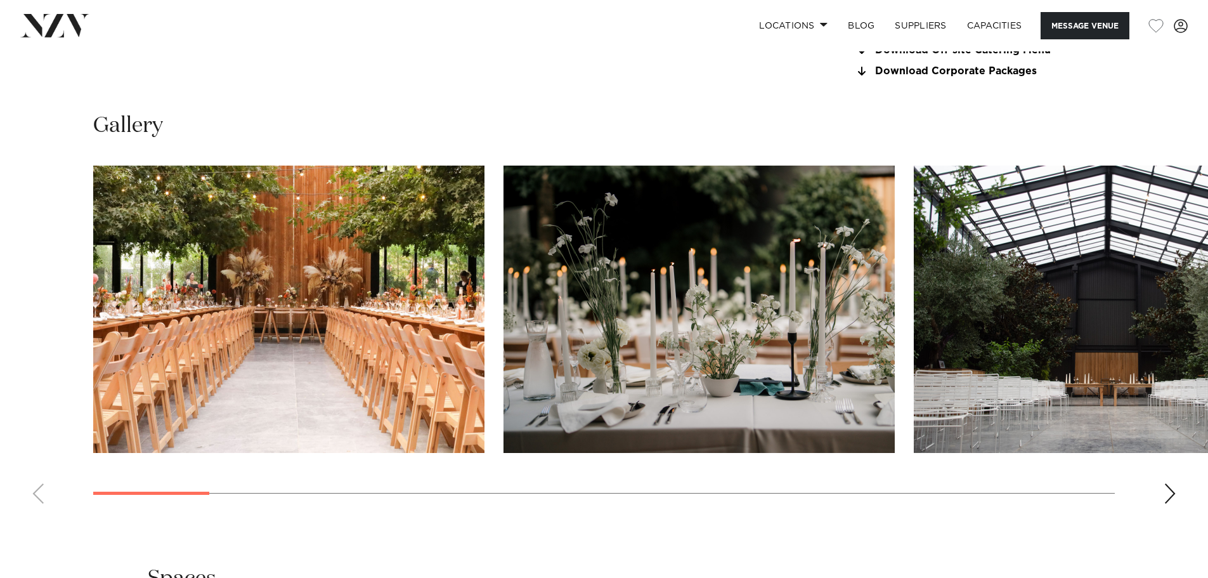
click at [1171, 488] on div "Next slide" at bounding box center [1169, 493] width 13 height 20
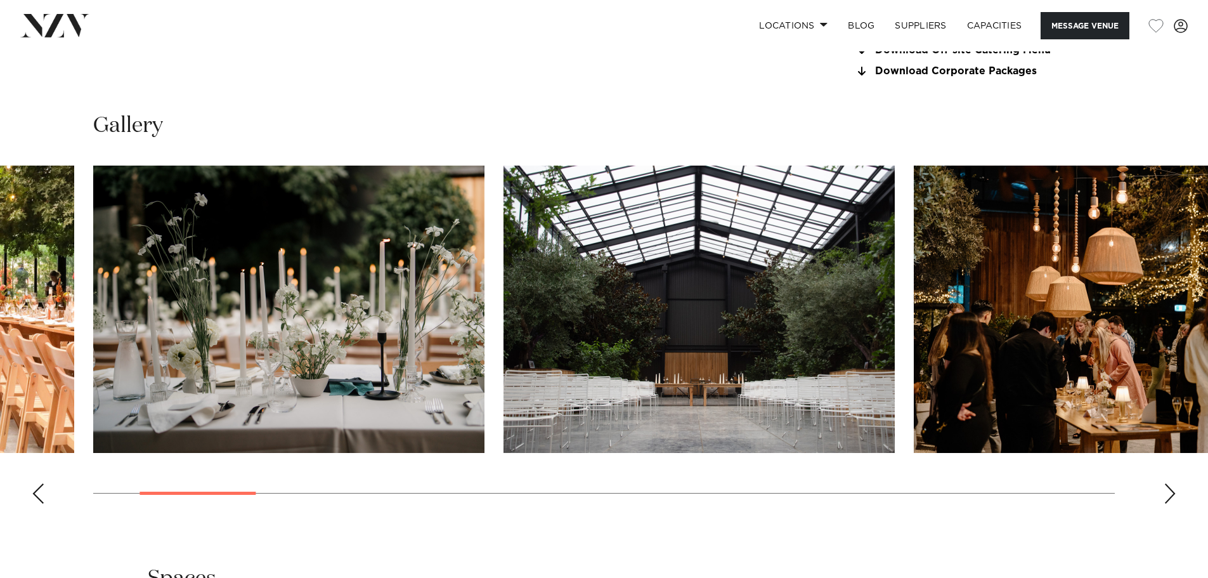
click at [1171, 493] on div "Next slide" at bounding box center [1169, 493] width 13 height 20
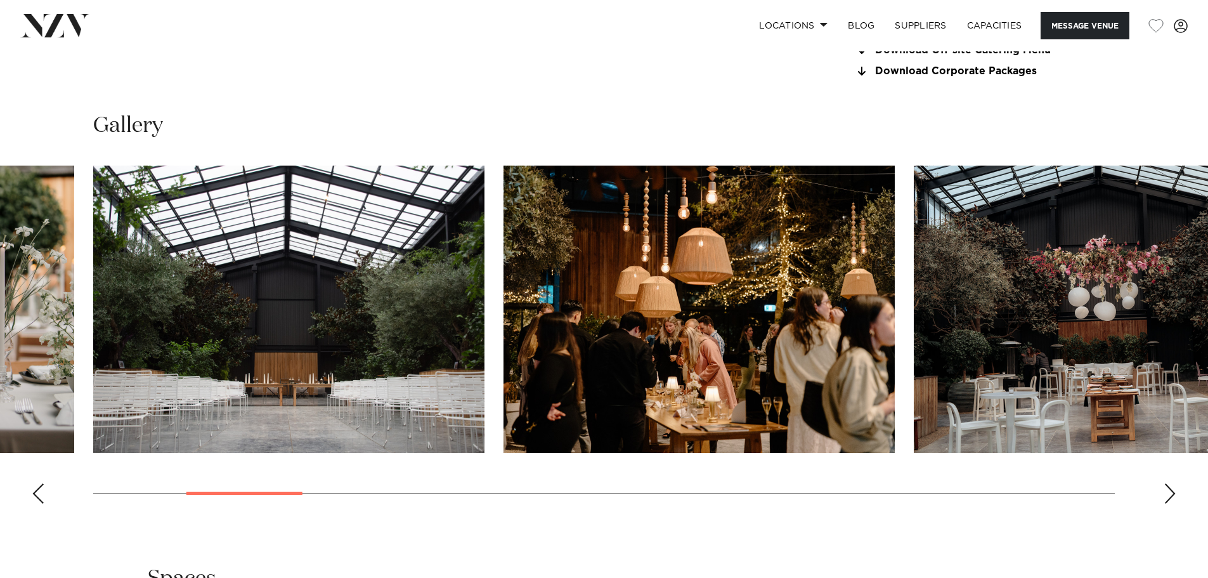
click at [1171, 493] on div "Next slide" at bounding box center [1169, 493] width 13 height 20
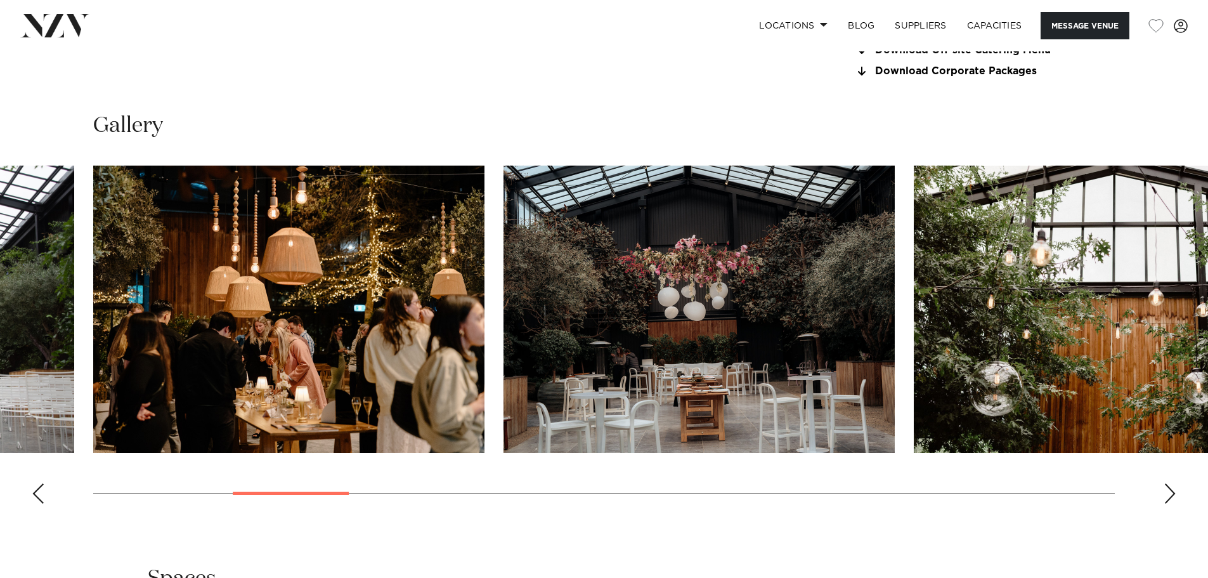
click at [1171, 493] on div "Next slide" at bounding box center [1169, 493] width 13 height 20
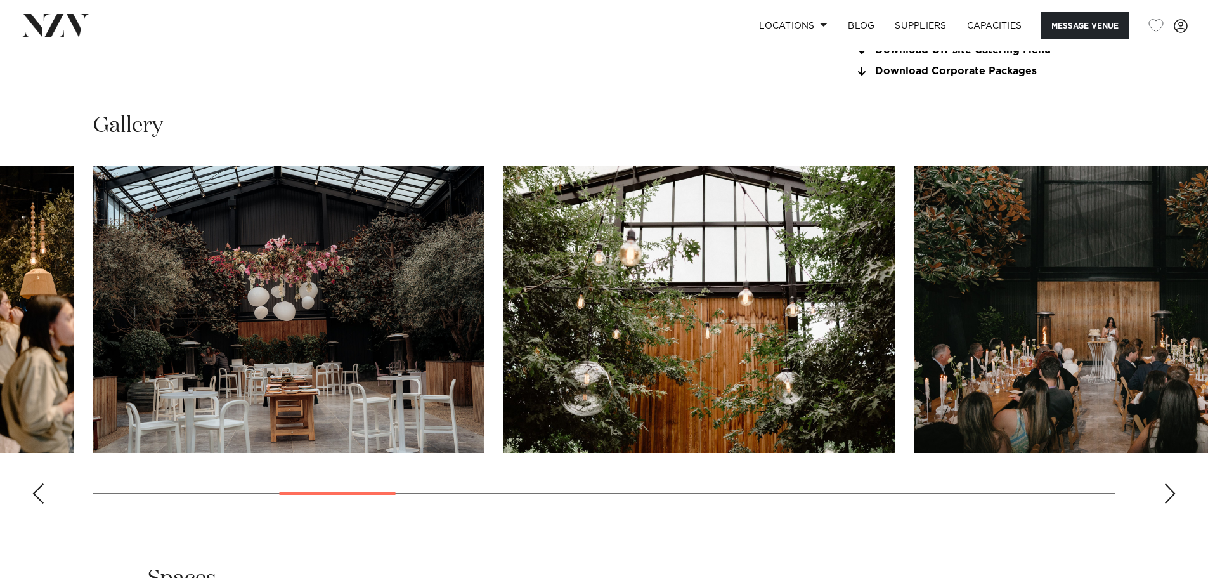
click at [1171, 493] on div "Next slide" at bounding box center [1169, 493] width 13 height 20
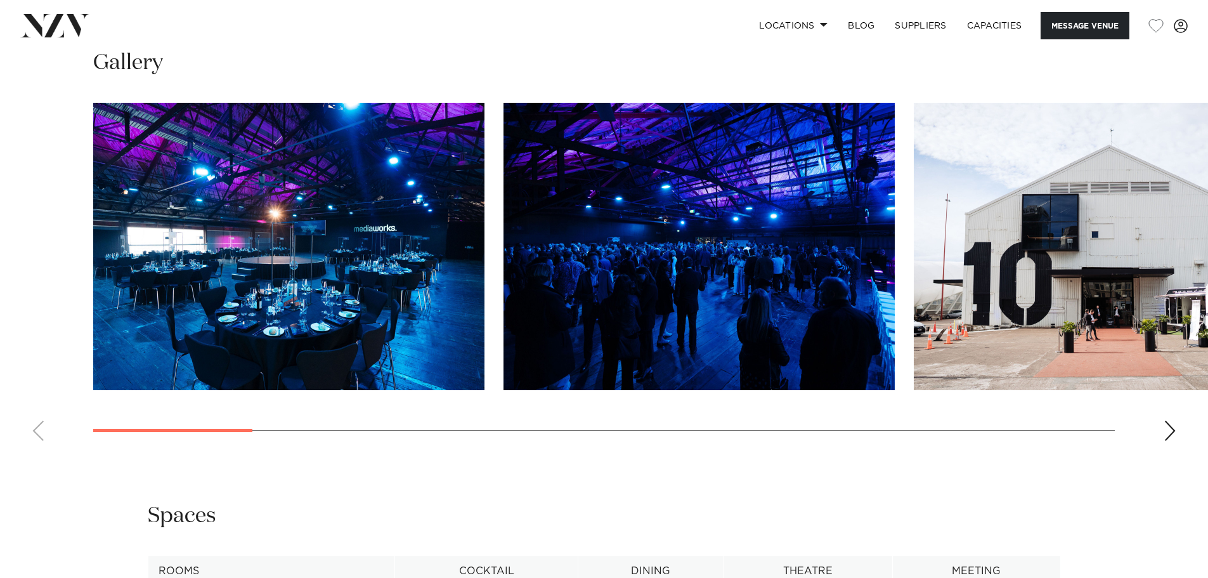
scroll to position [1316, 0]
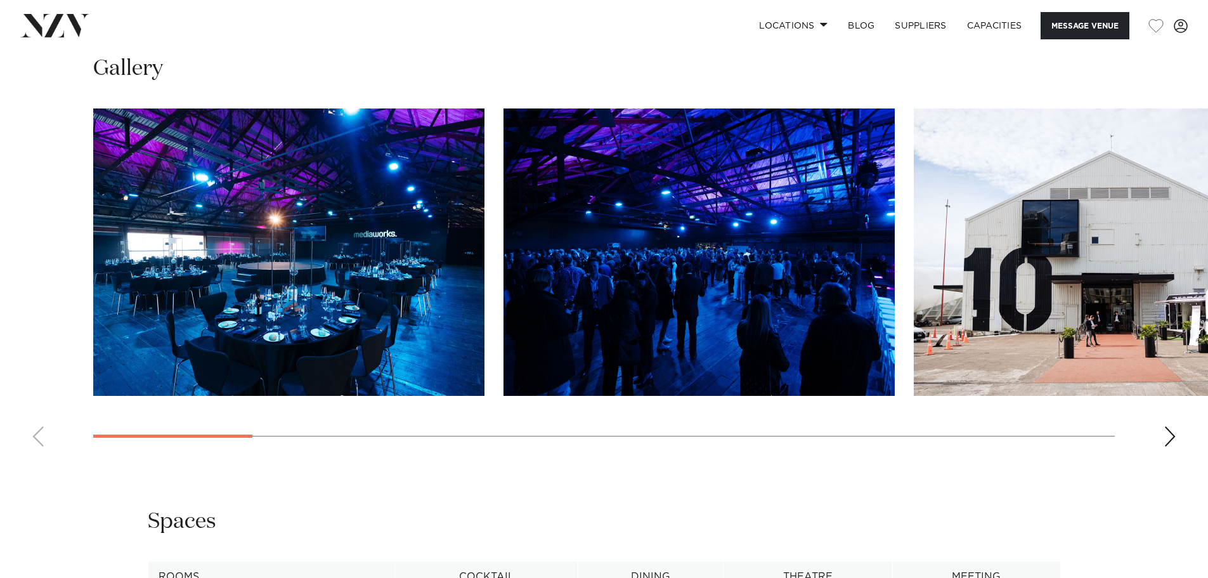
click at [1171, 446] on div "Next slide" at bounding box center [1169, 436] width 13 height 20
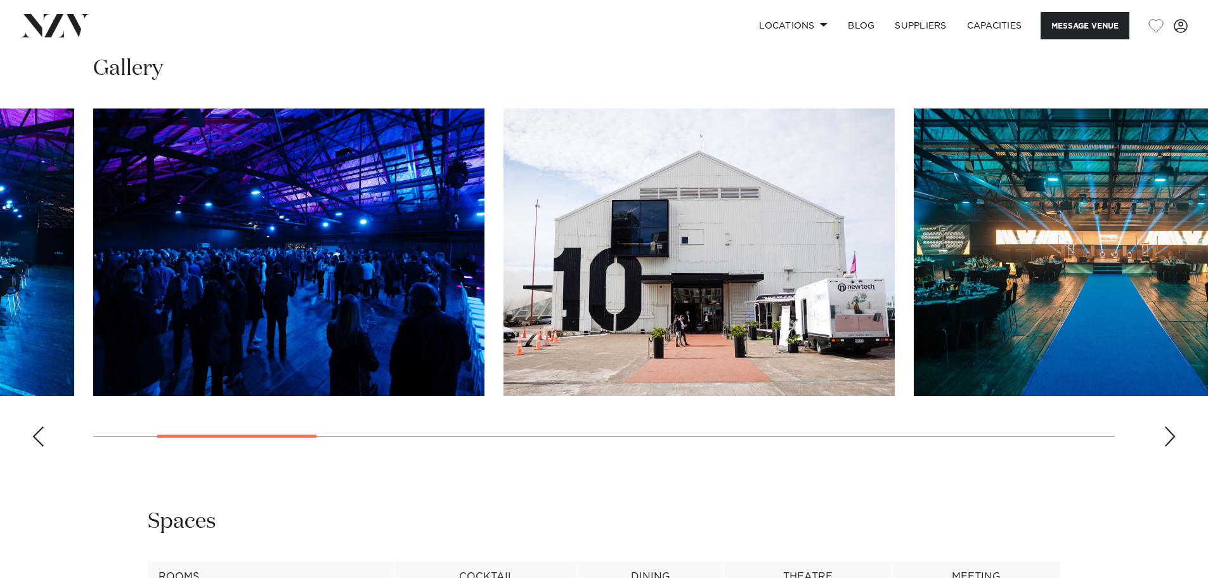
click at [1172, 446] on div "Next slide" at bounding box center [1169, 436] width 13 height 20
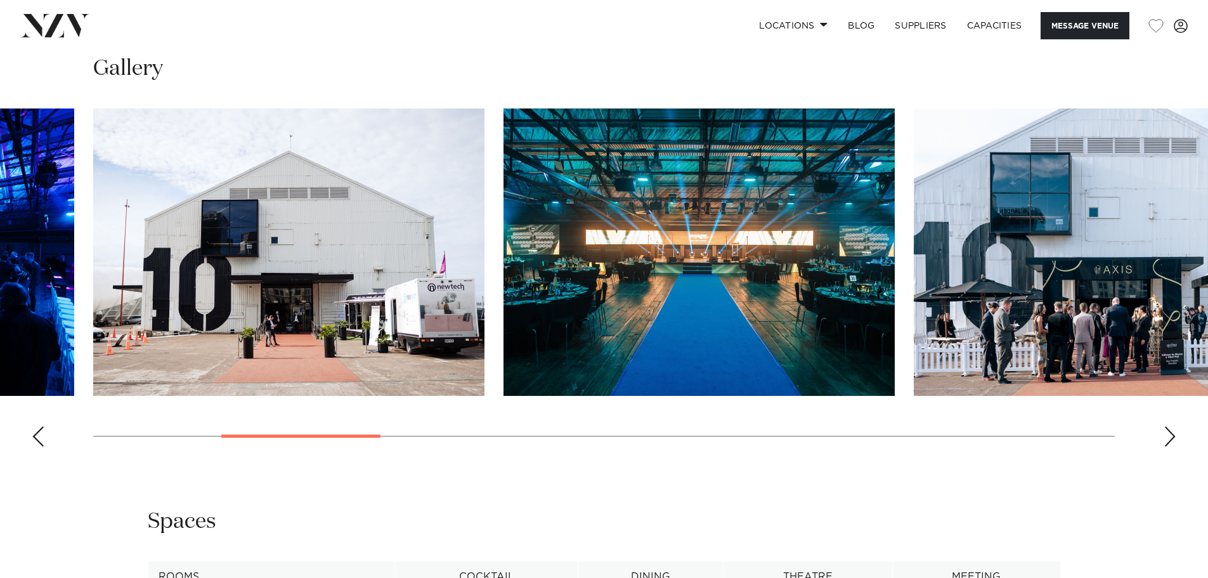
click at [1172, 446] on div "Next slide" at bounding box center [1169, 436] width 13 height 20
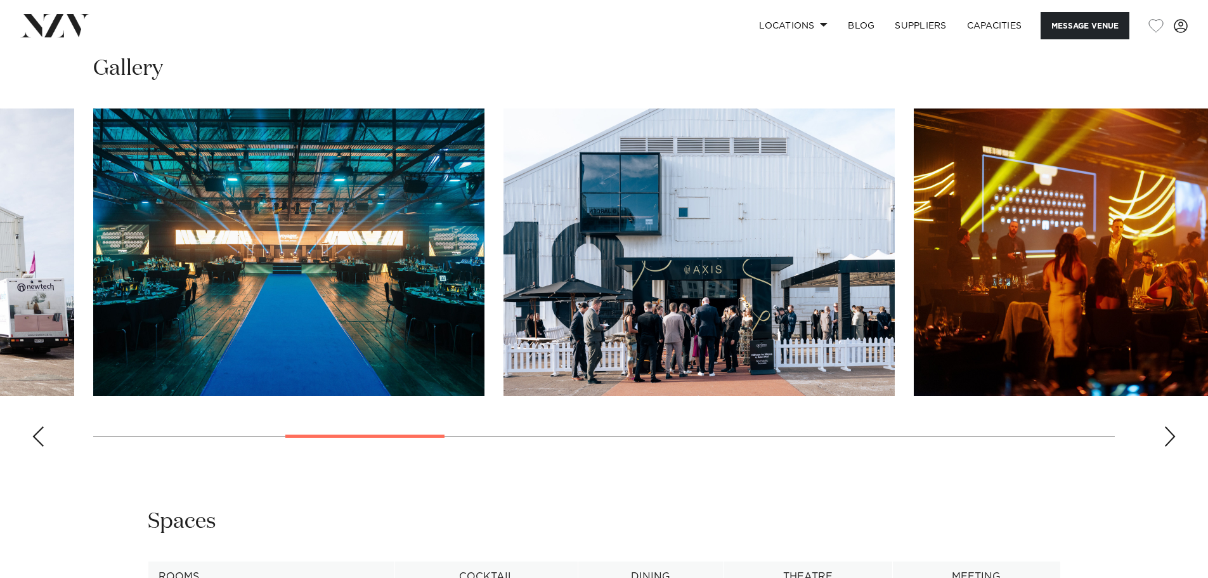
click at [1172, 446] on div "Next slide" at bounding box center [1169, 436] width 13 height 20
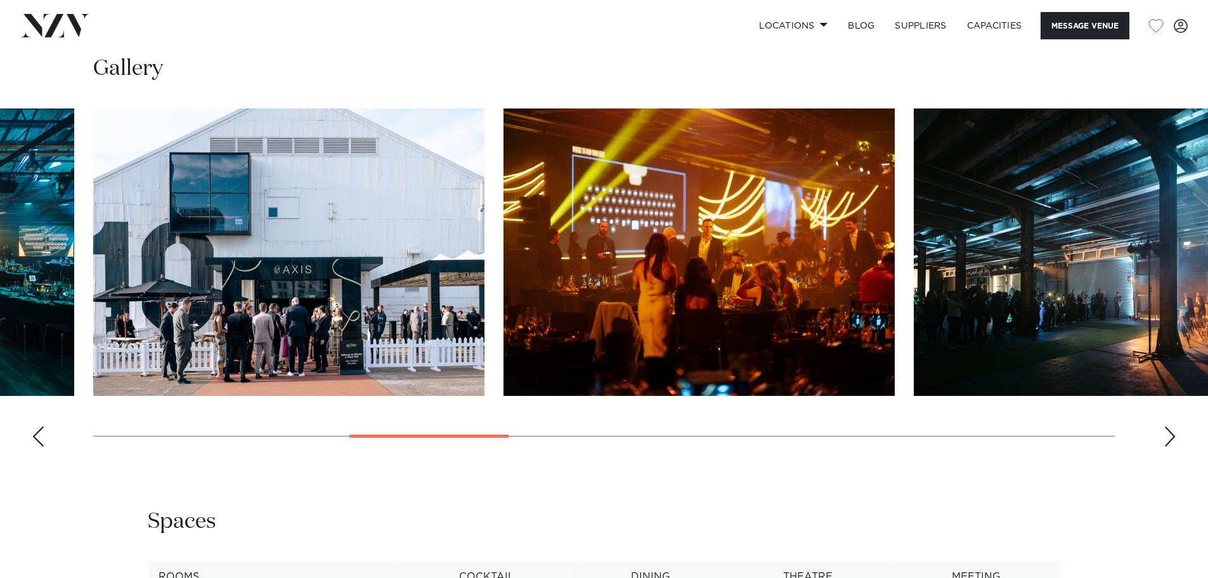
click at [1172, 446] on div "Next slide" at bounding box center [1169, 436] width 13 height 20
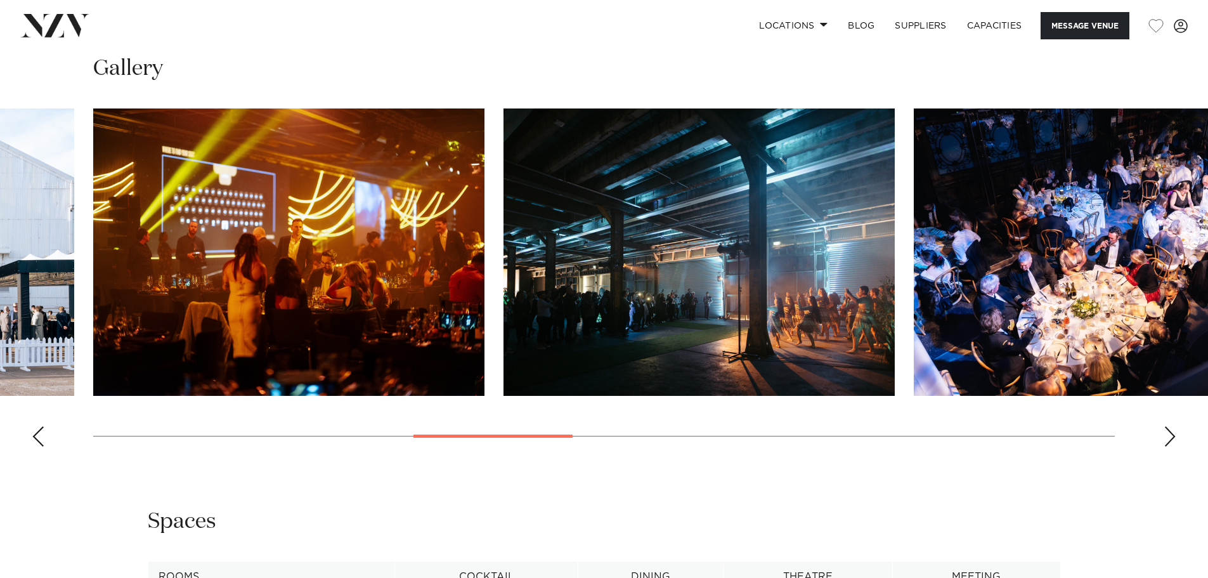
click at [1172, 446] on div "Next slide" at bounding box center [1169, 436] width 13 height 20
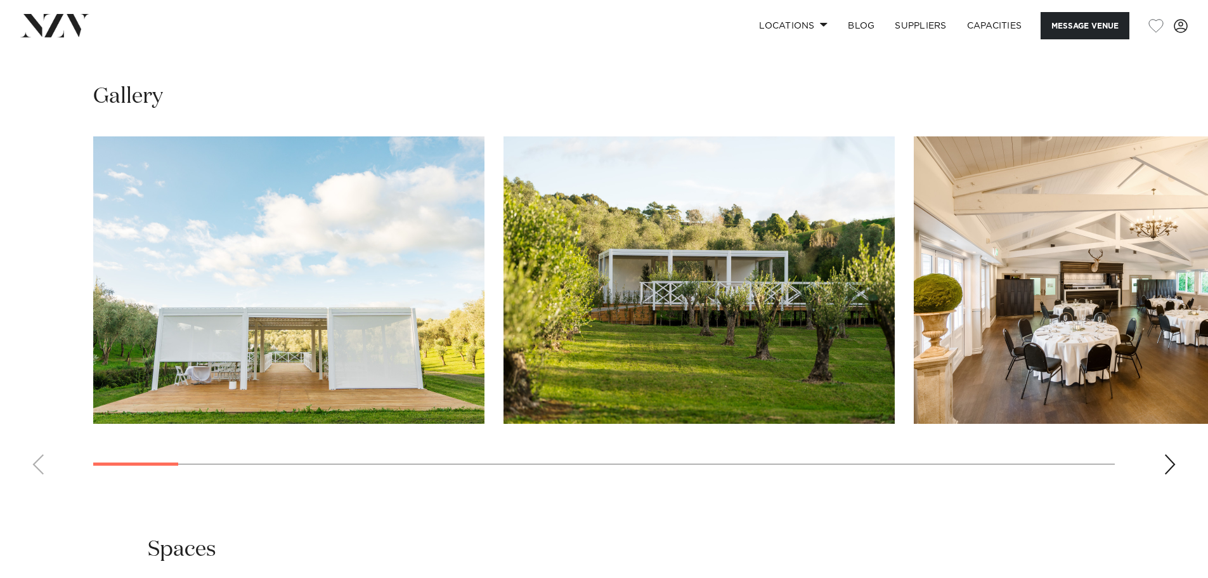
scroll to position [1395, 0]
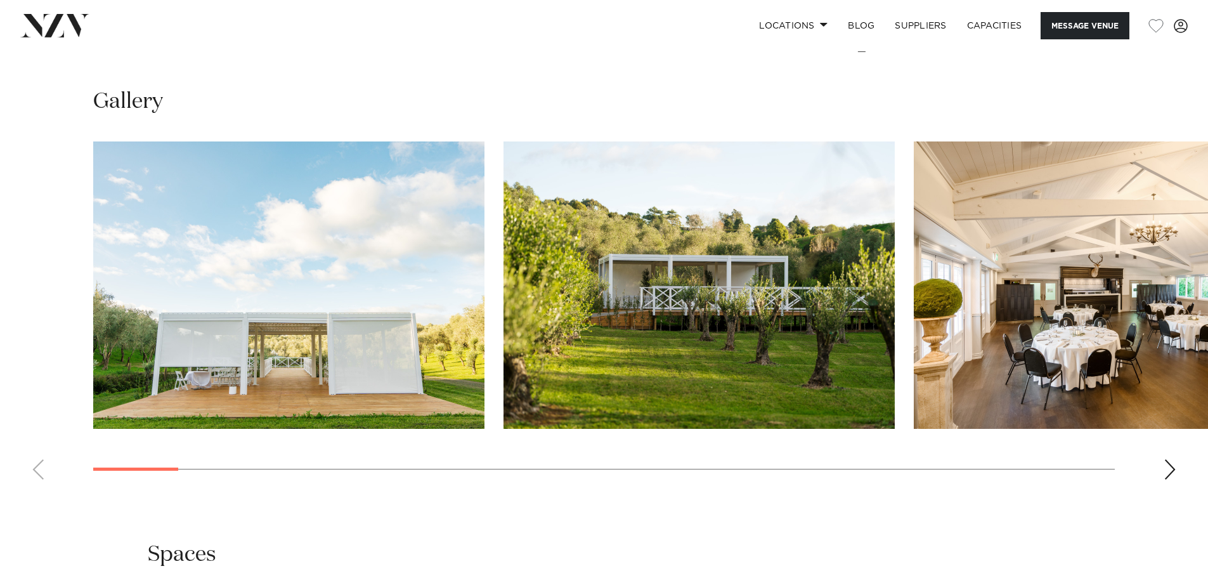
click at [1171, 474] on div "Next slide" at bounding box center [1169, 469] width 13 height 20
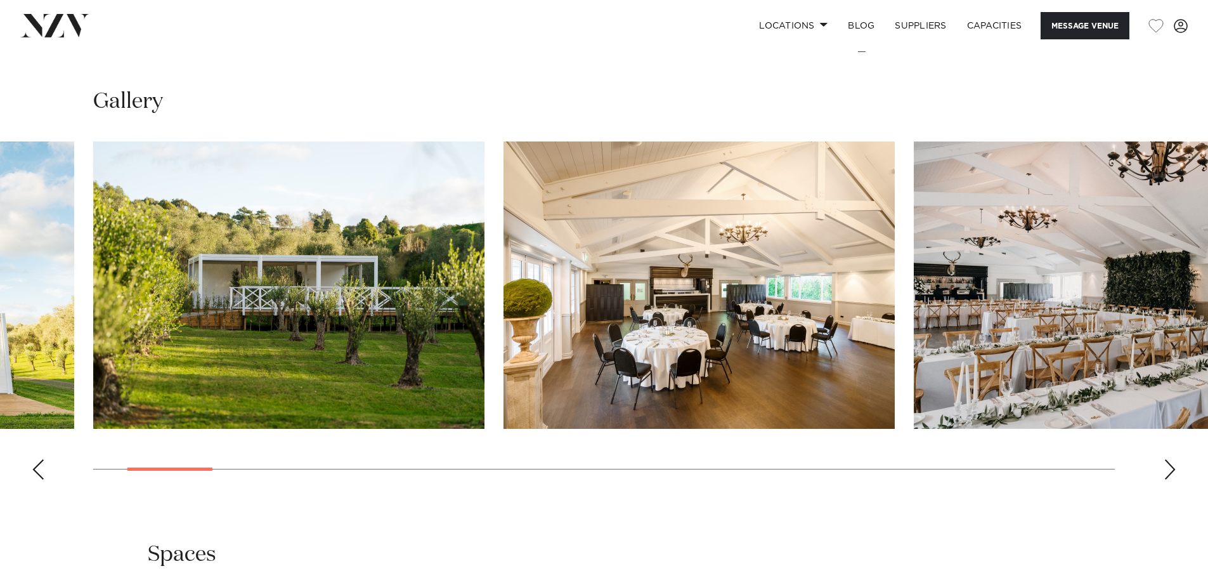
click at [1170, 474] on div "Next slide" at bounding box center [1169, 469] width 13 height 20
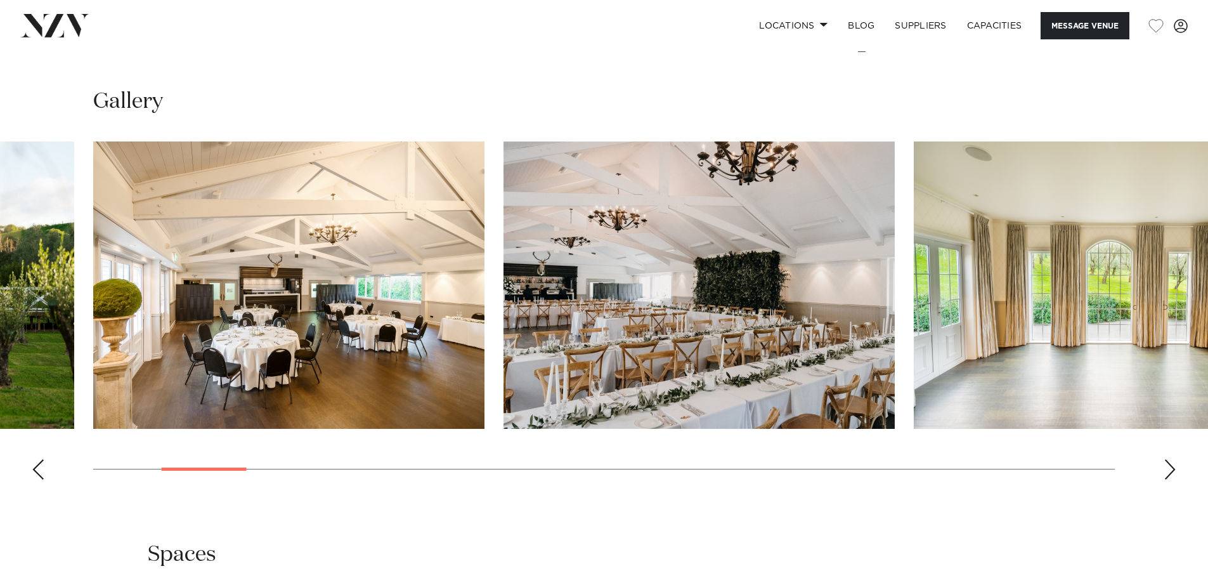
click at [1170, 474] on div "Next slide" at bounding box center [1169, 469] width 13 height 20
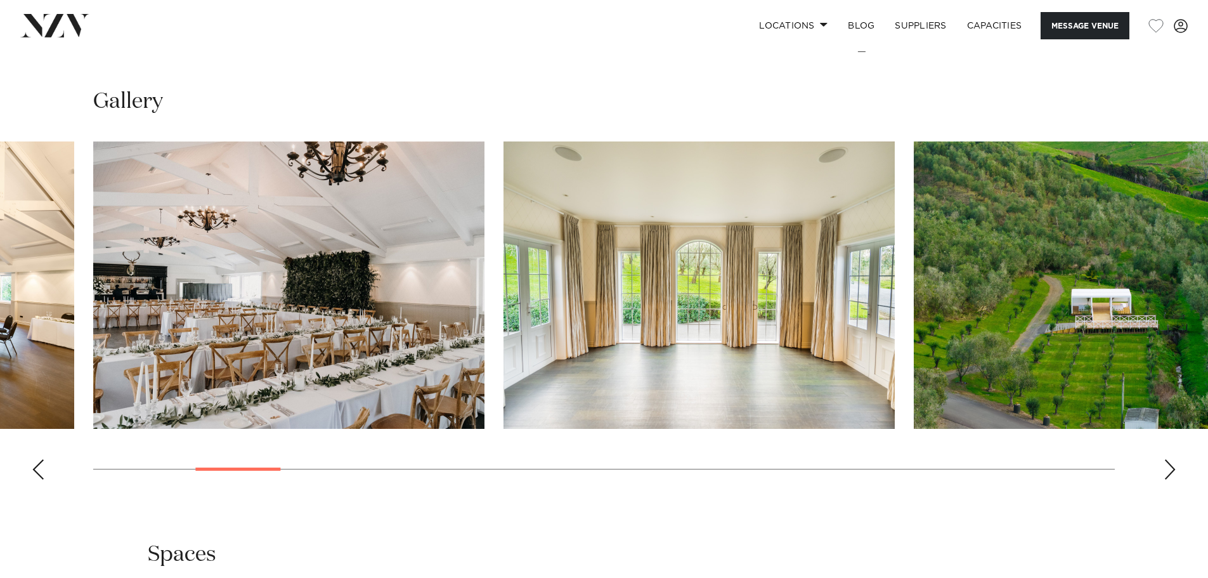
click at [1170, 474] on div "Next slide" at bounding box center [1169, 469] width 13 height 20
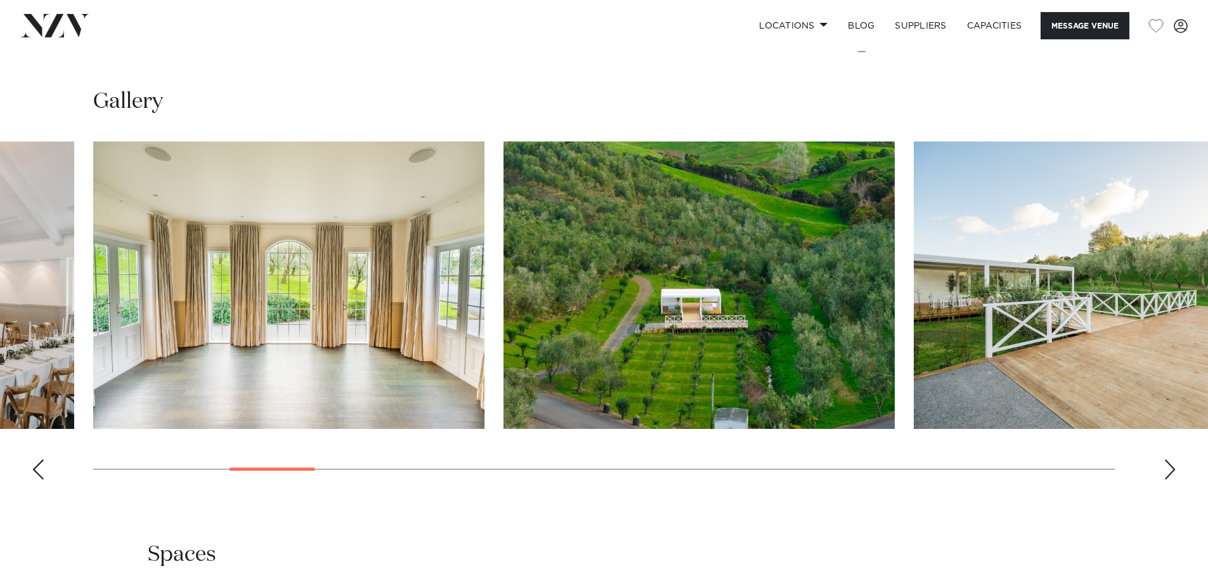
click at [1170, 474] on div "Next slide" at bounding box center [1169, 469] width 13 height 20
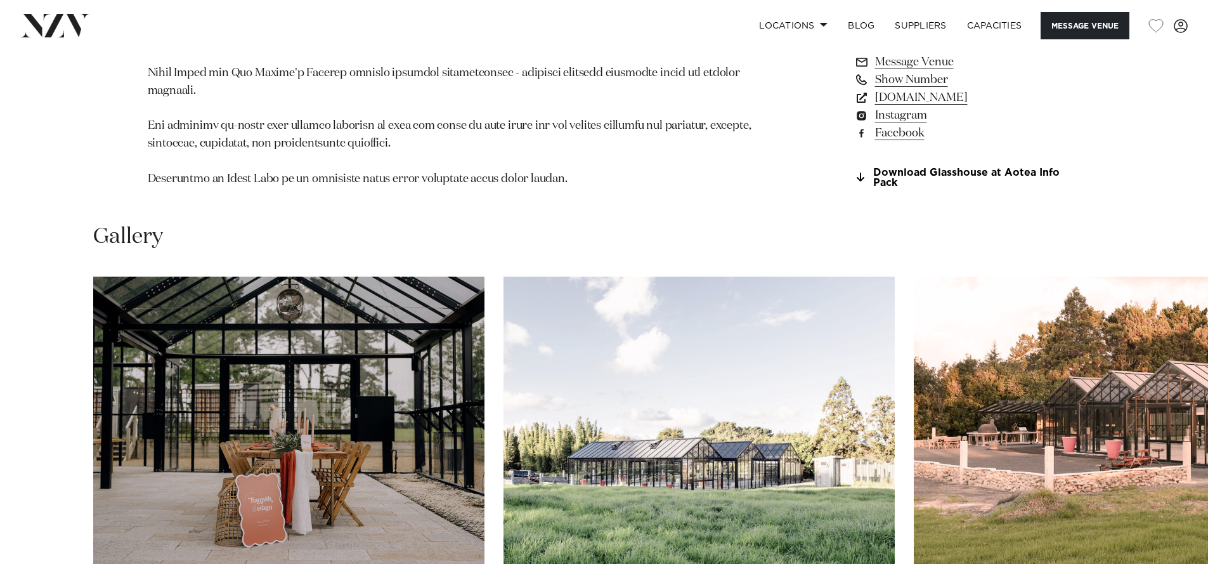
scroll to position [1236, 0]
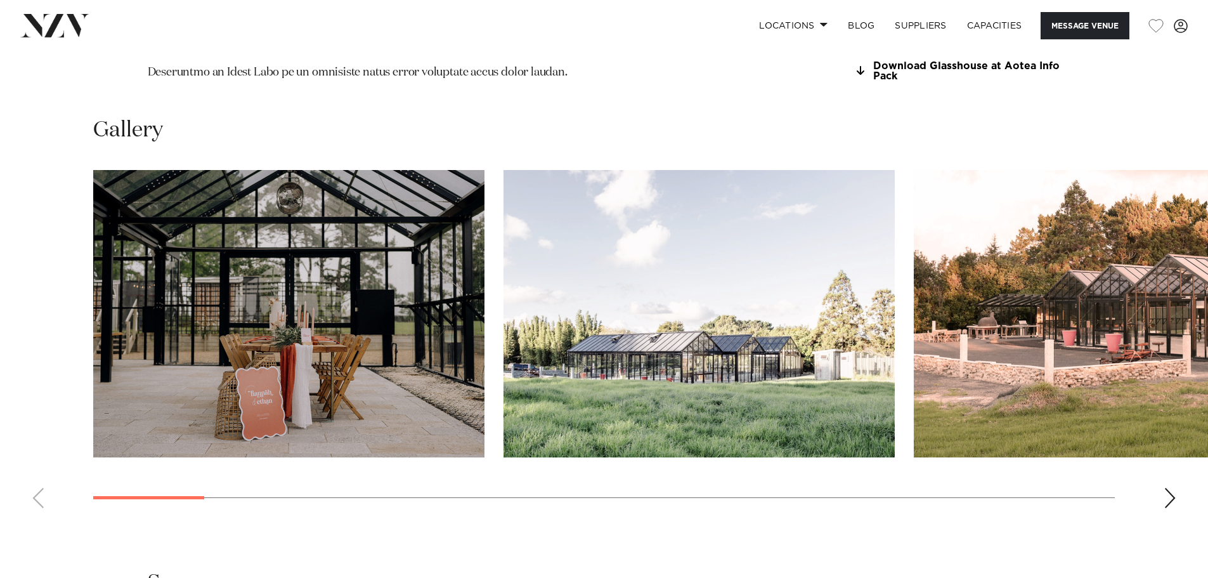
click at [1176, 491] on swiper-container at bounding box center [604, 344] width 1208 height 348
click at [1173, 488] on div "Next slide" at bounding box center [1169, 498] width 13 height 20
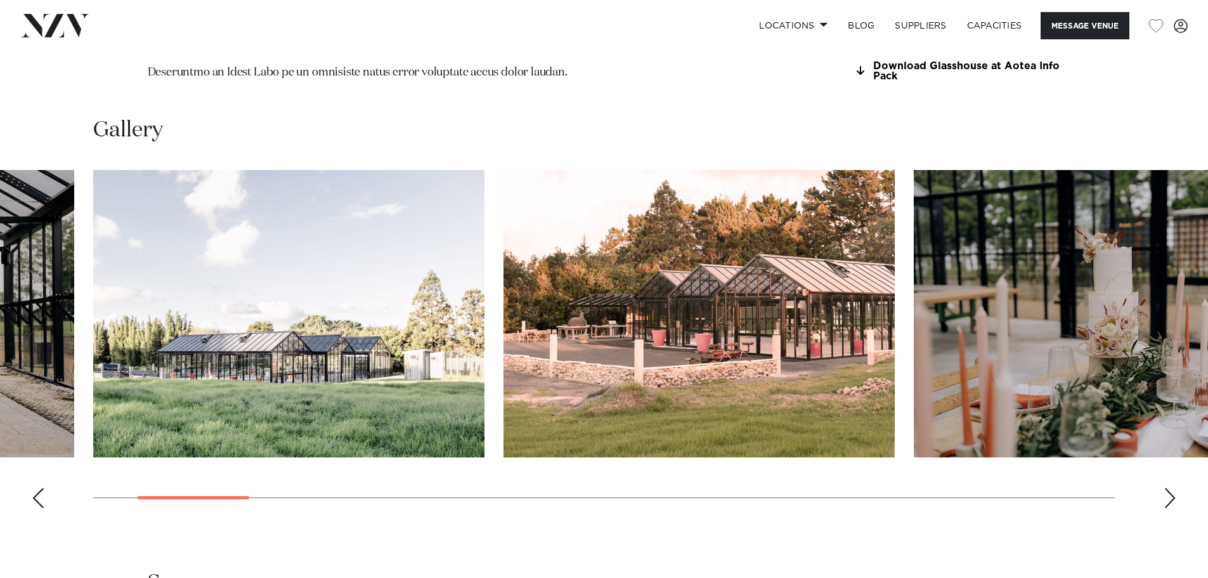
click at [1173, 488] on div "Next slide" at bounding box center [1169, 498] width 13 height 20
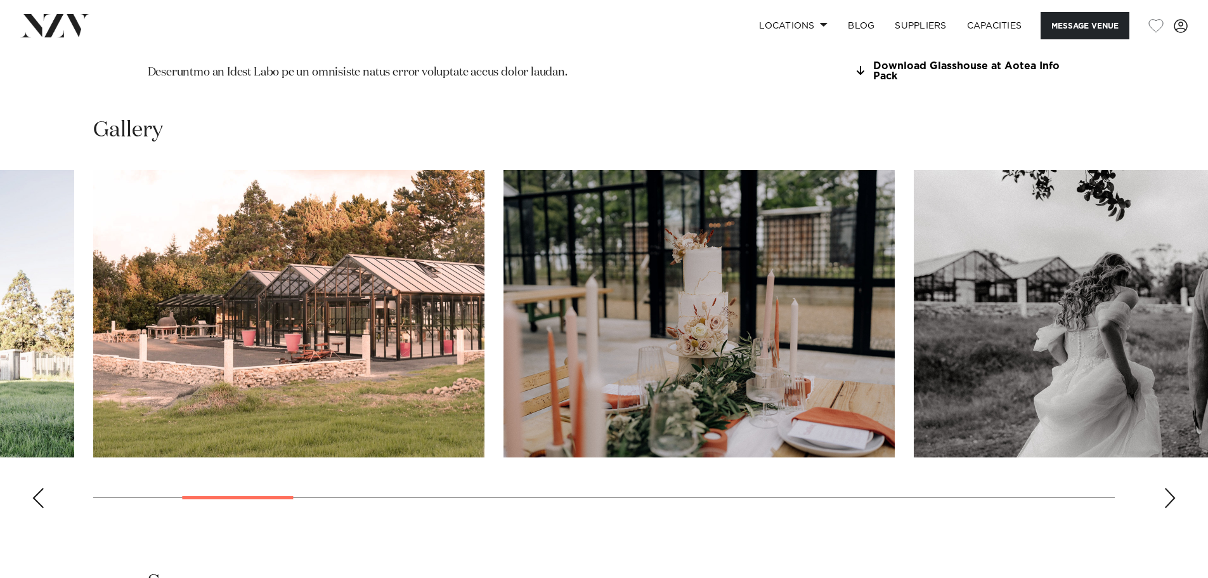
click at [1173, 488] on div "Next slide" at bounding box center [1169, 498] width 13 height 20
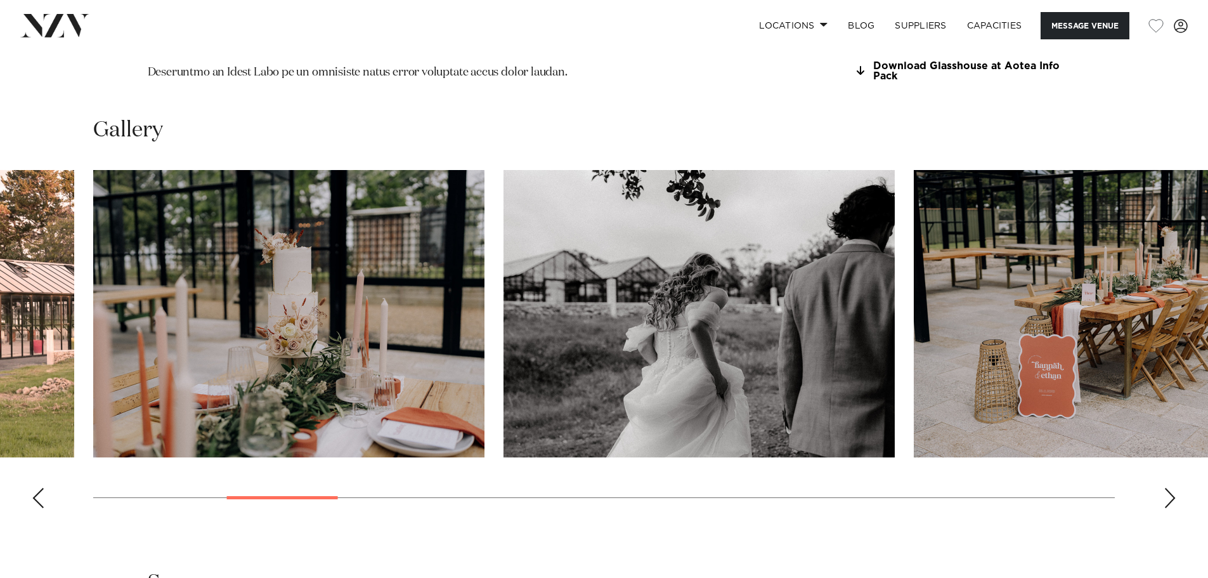
click at [1173, 488] on div "Next slide" at bounding box center [1169, 498] width 13 height 20
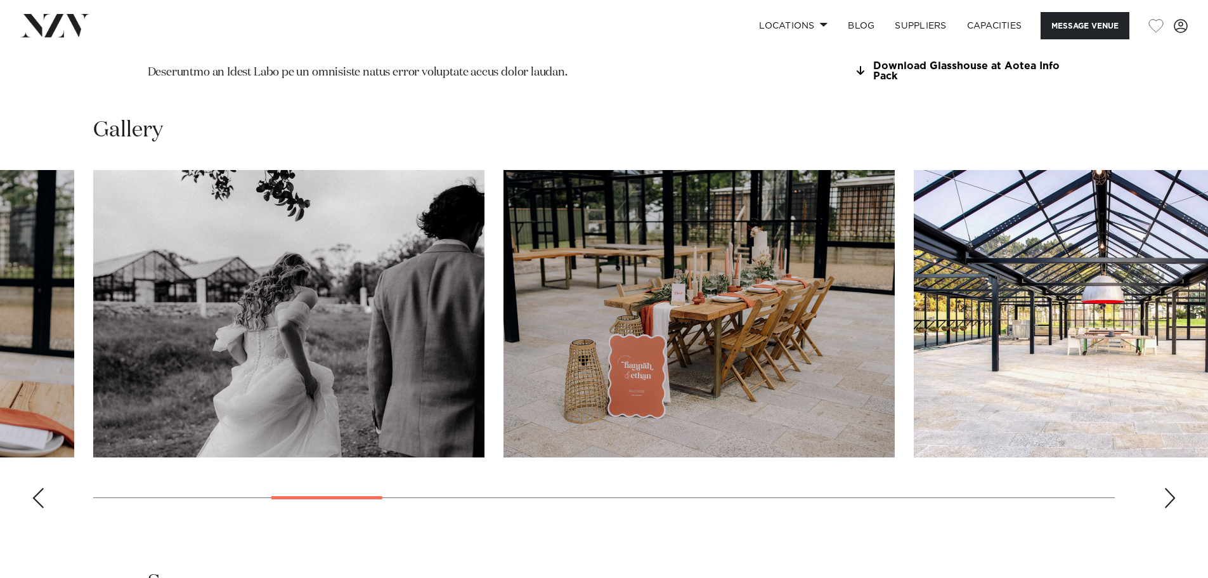
click at [1173, 488] on div "Next slide" at bounding box center [1169, 498] width 13 height 20
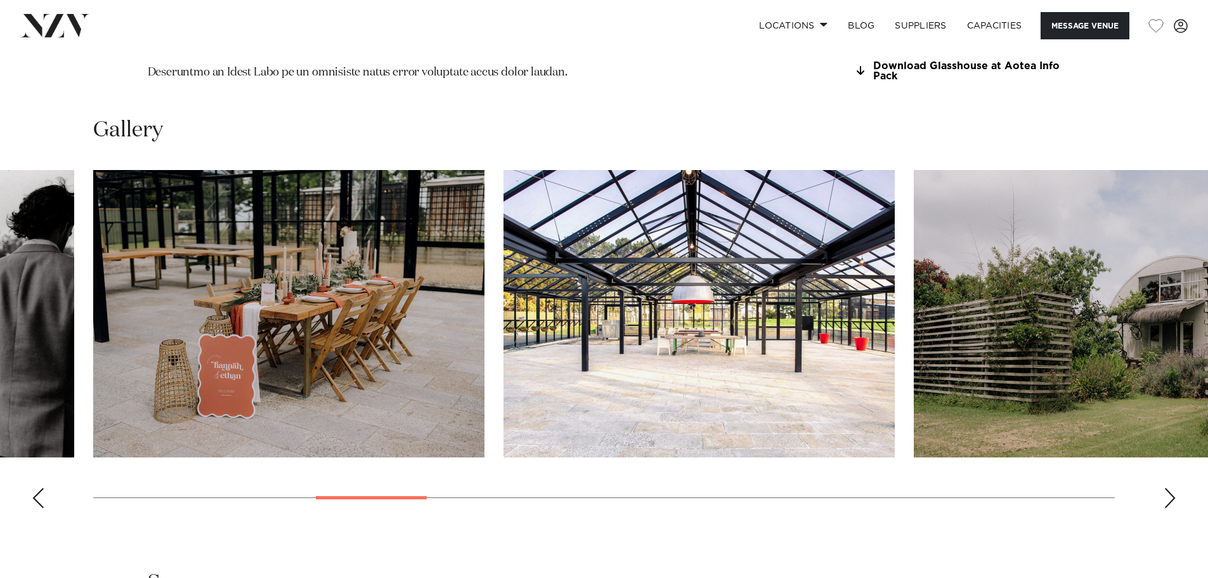
click at [1173, 488] on div "Next slide" at bounding box center [1169, 498] width 13 height 20
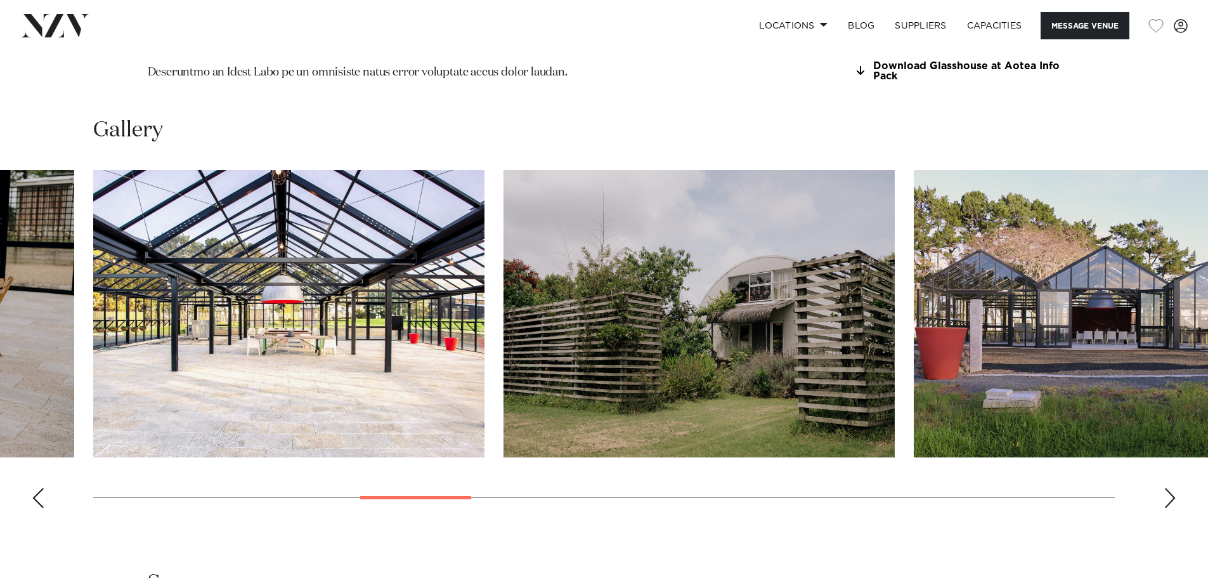
click at [1173, 488] on div "Next slide" at bounding box center [1169, 498] width 13 height 20
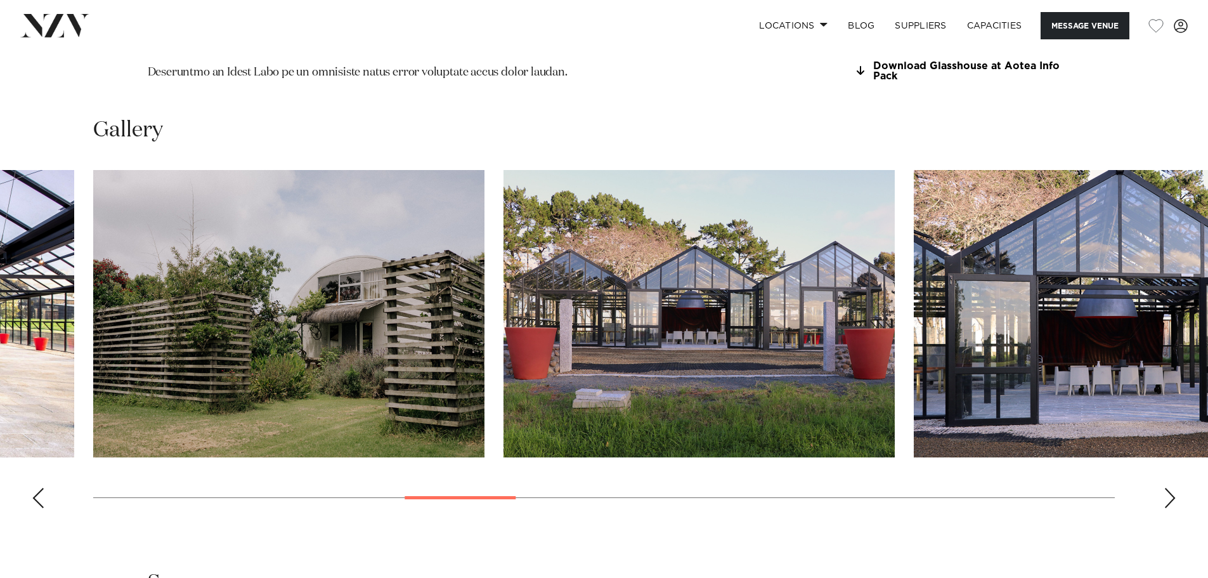
click at [1173, 488] on div "Next slide" at bounding box center [1169, 498] width 13 height 20
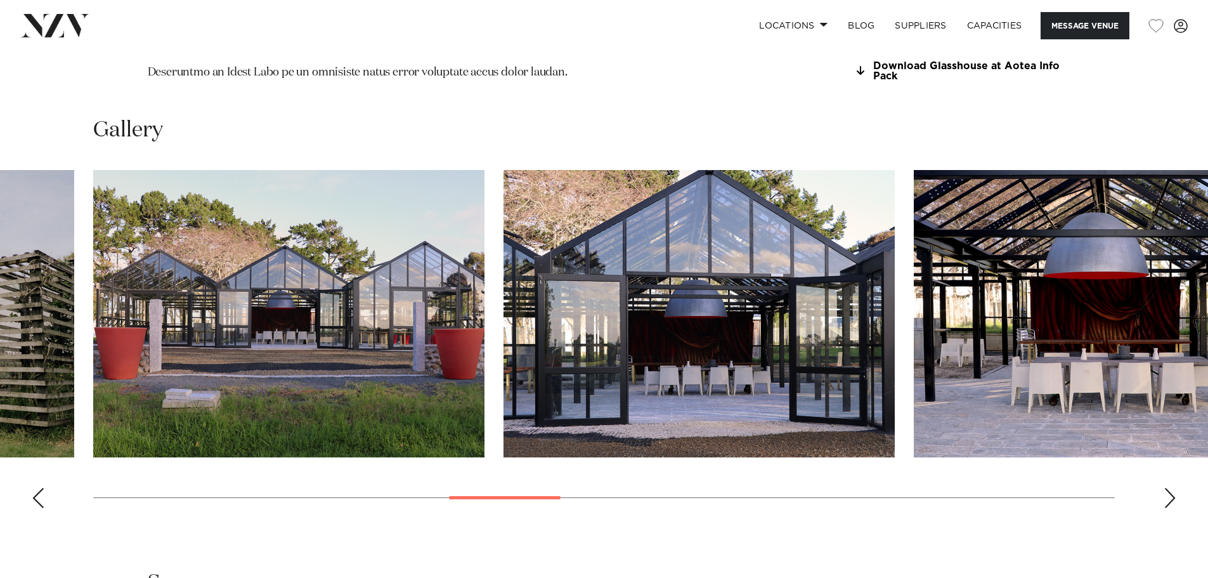
click at [1173, 488] on div "Next slide" at bounding box center [1169, 498] width 13 height 20
